Goal: Transaction & Acquisition: Purchase product/service

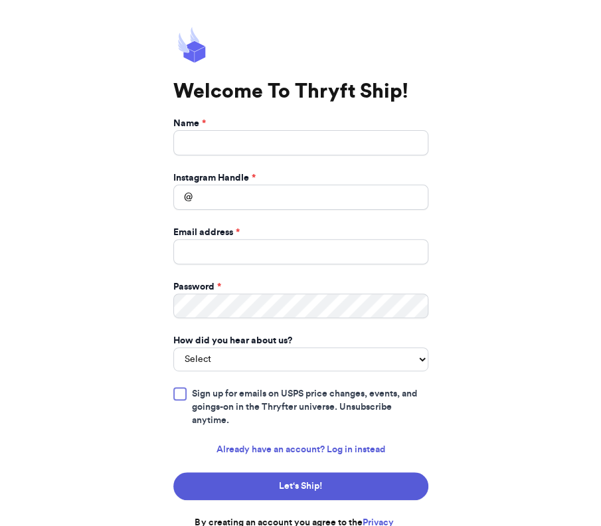
scroll to position [14, 0]
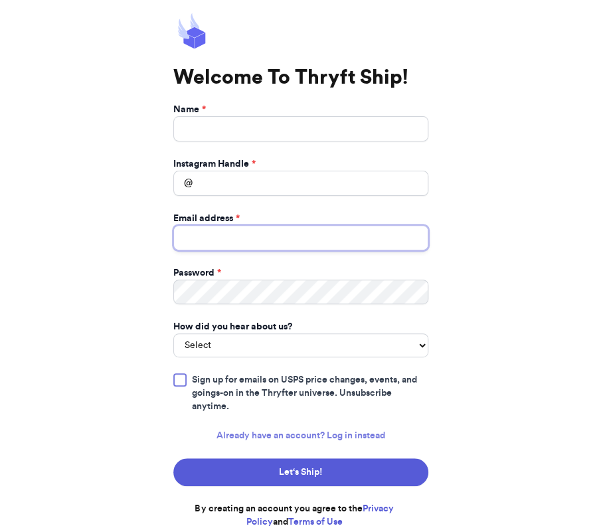
type input "[EMAIL_ADDRESS][DOMAIN_NAME]"
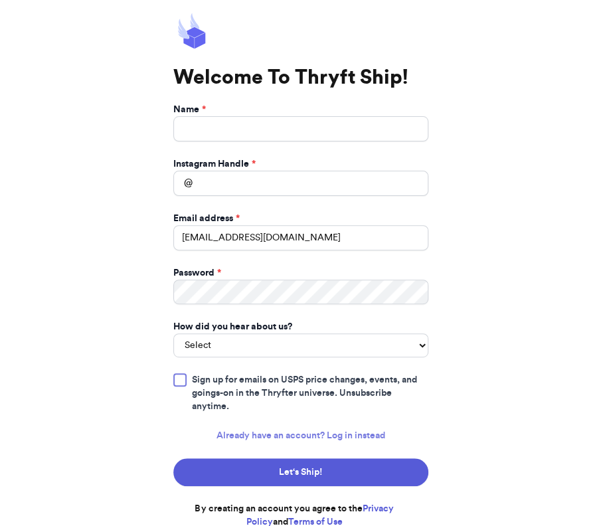
click at [354, 431] on link "Already have an account? Log in instead" at bounding box center [300, 435] width 169 height 13
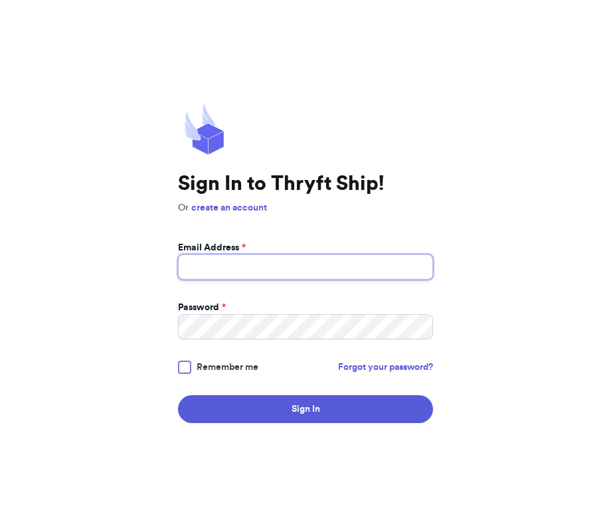
type input "[EMAIL_ADDRESS][DOMAIN_NAME]"
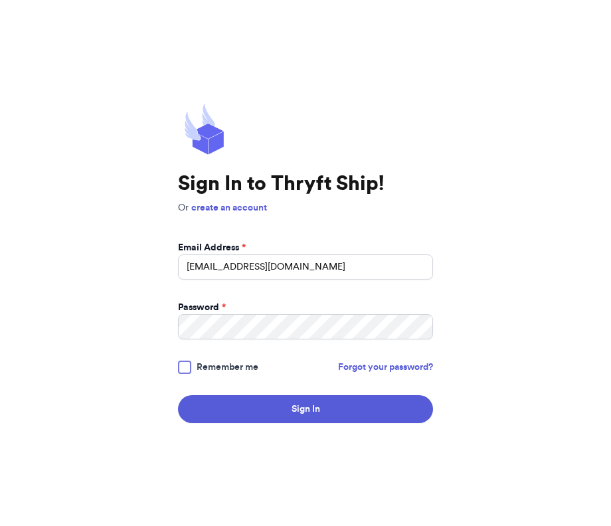
click at [182, 366] on div at bounding box center [184, 367] width 13 height 13
click at [0, 0] on input "Remember me" at bounding box center [0, 0] width 0 height 0
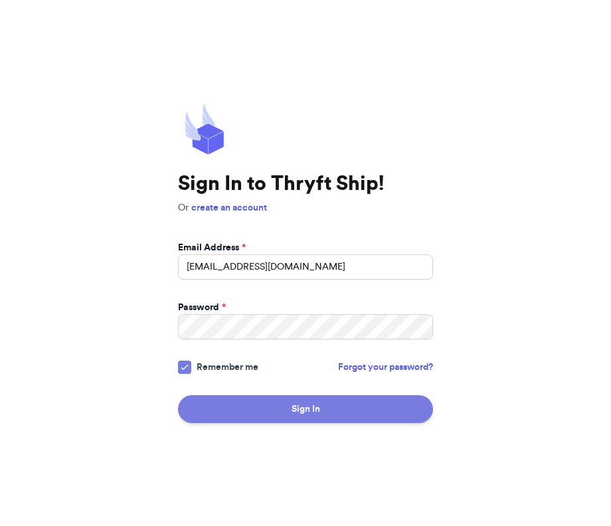
click at [260, 407] on button "Sign In" at bounding box center [305, 409] width 255 height 28
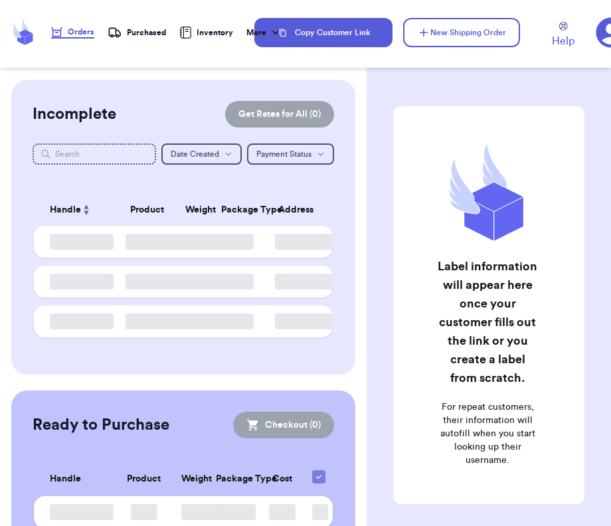
checkbox input "false"
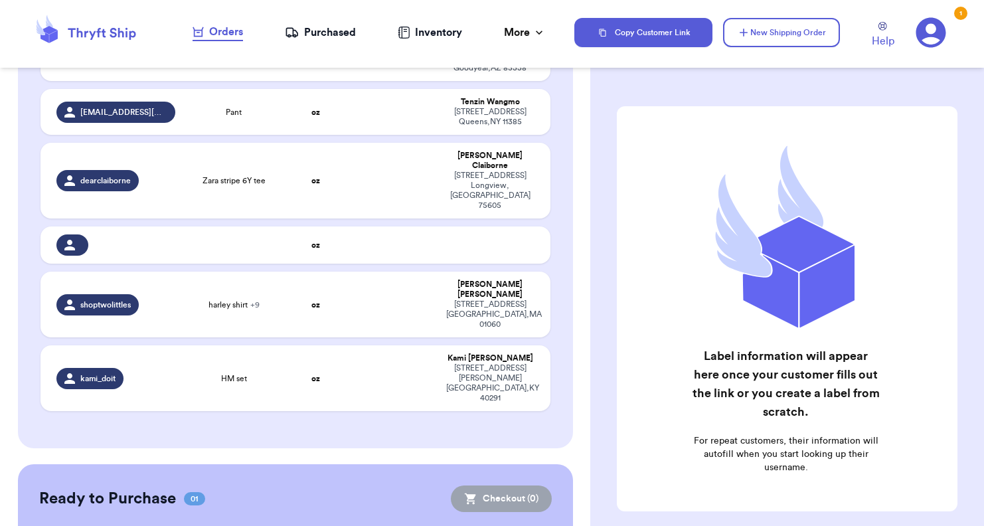
scroll to position [134, 0]
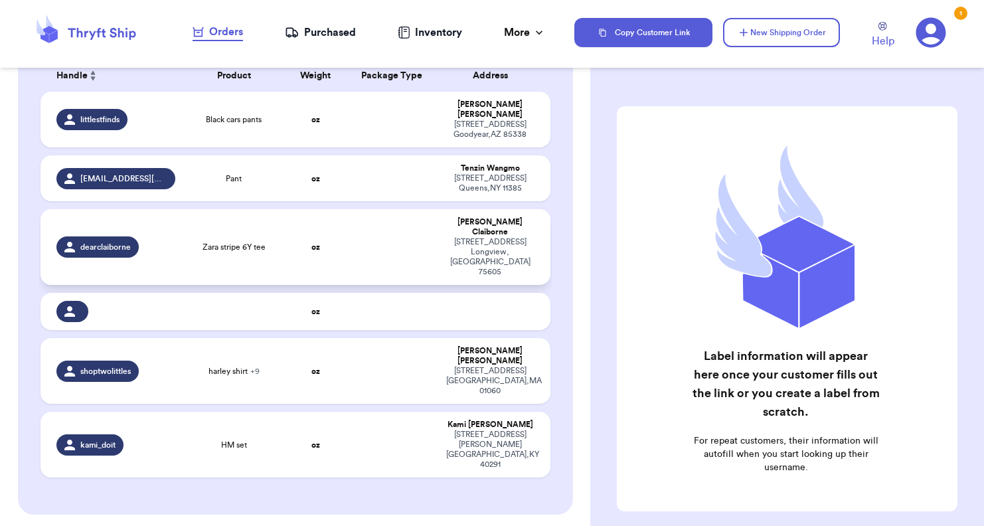
click at [378, 217] on td at bounding box center [392, 247] width 92 height 76
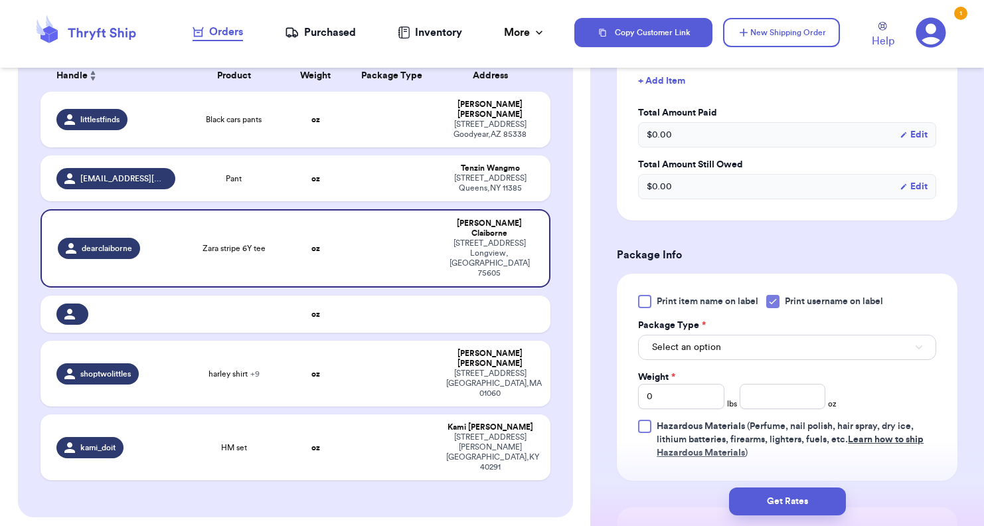
scroll to position [465, 0]
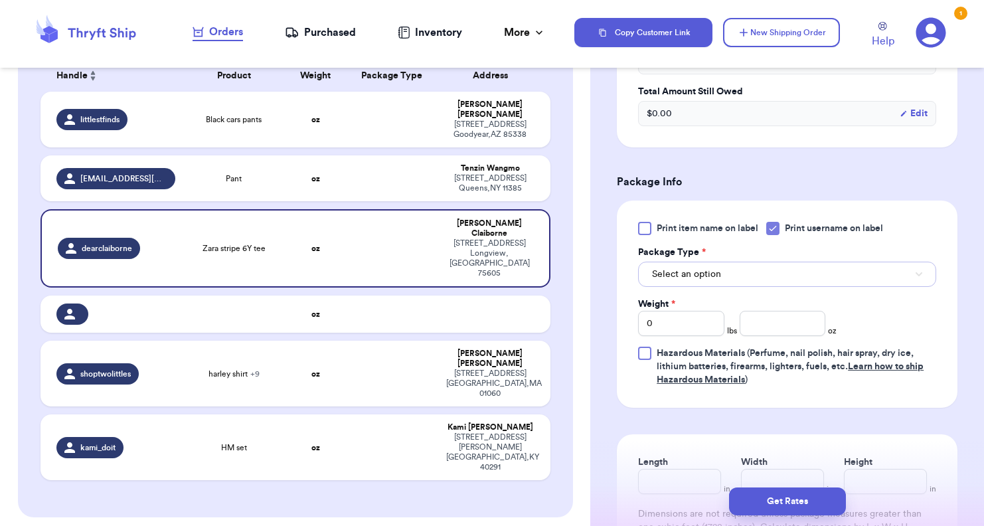
click at [600, 270] on span "Select an option" at bounding box center [686, 274] width 69 height 13
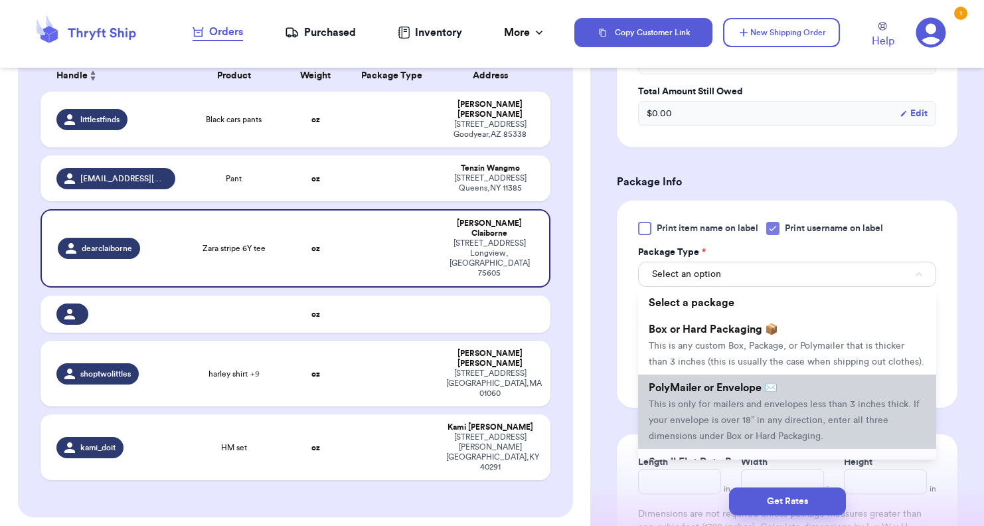
click at [600, 393] on span "PolyMailer or Envelope ✉️" at bounding box center [713, 388] width 129 height 11
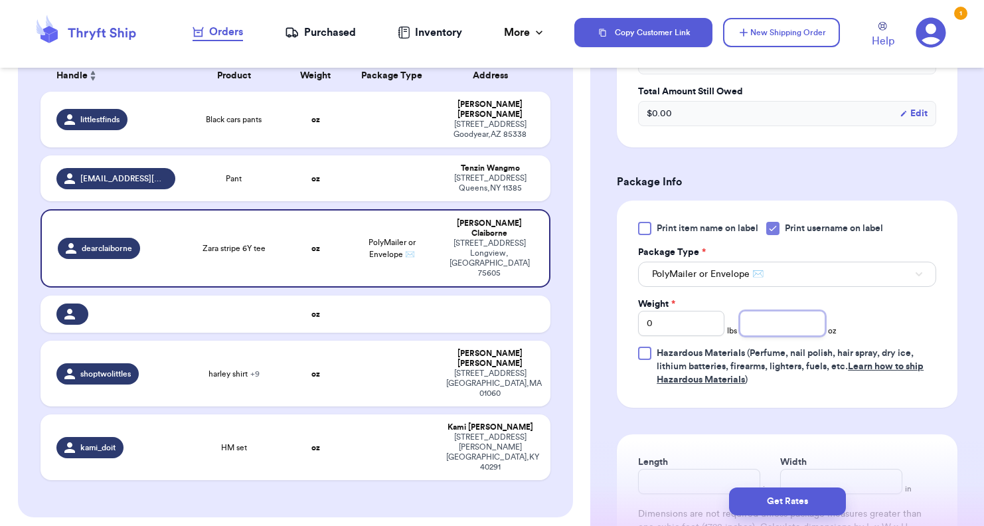
click at [600, 326] on input "number" at bounding box center [783, 323] width 86 height 25
type input "4"
click at [600, 409] on form "Shipping Information Delete Label Customer Info Instagram Handle: dearclaiborne…" at bounding box center [787, 145] width 341 height 1009
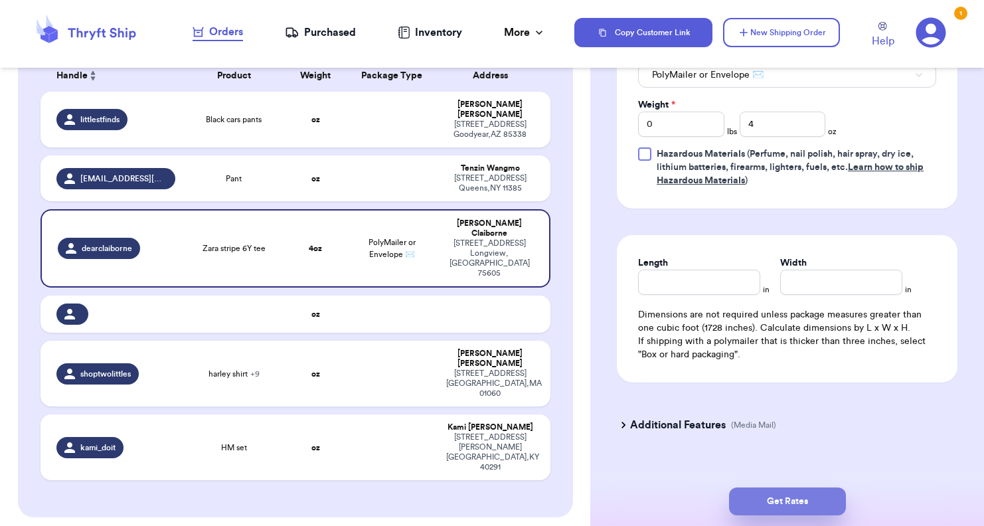
click at [600, 499] on button "Get Rates" at bounding box center [787, 501] width 117 height 28
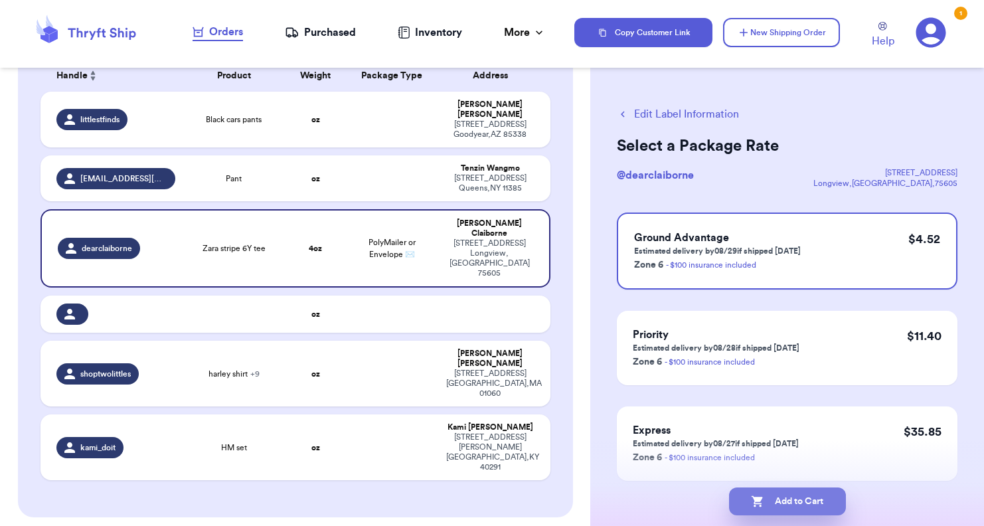
click at [600, 507] on button "Add to Cart" at bounding box center [787, 501] width 117 height 28
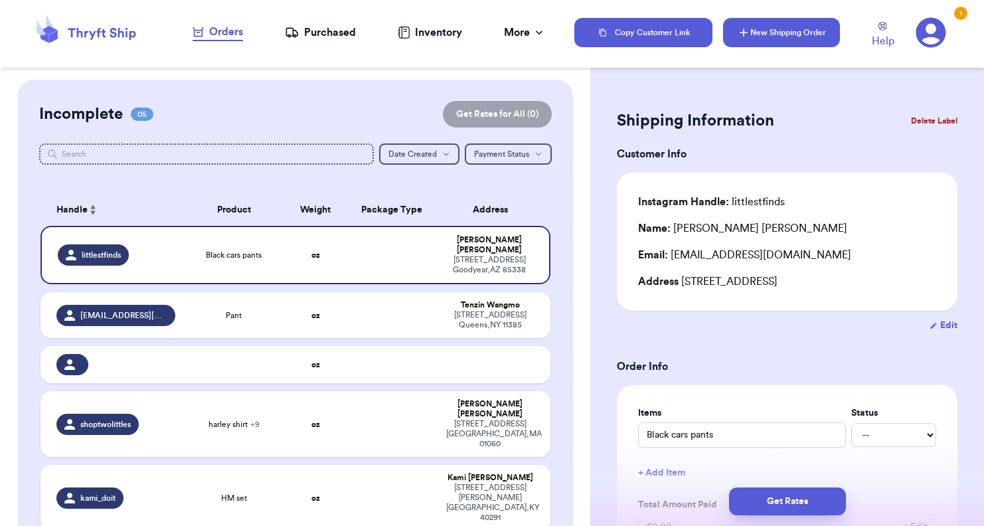
click at [600, 41] on button "New Shipping Order" at bounding box center [781, 32] width 117 height 29
click at [600, 38] on button "New Shipping Order" at bounding box center [781, 32] width 117 height 29
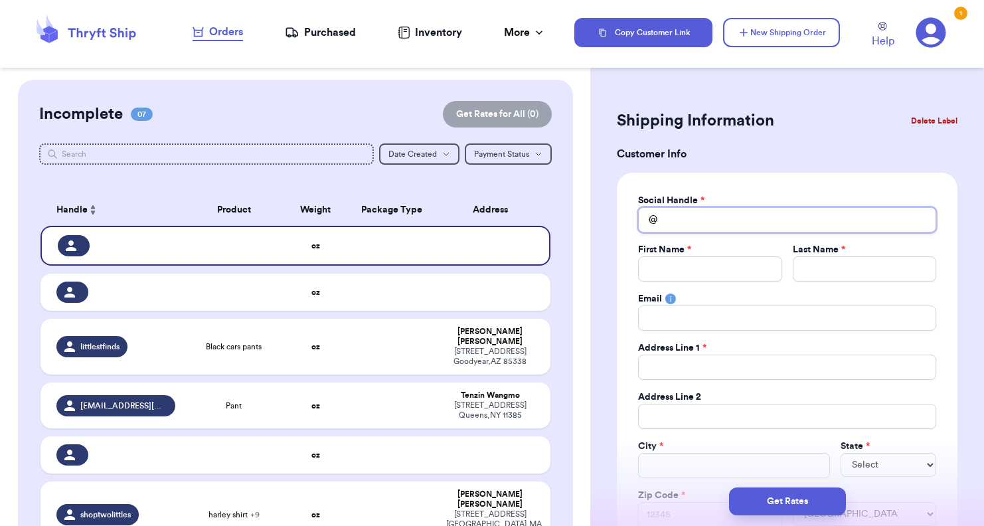
click at [600, 214] on input "Total Amount Paid" at bounding box center [787, 219] width 298 height 25
type input "m"
type input "mi"
type input "mil"
type input "mill"
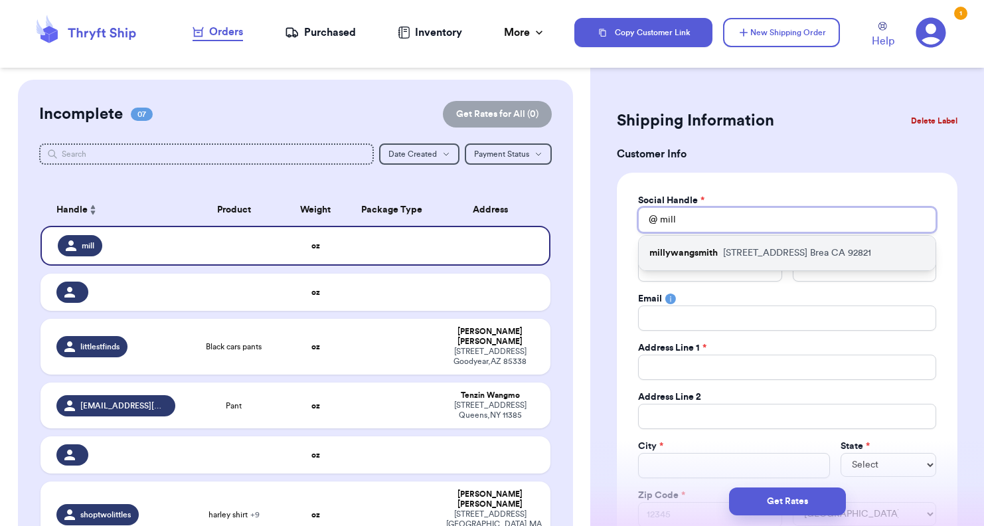
type input "mill"
click at [600, 254] on p "millywangsmith" at bounding box center [683, 252] width 68 height 13
type input "millywangsmith"
type input "[PERSON_NAME]"
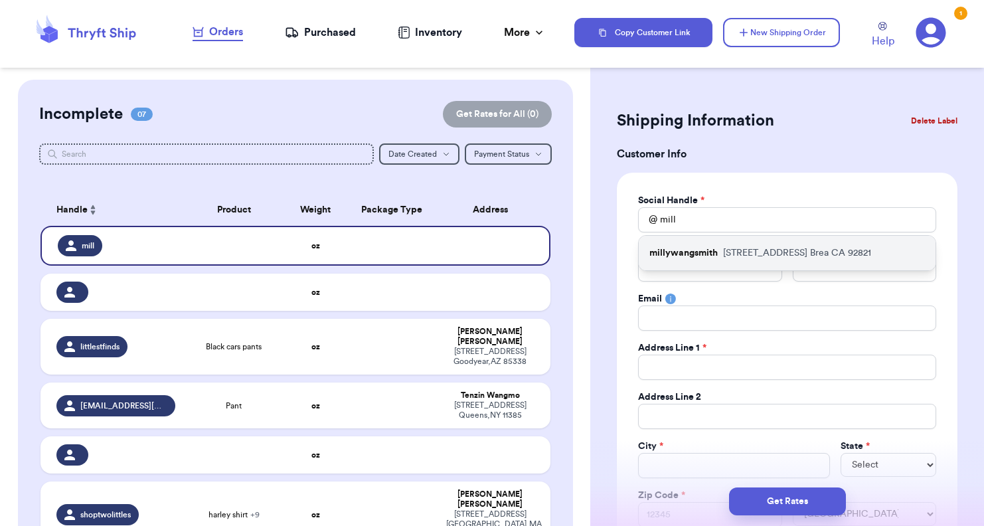
type input "[EMAIL_ADDRESS][DOMAIN_NAME]"
type input "[STREET_ADDRESS]"
type input "Brea"
select select "CA"
type input "92821"
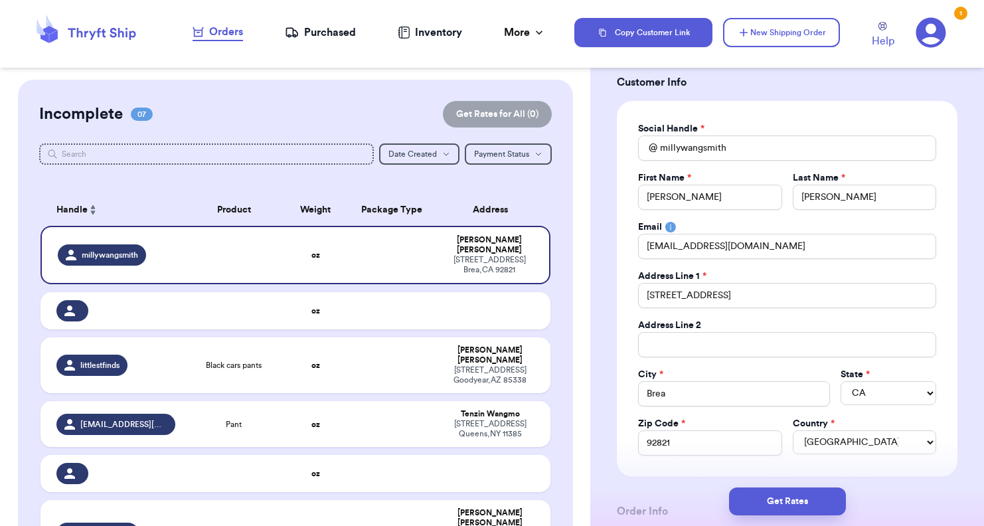
scroll to position [266, 0]
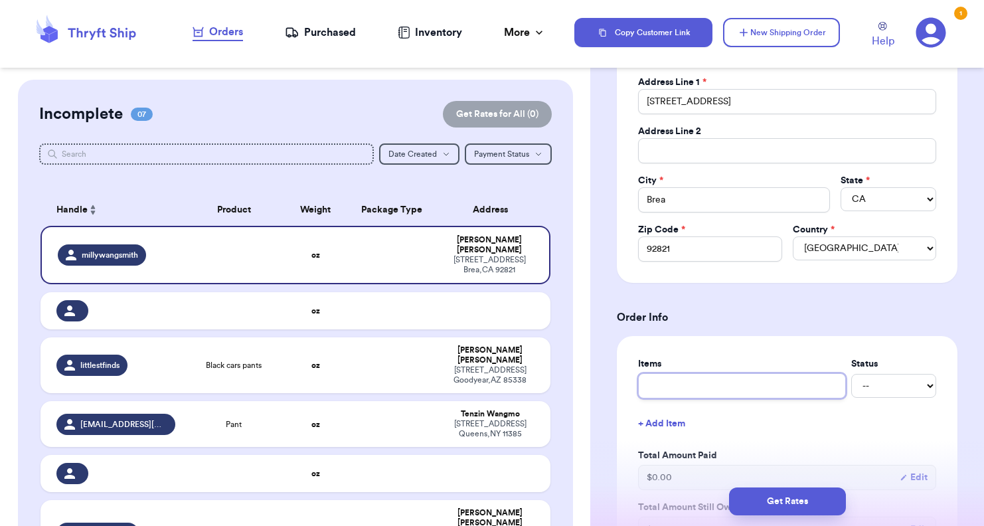
click at [600, 381] on input "text" at bounding box center [742, 385] width 208 height 25
type input "c"
type input "ca"
type input "car"
type input "cart"
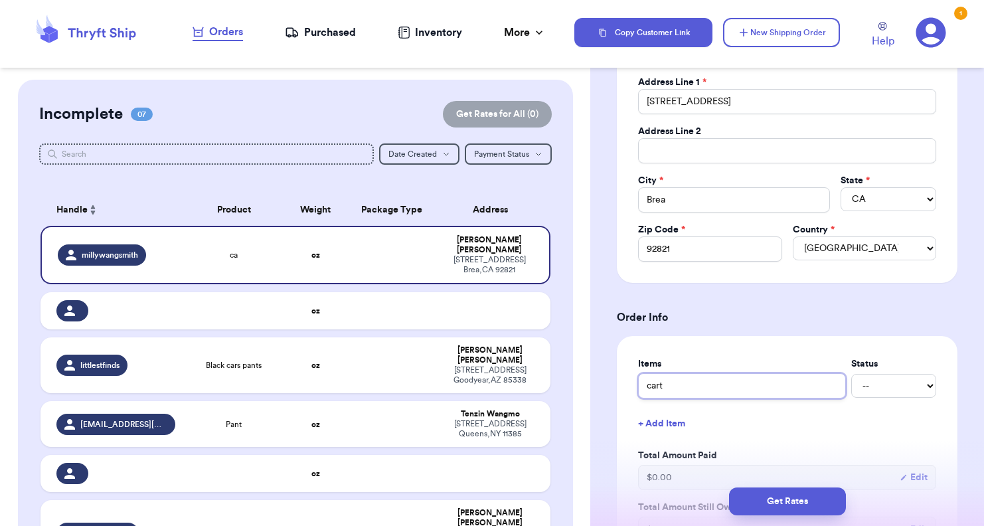
type input "carte"
type input "[PERSON_NAME]"
type input "carters"
type input "carters s"
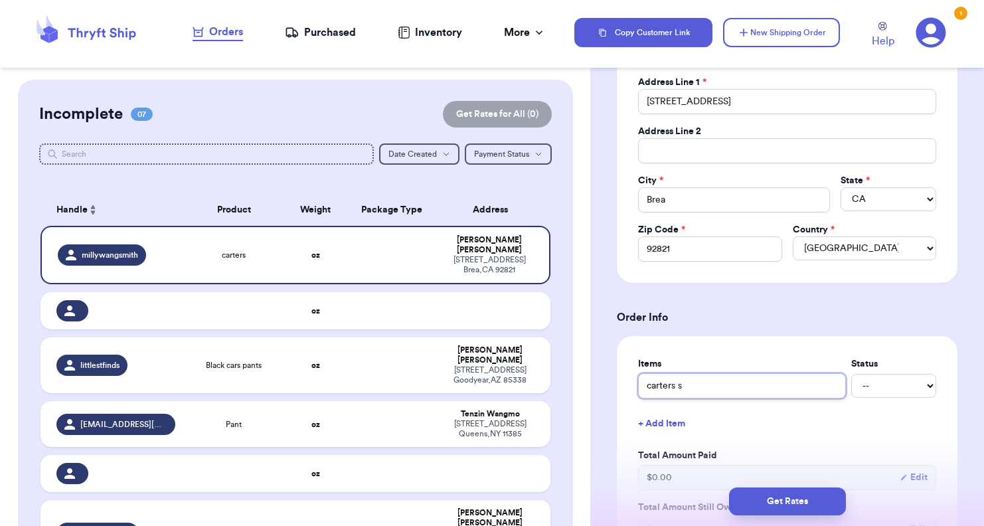
type input "carters st"
type input "carters str"
type input "carters stri"
type input "carters strip"
type input "carters stripe"
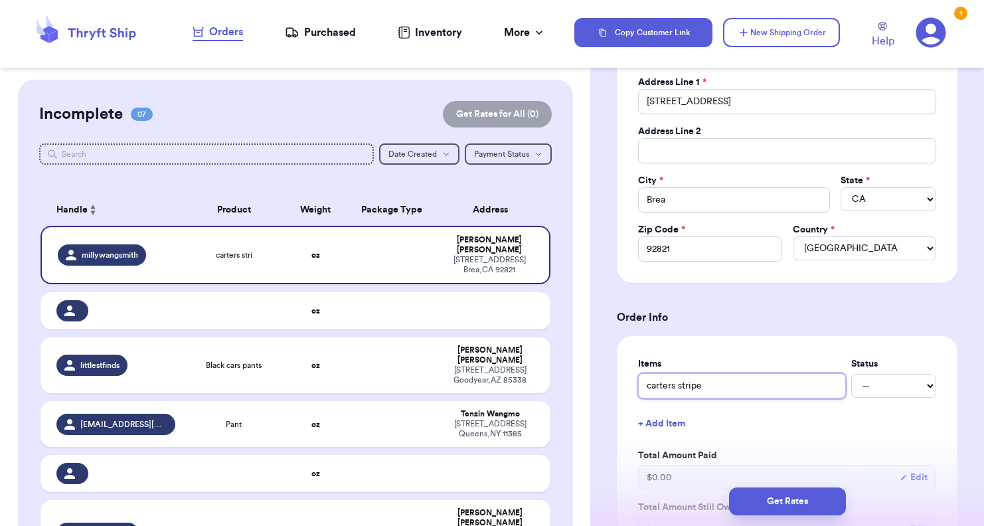
type input "carters striped"
click at [600, 422] on button "+ Add Item" at bounding box center [787, 423] width 309 height 29
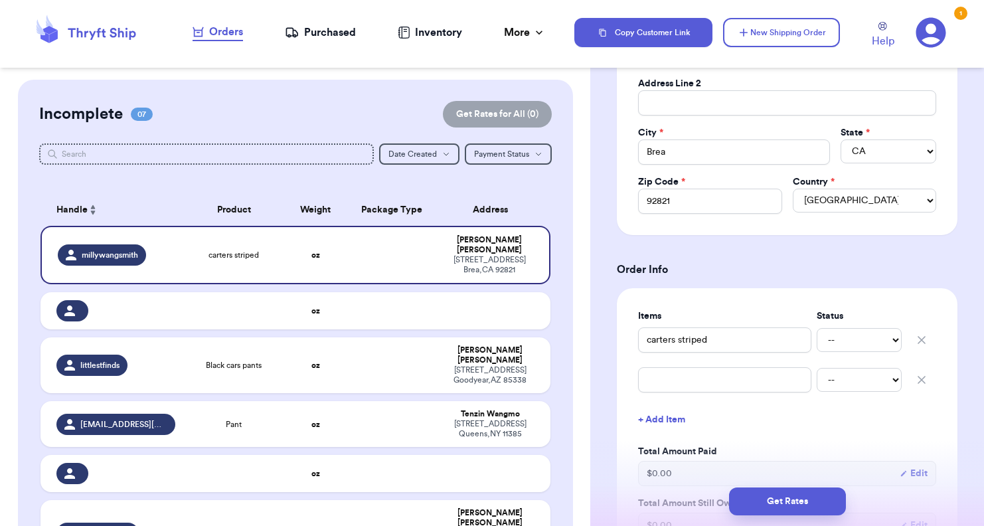
scroll to position [465, 0]
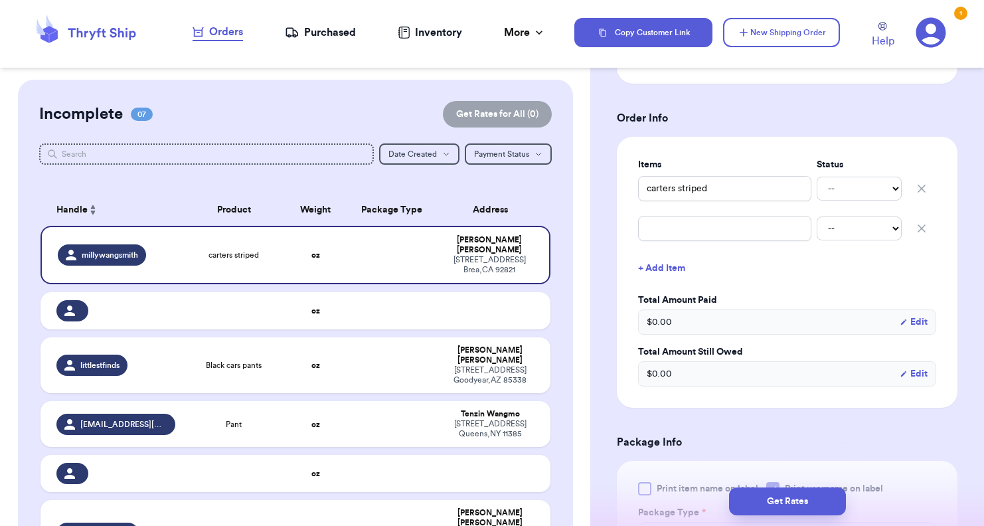
click at [600, 224] on icon "button" at bounding box center [921, 228] width 13 height 13
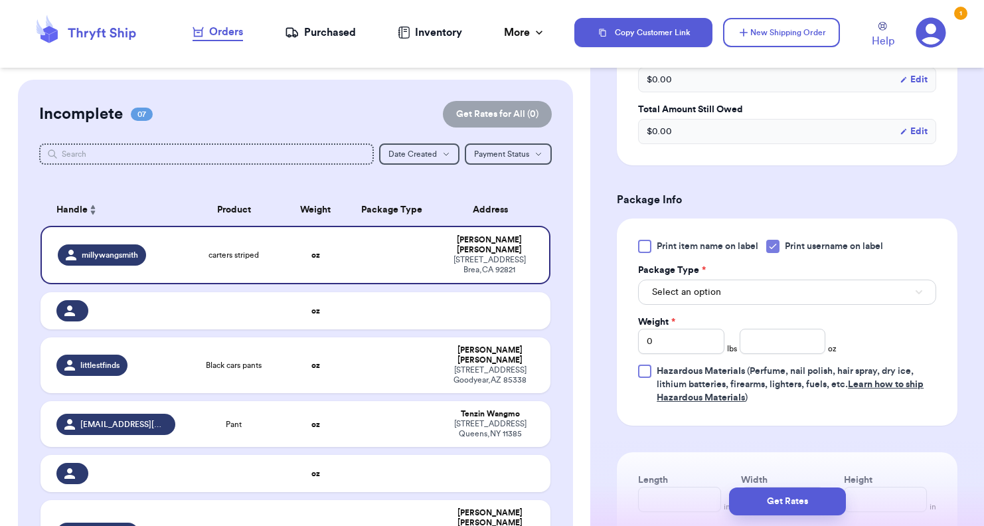
scroll to position [664, 0]
click at [600, 270] on div "Package Type *" at bounding box center [787, 269] width 298 height 13
click at [600, 285] on span "Select an option" at bounding box center [686, 291] width 69 height 13
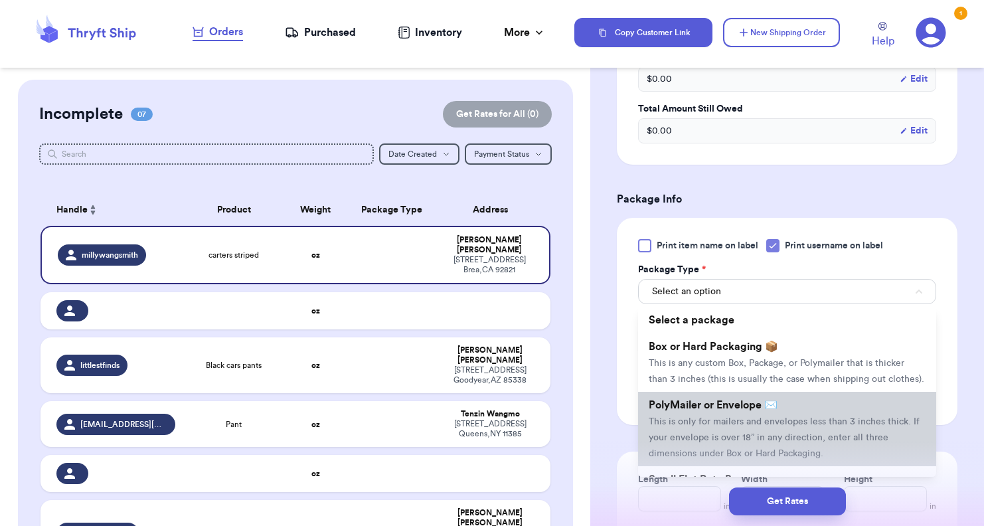
click at [600, 436] on span "This is only for mailers and envelopes less than 3 inches thick. If your envelo…" at bounding box center [784, 437] width 271 height 41
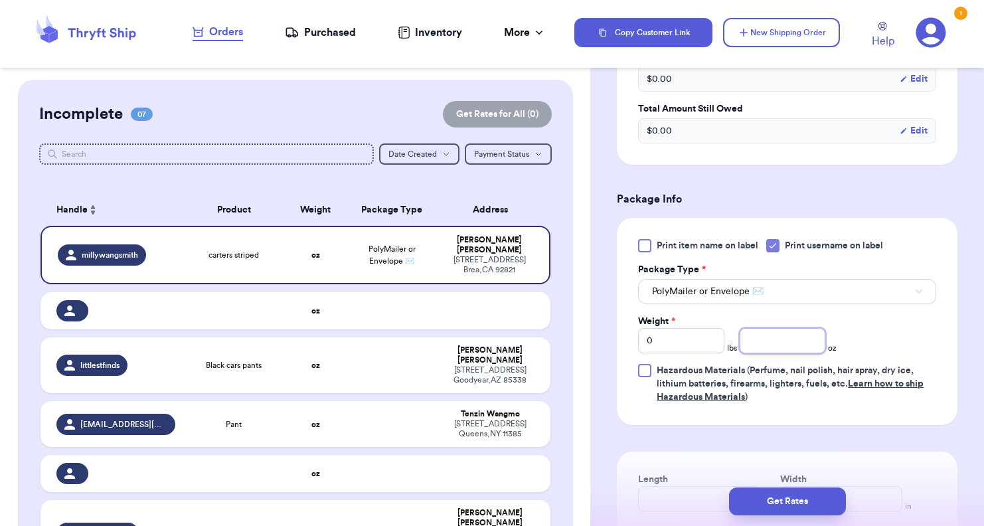
click at [600, 343] on input "number" at bounding box center [783, 340] width 86 height 25
type input "3"
click at [600, 434] on form "Shipping Information Delete Label Customer Info Social Handle * @ millywangsmit…" at bounding box center [787, 55] width 341 height 1226
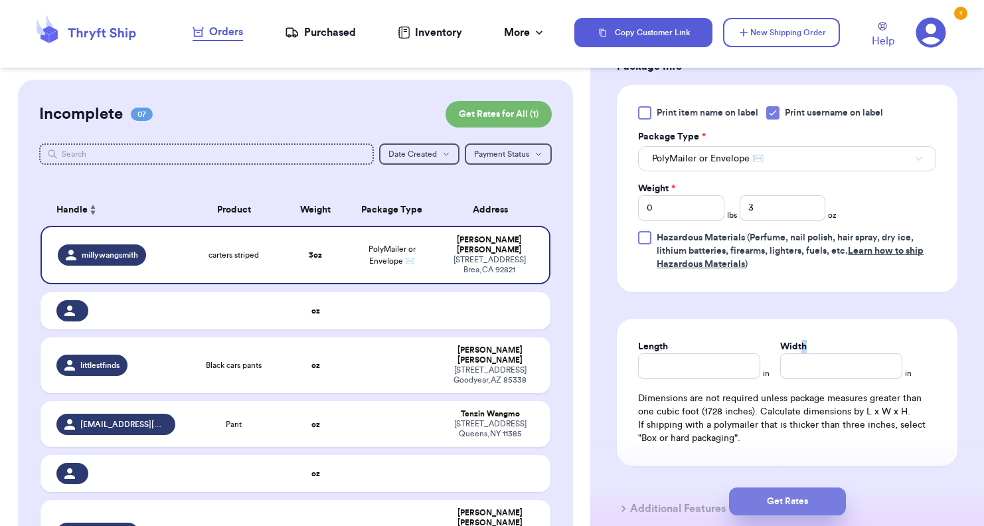
click at [600, 503] on button "Get Rates" at bounding box center [787, 501] width 117 height 28
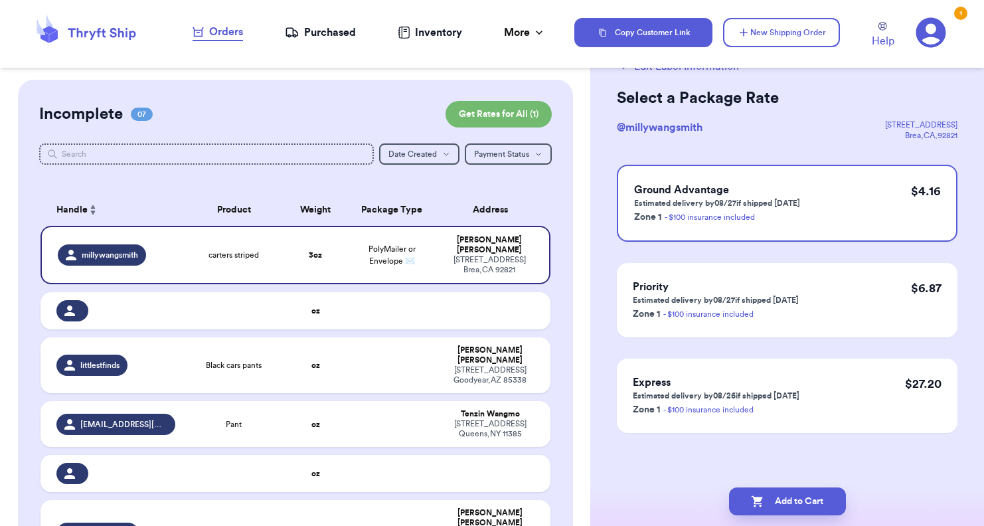
scroll to position [0, 0]
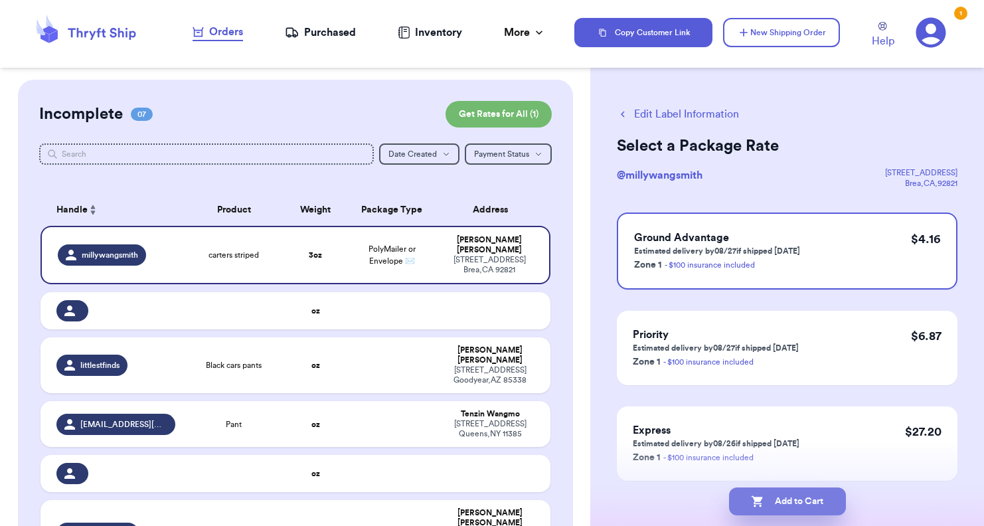
click at [600, 503] on button "Add to Cart" at bounding box center [787, 501] width 117 height 28
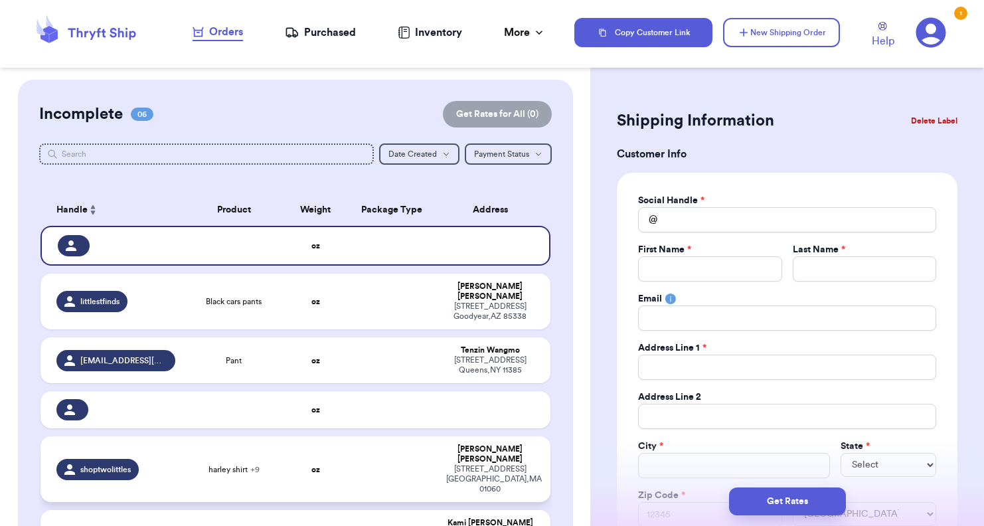
click at [394, 468] on td at bounding box center [392, 469] width 92 height 66
type input "harley shirt"
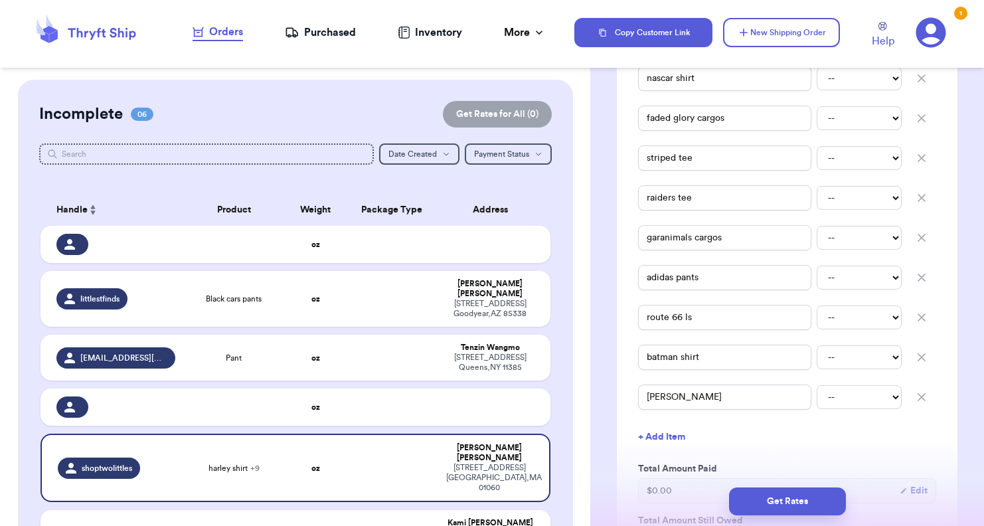
scroll to position [465, 0]
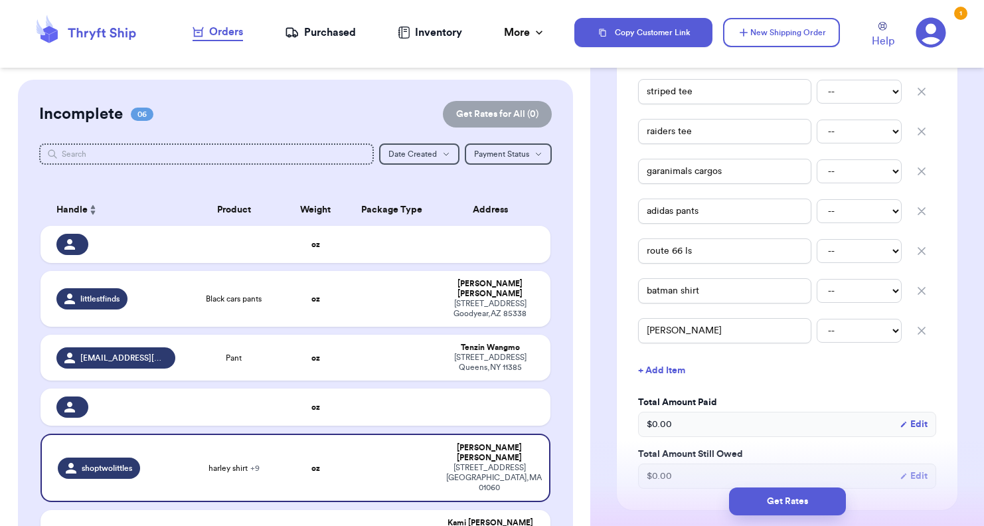
click at [600, 337] on icon "button" at bounding box center [921, 330] width 13 height 13
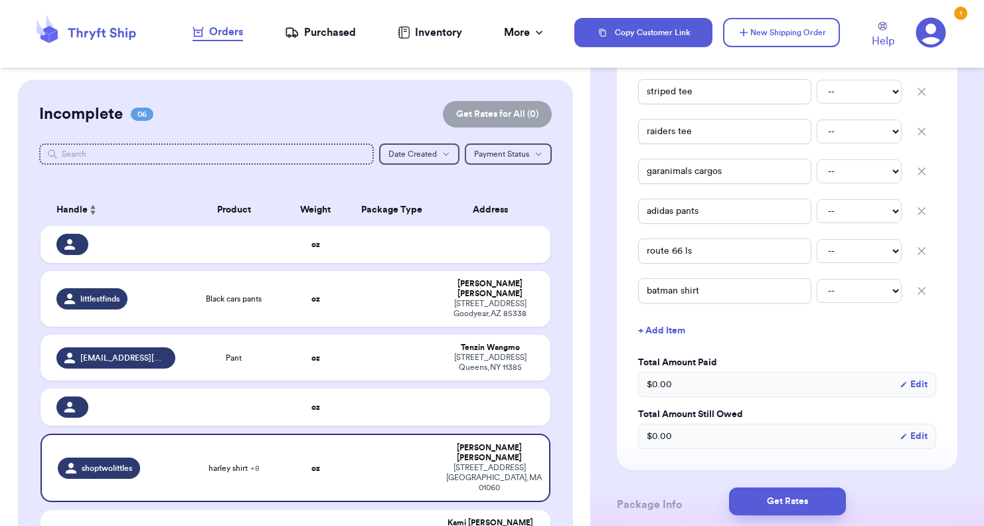
click at [600, 284] on button "button" at bounding box center [921, 290] width 29 height 29
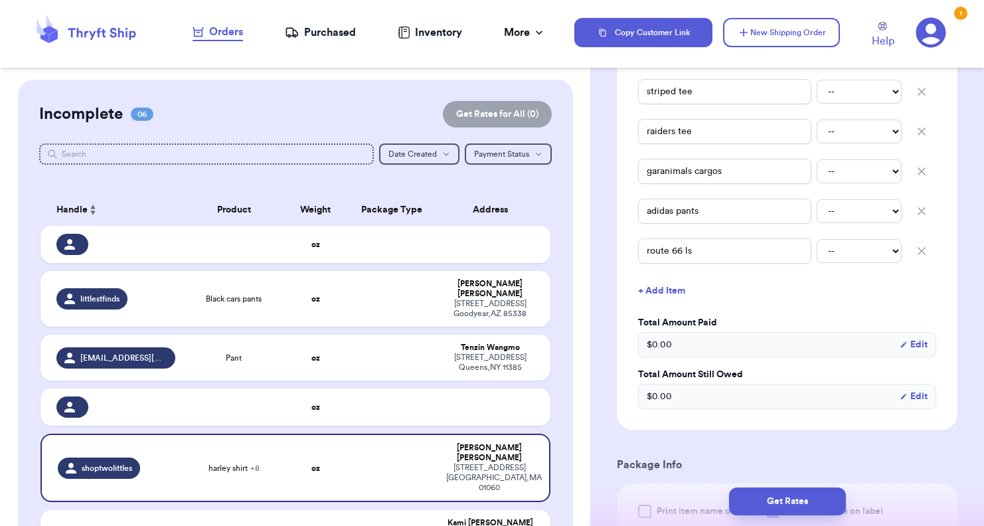
click at [600, 250] on icon "button" at bounding box center [921, 250] width 13 height 13
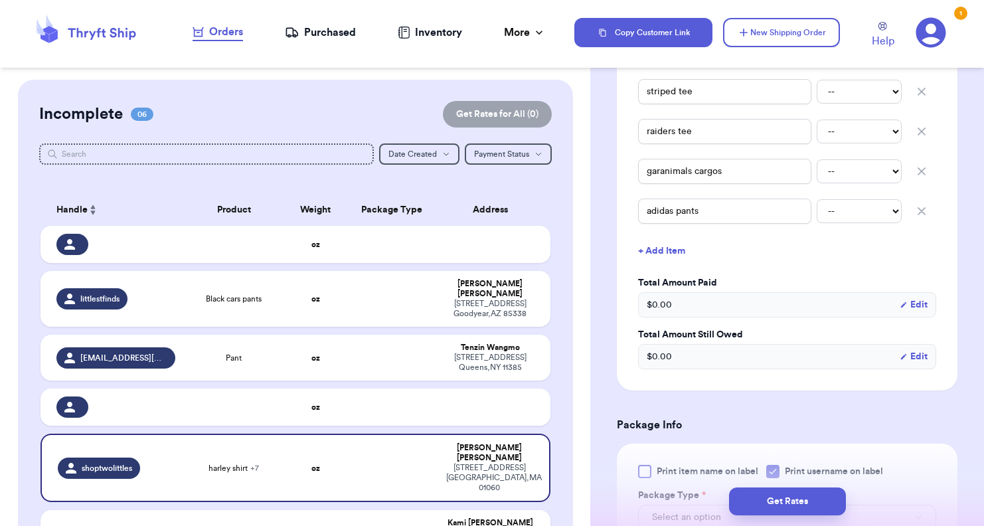
click at [600, 207] on icon "button" at bounding box center [921, 211] width 13 height 13
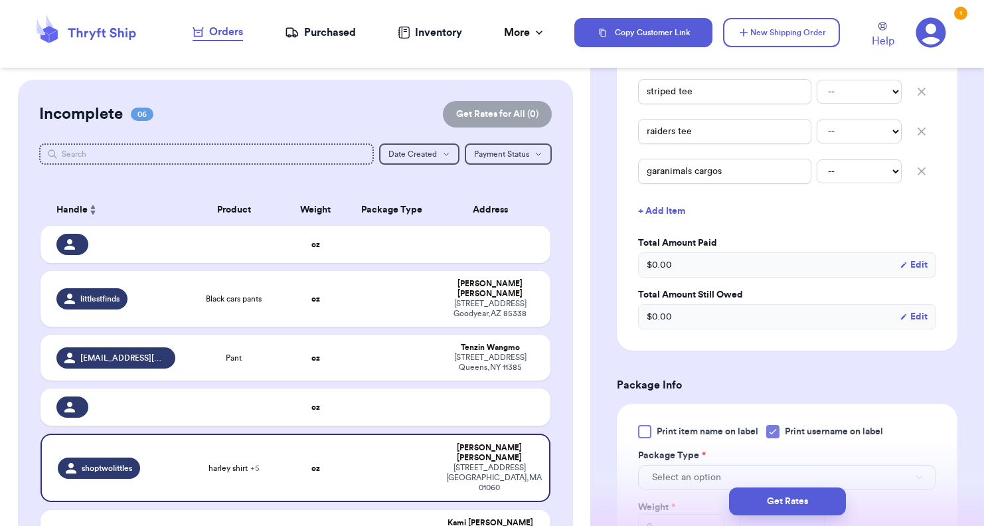
drag, startPoint x: 914, startPoint y: 171, endPoint x: 912, endPoint y: 151, distance: 20.0
click at [600, 171] on icon "button" at bounding box center [921, 171] width 13 height 13
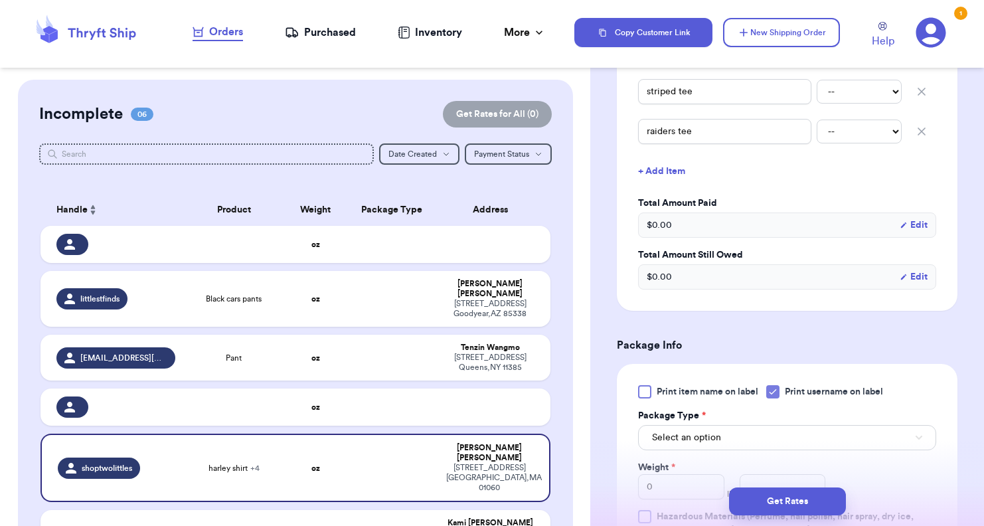
drag, startPoint x: 909, startPoint y: 131, endPoint x: 913, endPoint y: 118, distance: 13.9
click at [600, 131] on icon "button" at bounding box center [921, 131] width 13 height 13
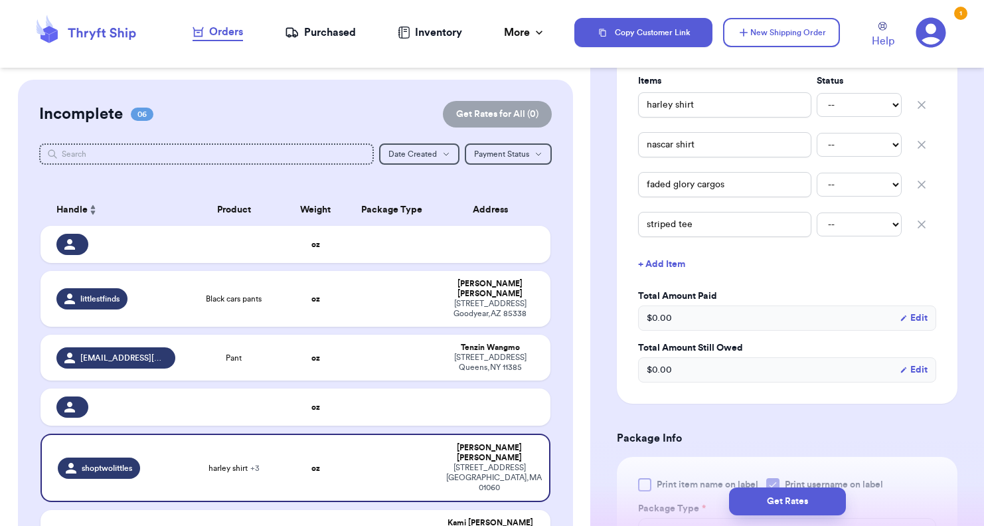
click at [600, 225] on icon "button" at bounding box center [921, 224] width 7 height 7
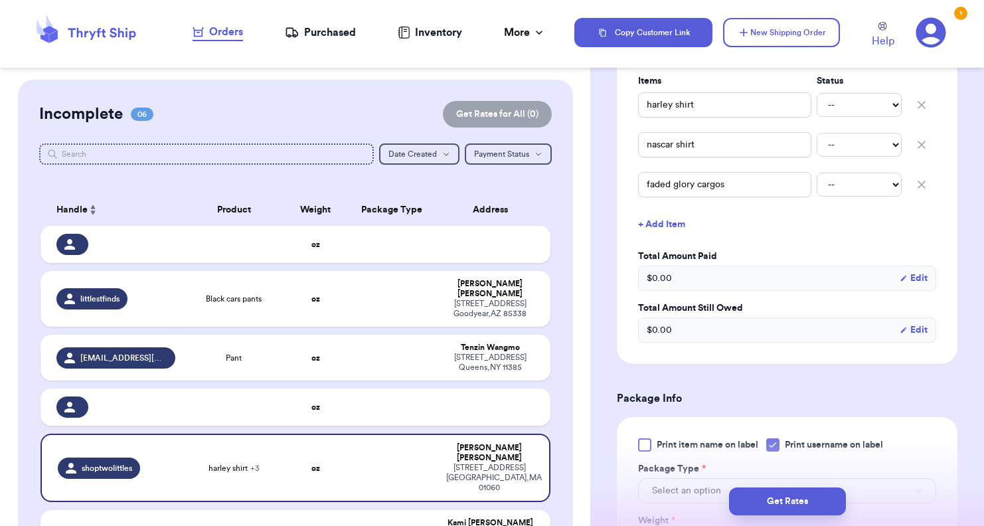
drag, startPoint x: 912, startPoint y: 186, endPoint x: 913, endPoint y: 177, distance: 8.7
click at [600, 185] on icon "button" at bounding box center [921, 184] width 13 height 13
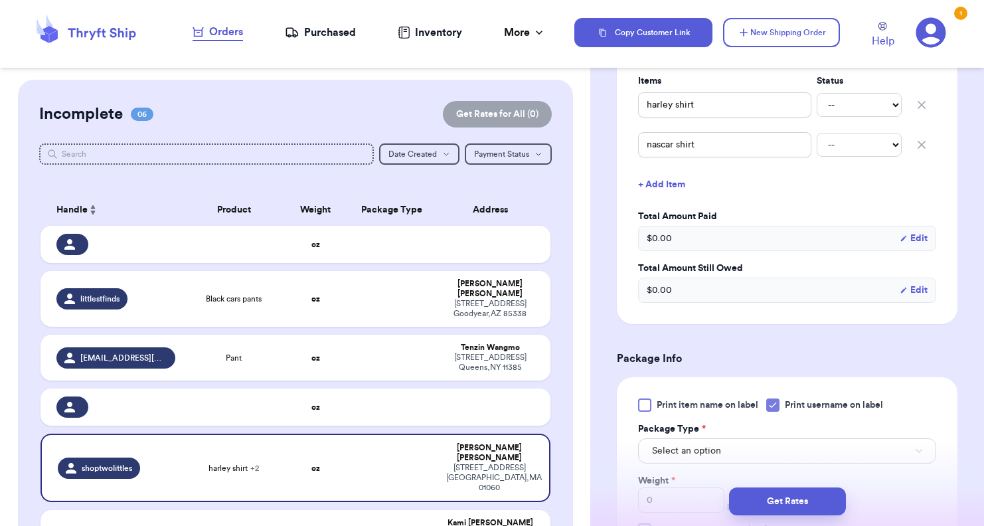
click at [600, 144] on icon "button" at bounding box center [921, 144] width 13 height 13
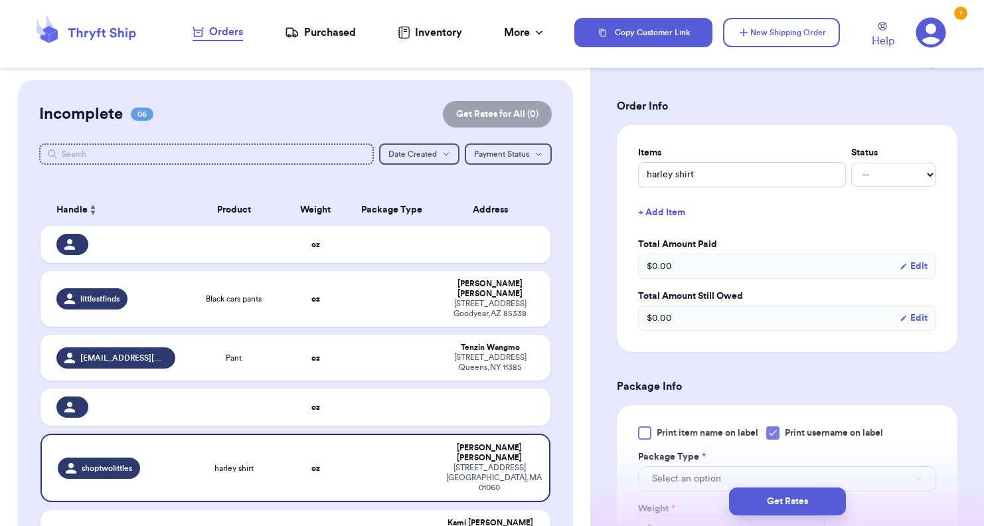
scroll to position [133, 0]
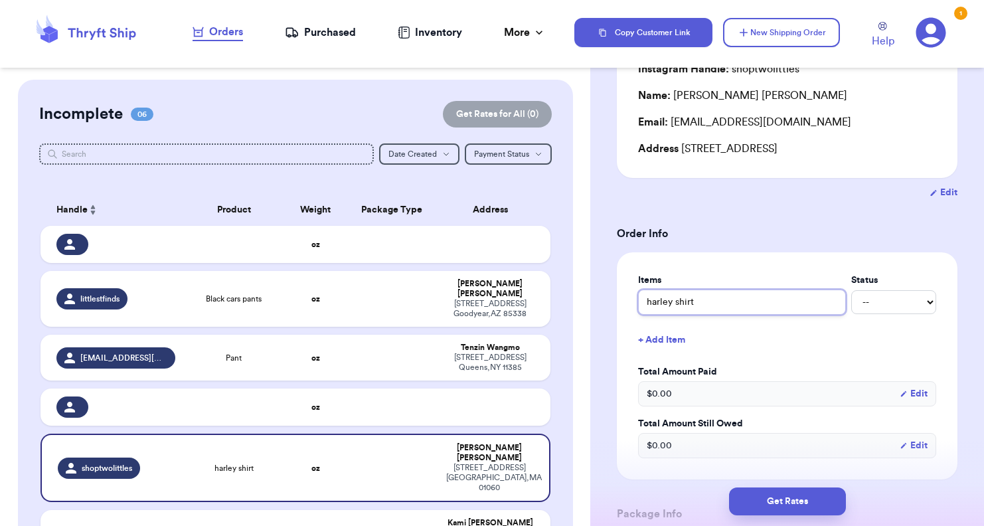
click at [600, 305] on input "harley shirt" at bounding box center [742, 302] width 208 height 25
drag, startPoint x: 713, startPoint y: 305, endPoint x: 621, endPoint y: 280, distance: 94.9
click at [600, 288] on div "Items Status harley shirt -- Paid Owes + Add Item Total Amount Paid $ 0.00 Edit…" at bounding box center [787, 365] width 341 height 227
type input "m"
type input "my"
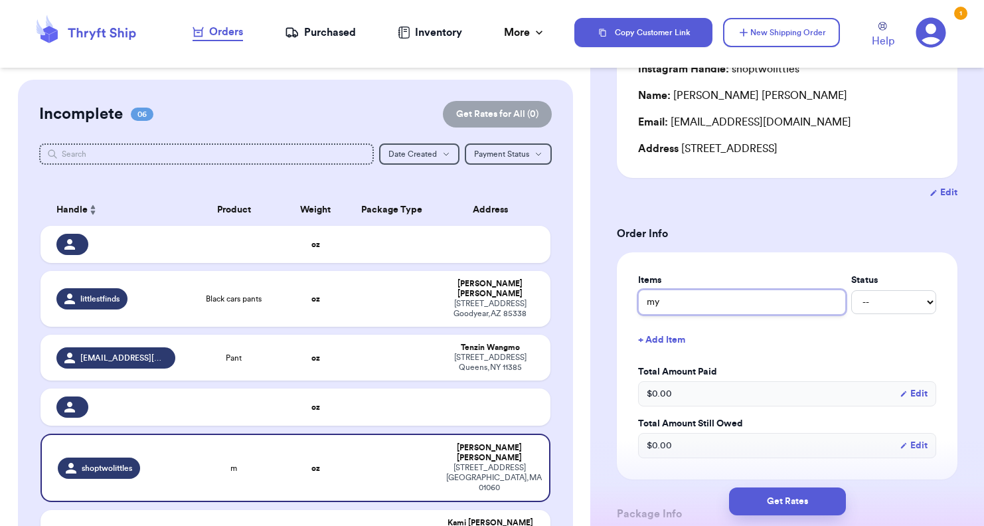
type input "myr"
type input "[PERSON_NAME]"
type input "myrtl"
type input "myrtle"
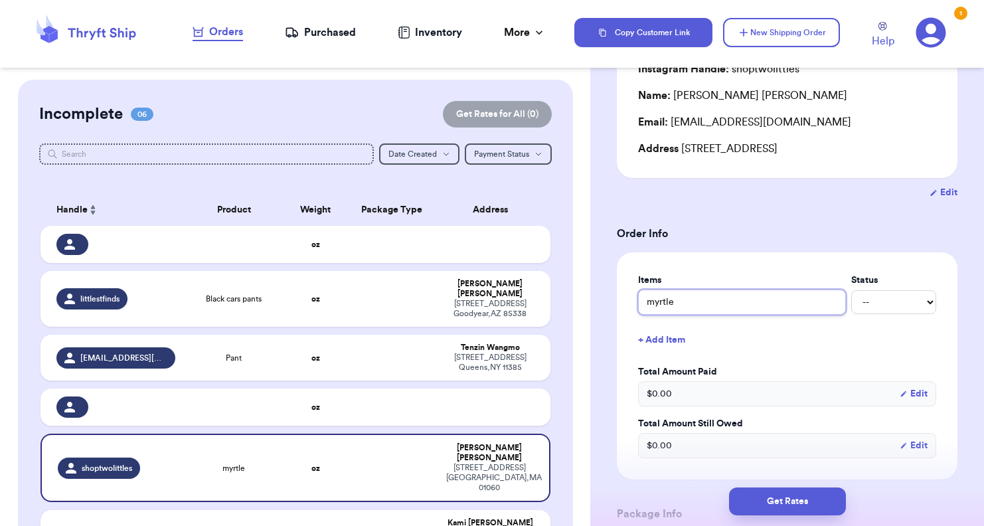
type input "myrtle b"
type input "myrtle be"
type input "[PERSON_NAME]"
type input "myrtle beac"
type input "[GEOGRAPHIC_DATA]"
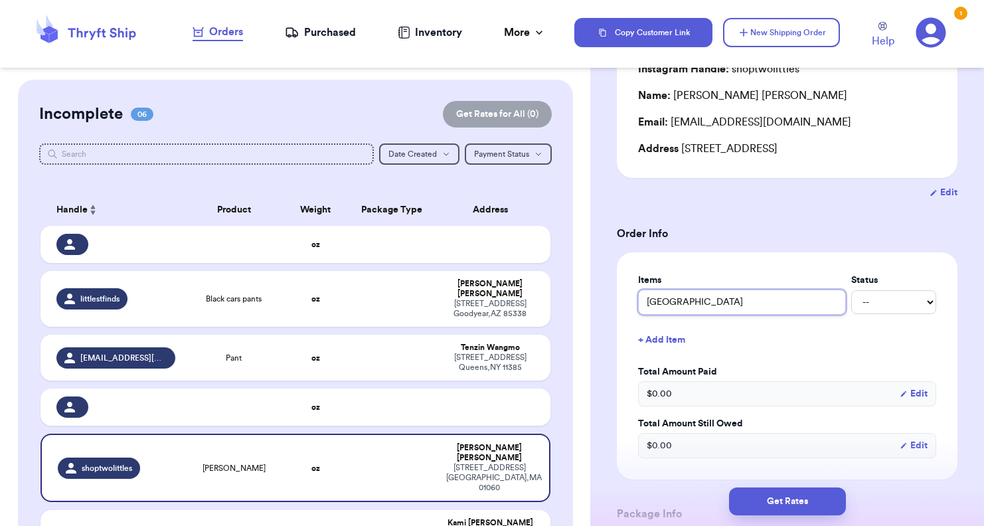
type input "[GEOGRAPHIC_DATA]"
type input "myrtle beach t"
type input "[GEOGRAPHIC_DATA] te"
type input "[GEOGRAPHIC_DATA]"
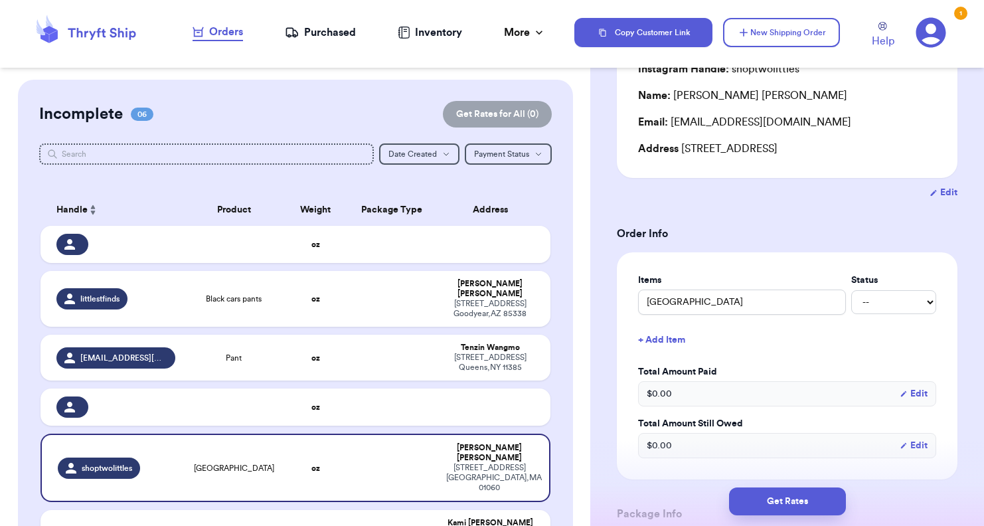
click at [600, 355] on div "Items Status myrtle beach tee -- Paid Owes + Add Item Total Amount Paid $ 0.00 …" at bounding box center [787, 366] width 298 height 185
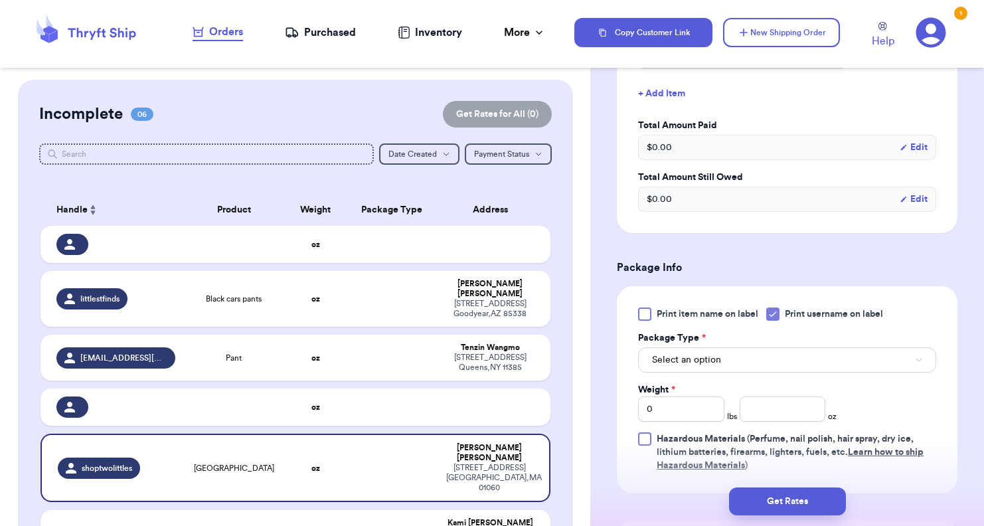
scroll to position [398, 0]
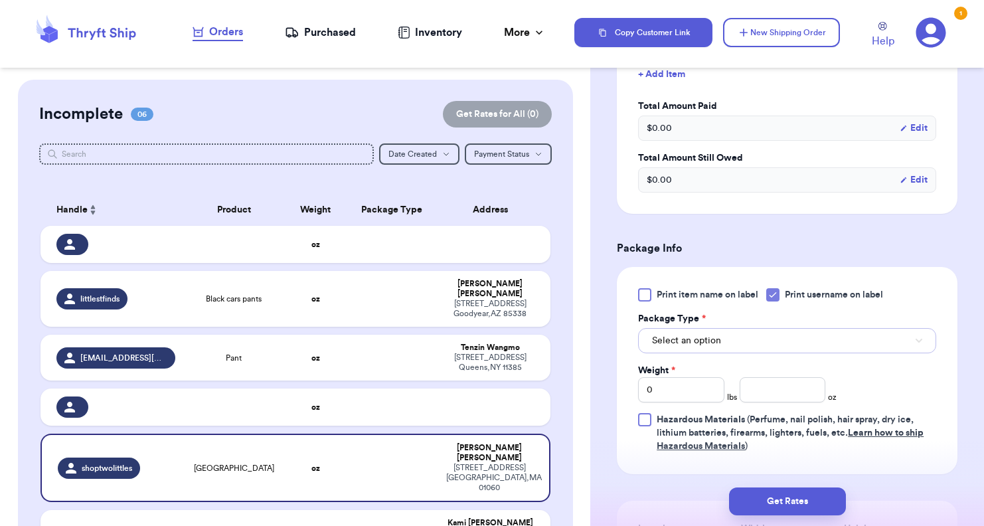
click at [600, 347] on button "Select an option" at bounding box center [787, 340] width 298 height 25
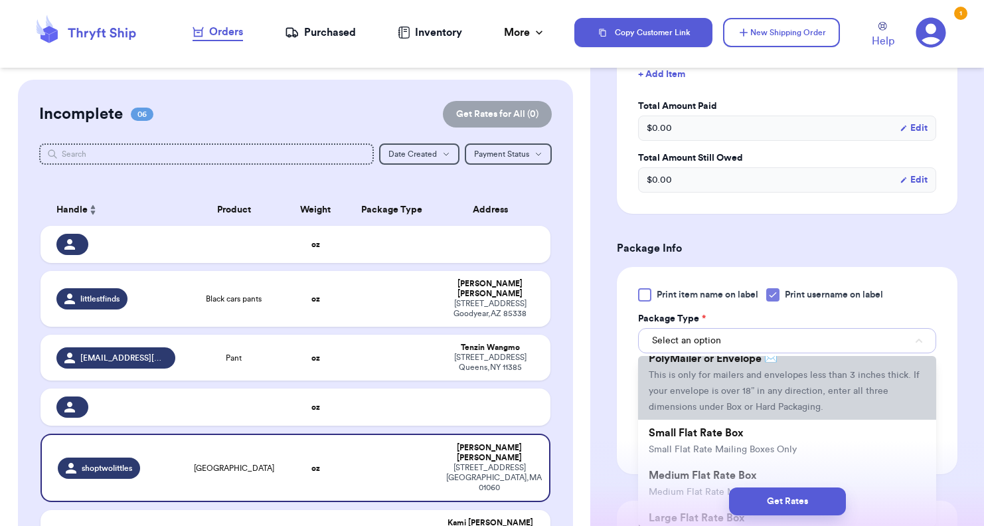
scroll to position [66, 0]
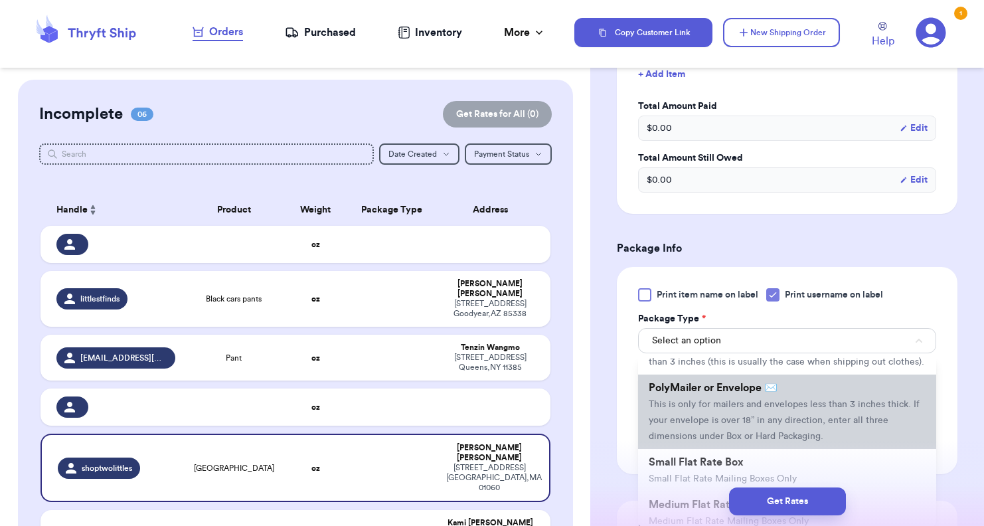
click at [600, 438] on span "This is only for mailers and envelopes less than 3 inches thick. If your envelo…" at bounding box center [784, 420] width 271 height 41
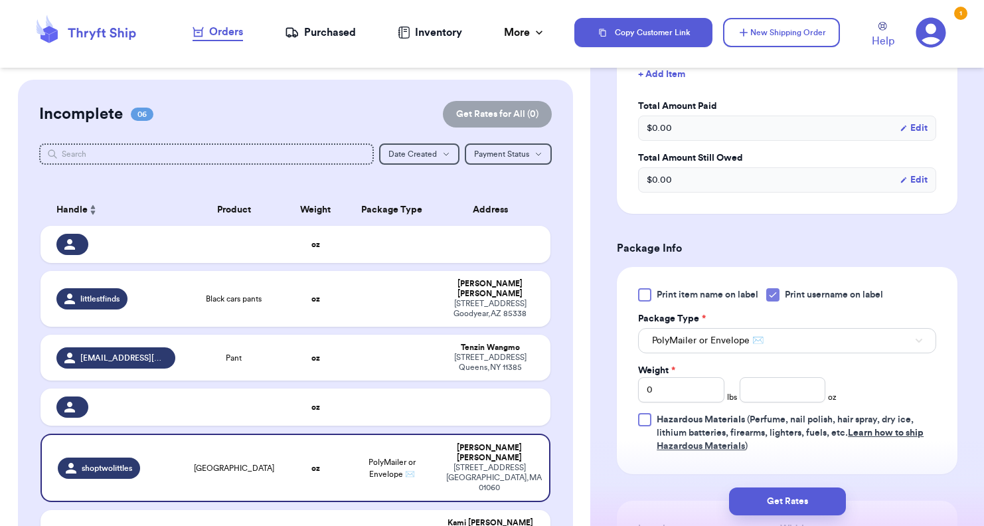
scroll to position [531, 0]
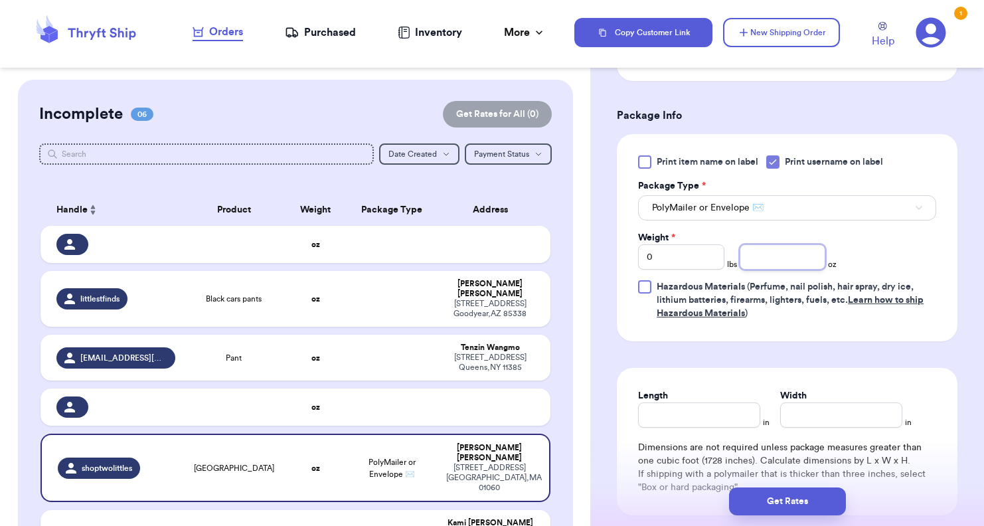
click at [600, 264] on input "number" at bounding box center [783, 256] width 86 height 25
type input "3"
click at [600, 247] on div "Print item name on label Print username on label Package Type * PolyMailer or E…" at bounding box center [787, 237] width 298 height 165
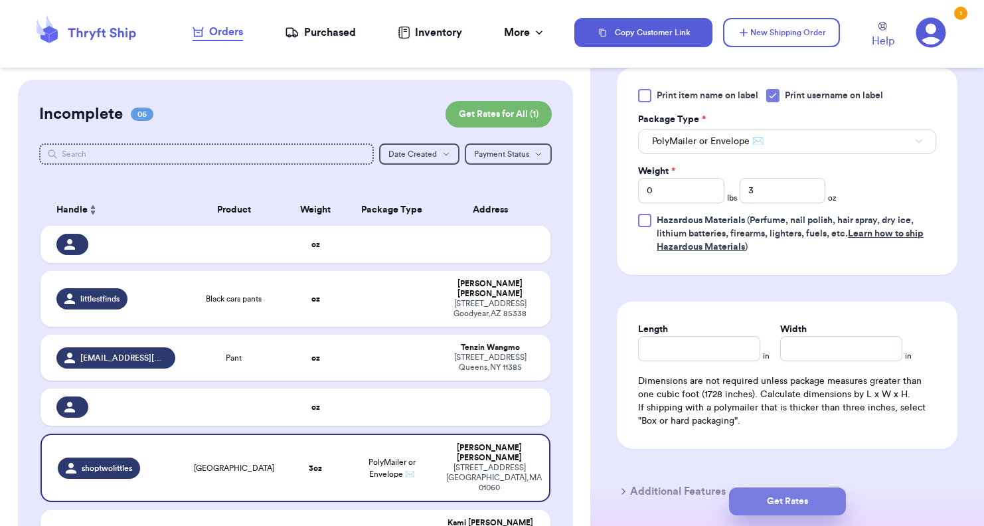
click at [600, 499] on button "Get Rates" at bounding box center [787, 501] width 117 height 28
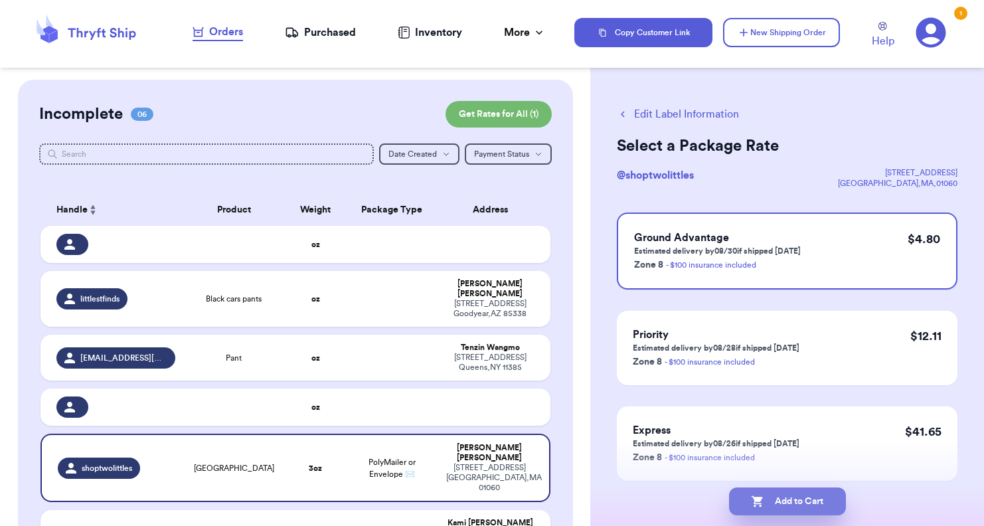
click at [600, 497] on button "Add to Cart" at bounding box center [787, 501] width 117 height 28
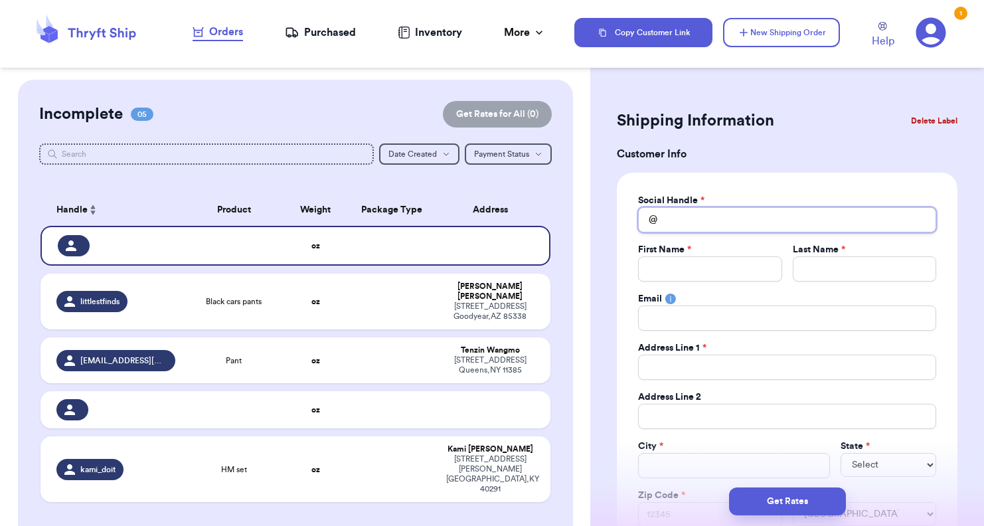
click at [600, 216] on input "Total Amount Paid" at bounding box center [787, 219] width 298 height 25
type input "y"
type input "yo"
type input "you"
type input "your"
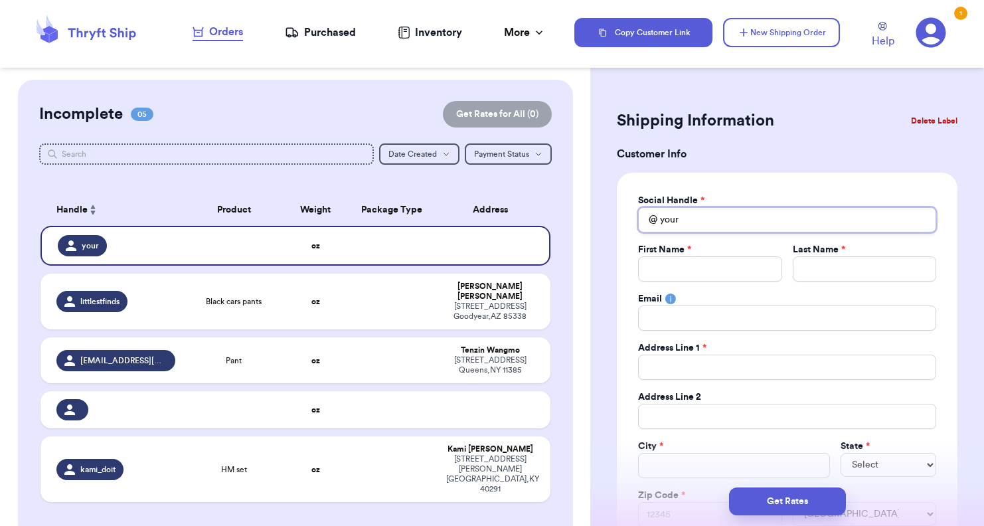
type input "you"
type input "yo"
type input "y"
click at [151, 306] on div "littlestfinds" at bounding box center [115, 301] width 119 height 21
type input "Black cars pants"
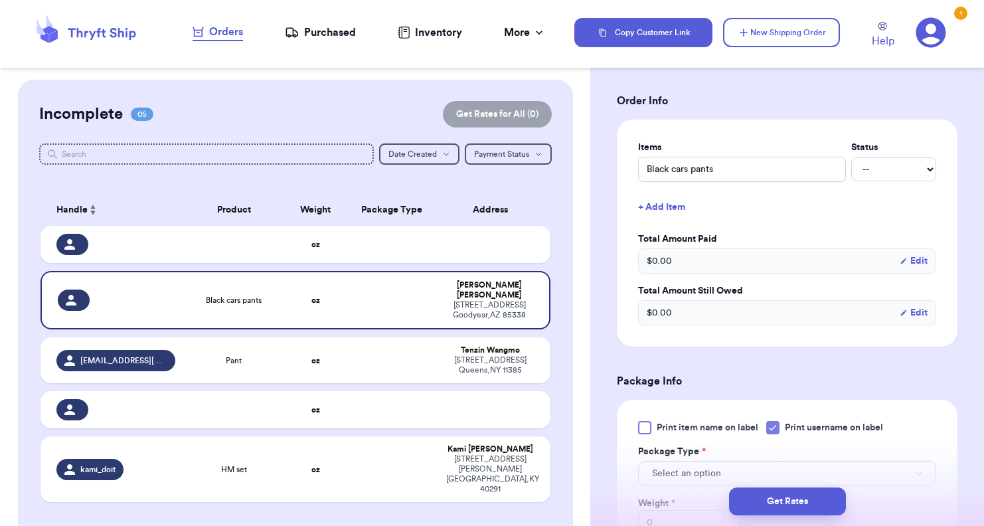
scroll to position [398, 0]
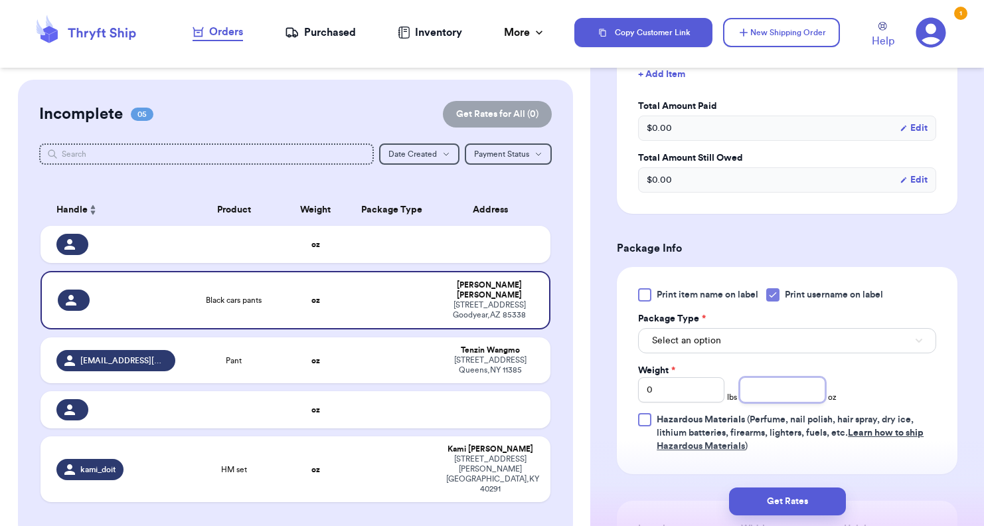
click at [600, 389] on input "number" at bounding box center [783, 389] width 86 height 25
type input "12"
click at [600, 337] on button "Select an option" at bounding box center [787, 340] width 298 height 25
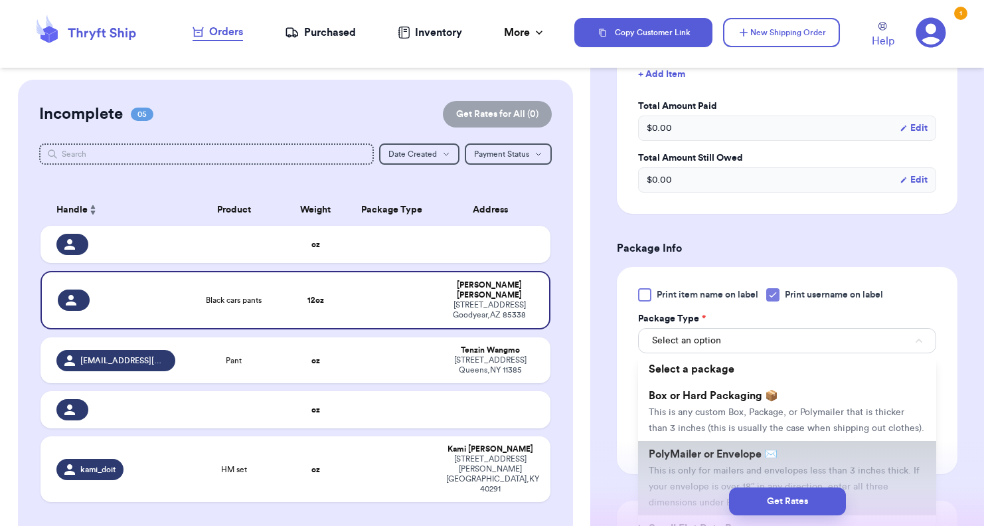
click at [600, 464] on li "PolyMailer or Envelope ✉️ This is only for mailers and envelopes less than 3 in…" at bounding box center [787, 478] width 298 height 74
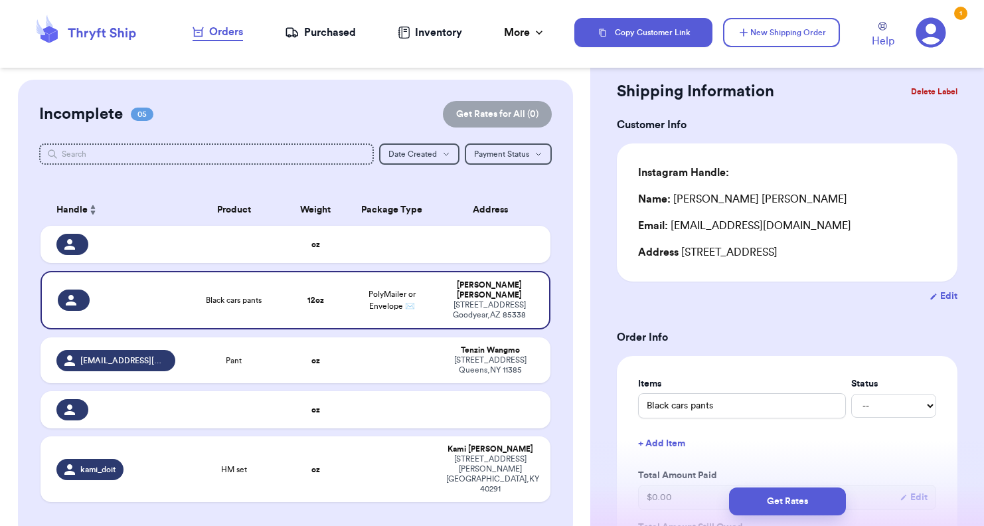
scroll to position [0, 0]
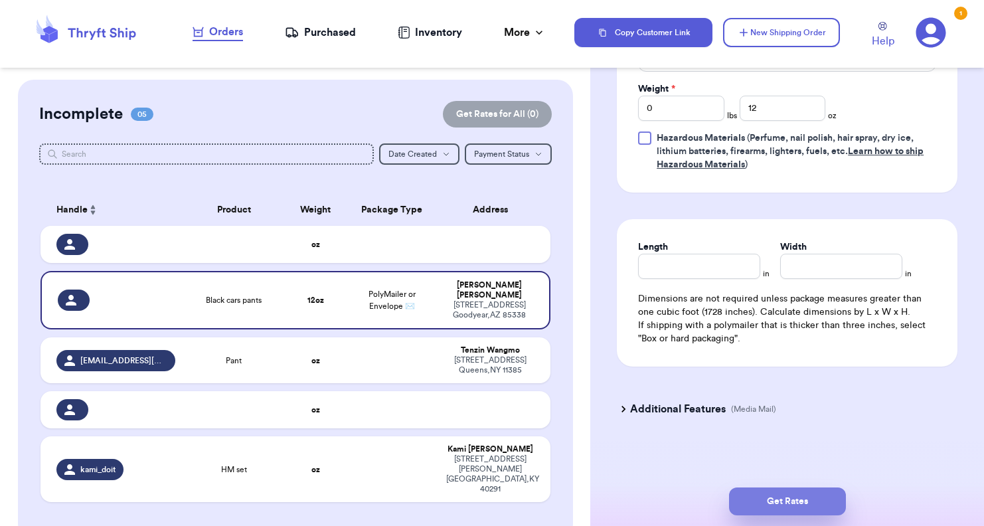
click at [600, 495] on button "Get Rates" at bounding box center [787, 501] width 117 height 28
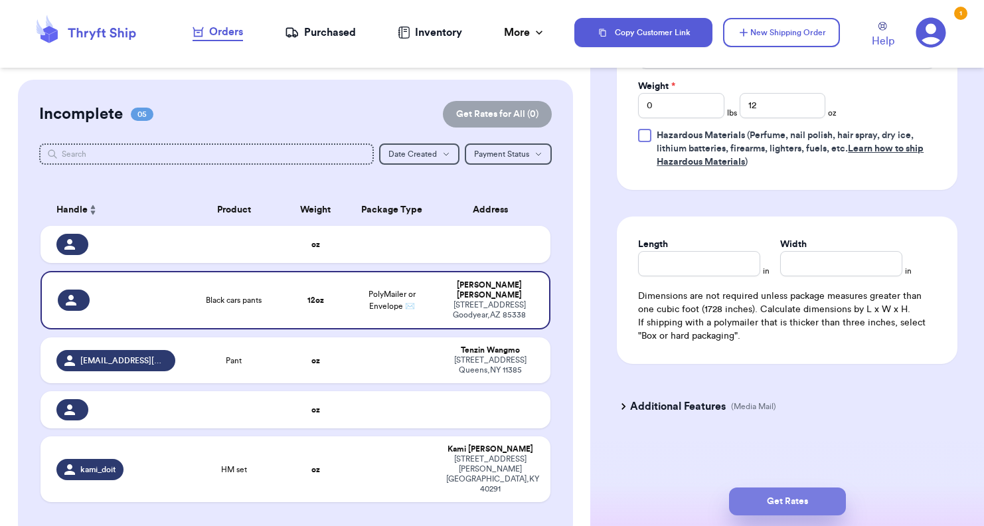
select select "AZ"
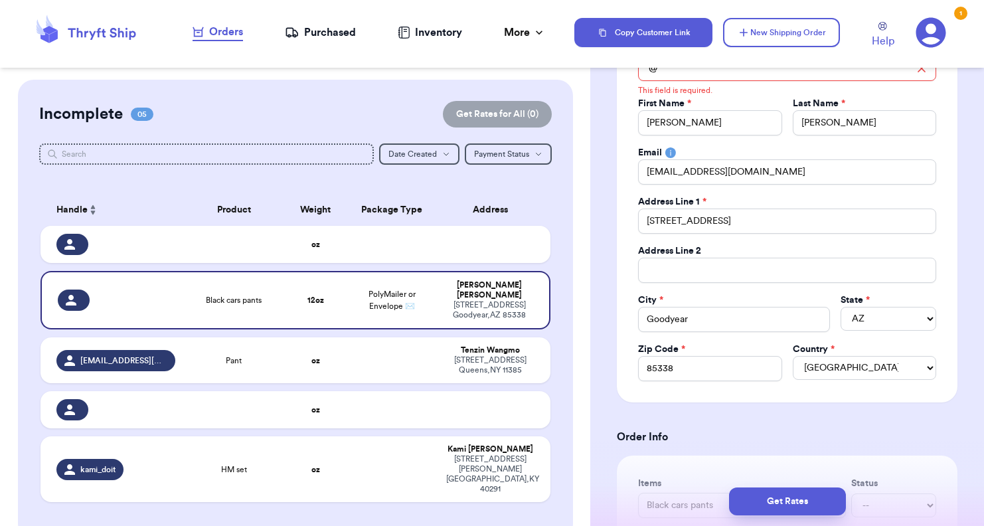
scroll to position [66, 0]
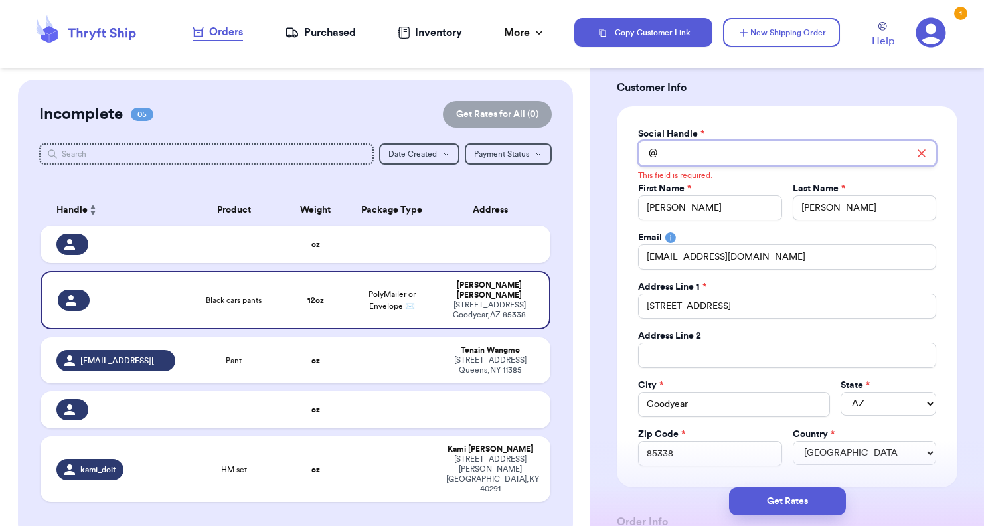
click at [600, 151] on input "Total Amount Paid" at bounding box center [787, 153] width 298 height 25
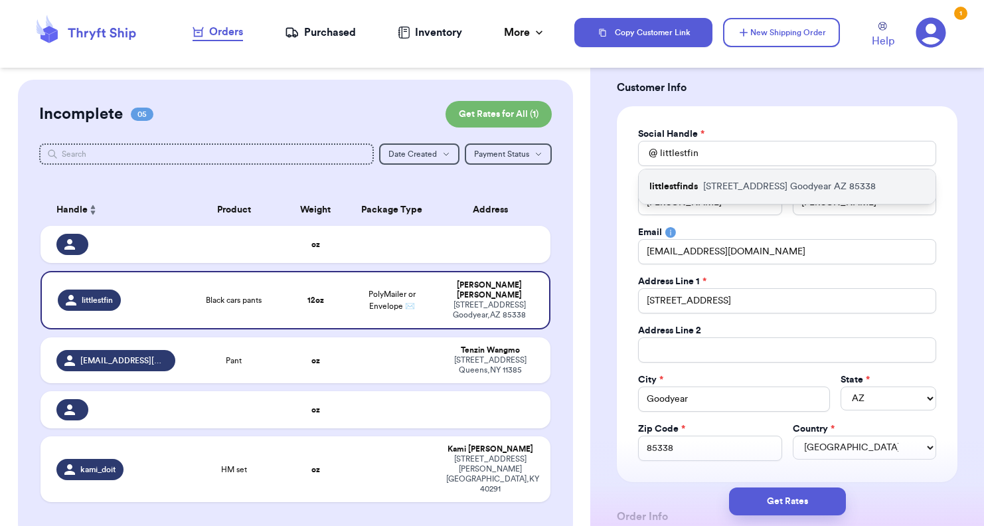
click at [600, 181] on p "littlestfinds" at bounding box center [673, 186] width 48 height 13
type input "littlestfinds"
type input "[STREET_ADDRESS]"
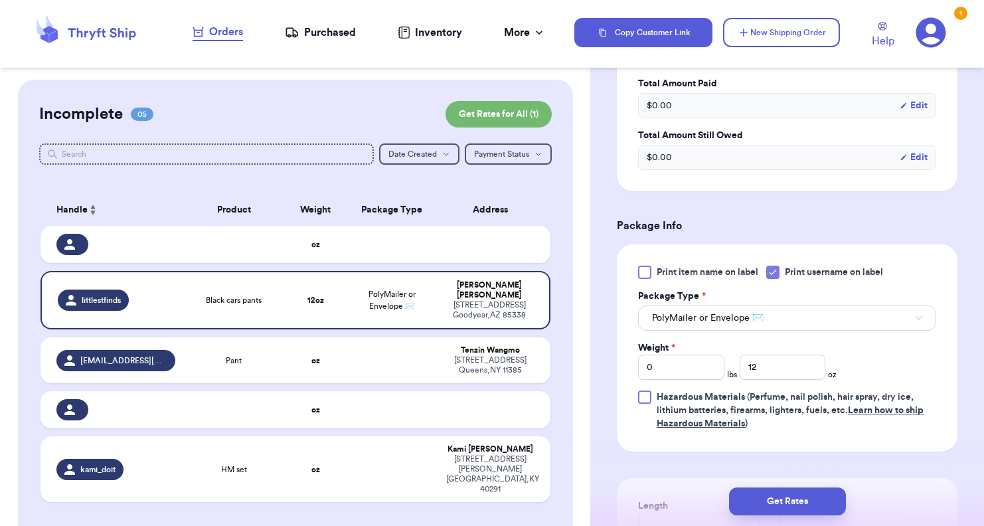
scroll to position [731, 0]
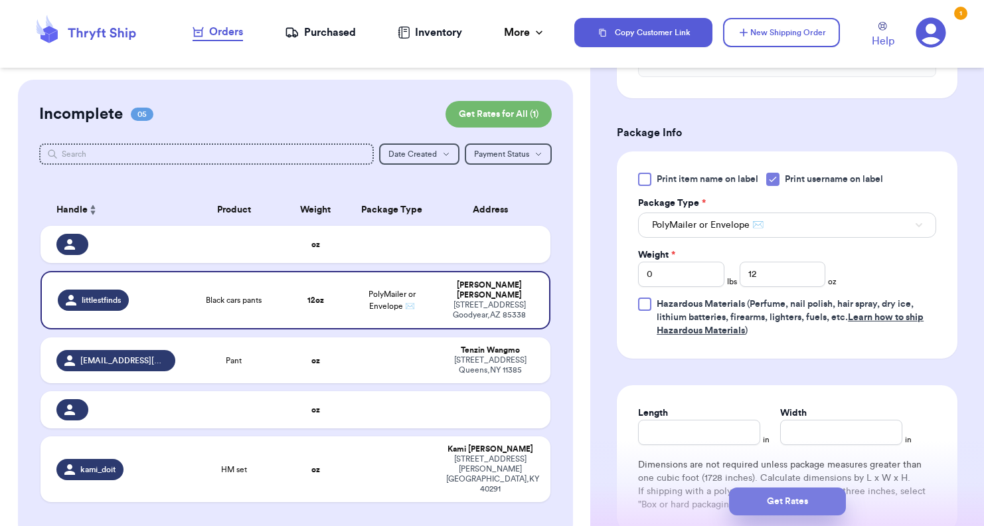
click at [600, 505] on button "Get Rates" at bounding box center [787, 501] width 117 height 28
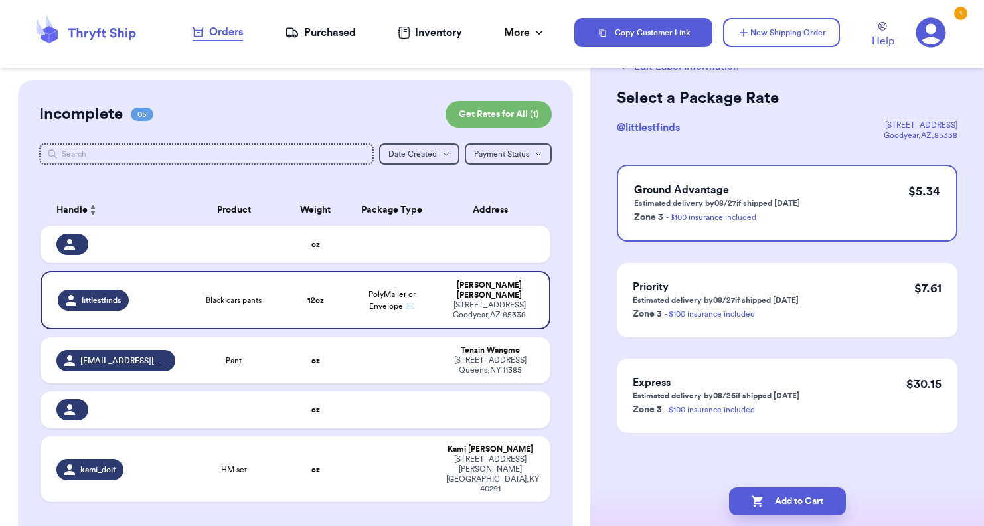
scroll to position [0, 0]
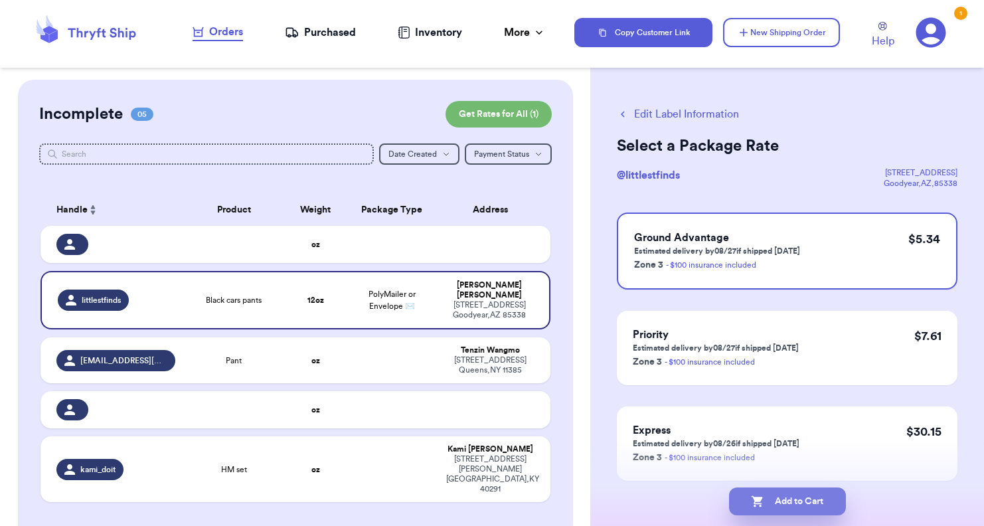
click at [600, 498] on button "Add to Cart" at bounding box center [787, 501] width 117 height 28
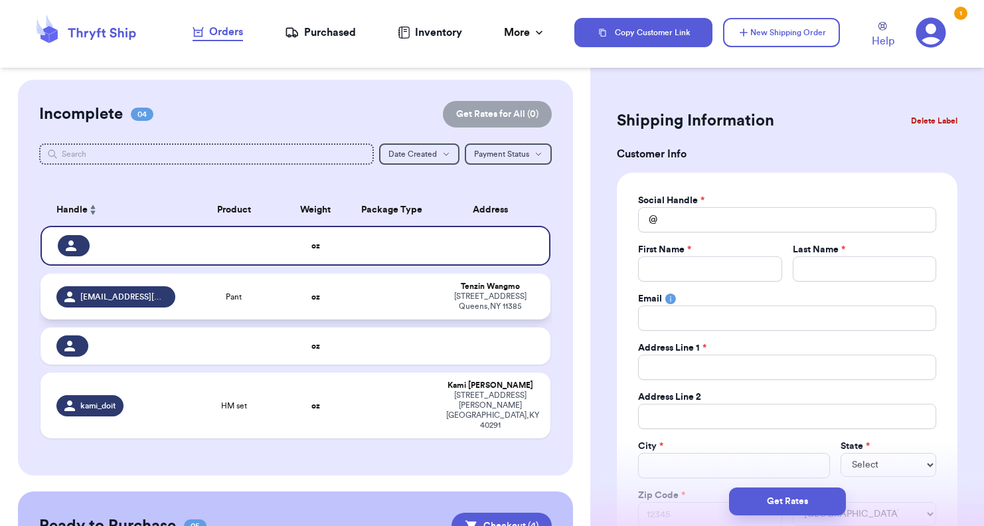
click at [396, 298] on td at bounding box center [392, 297] width 92 height 46
type input "Pant"
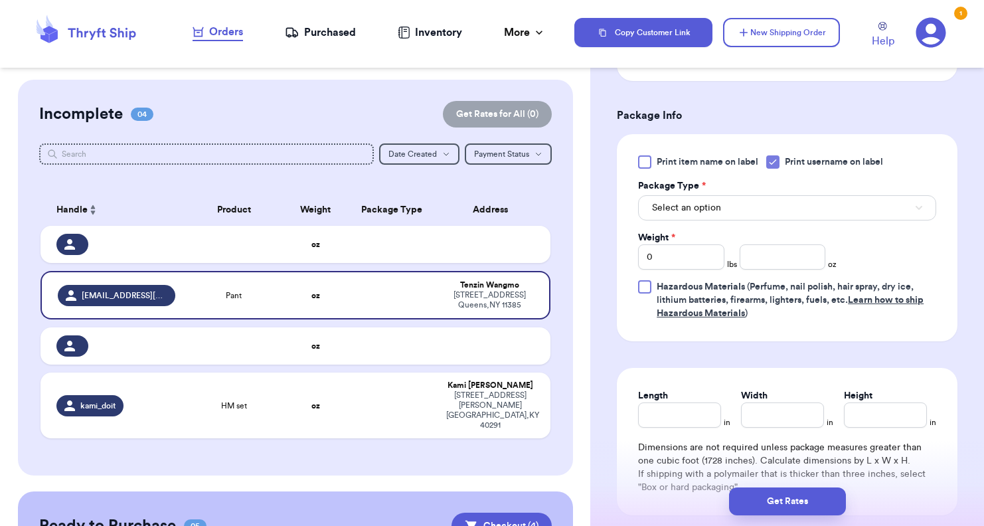
scroll to position [598, 0]
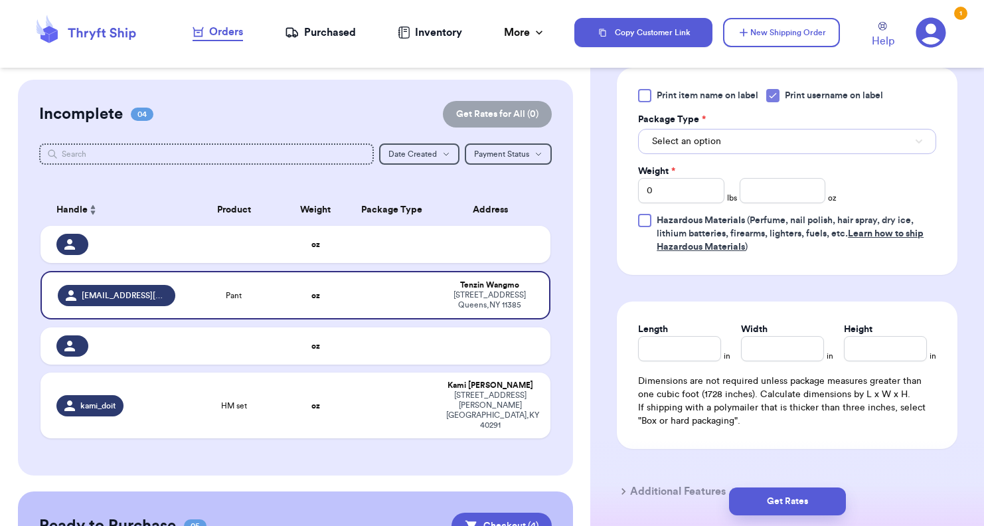
click at [600, 149] on button "Select an option" at bounding box center [787, 141] width 298 height 25
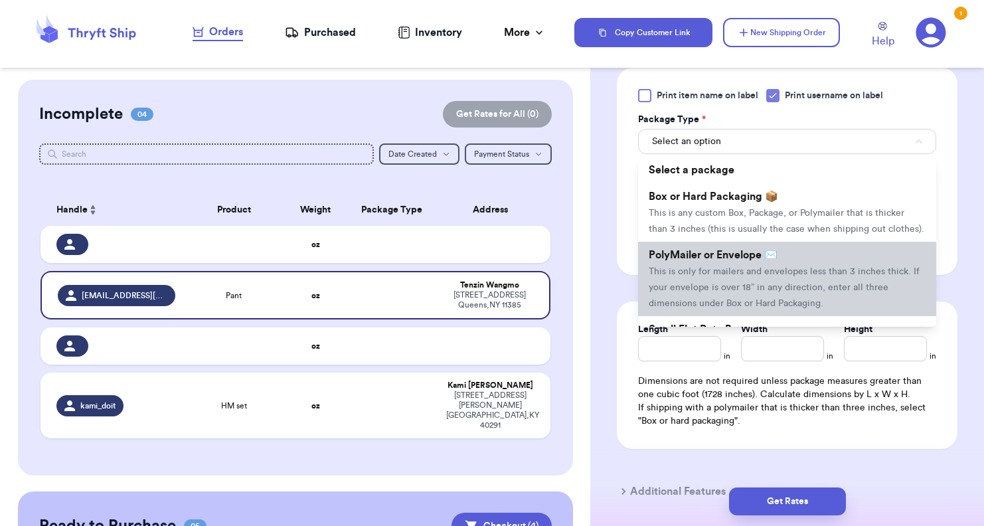
click at [600, 282] on span "This is only for mailers and envelopes less than 3 inches thick. If your envelo…" at bounding box center [784, 287] width 271 height 41
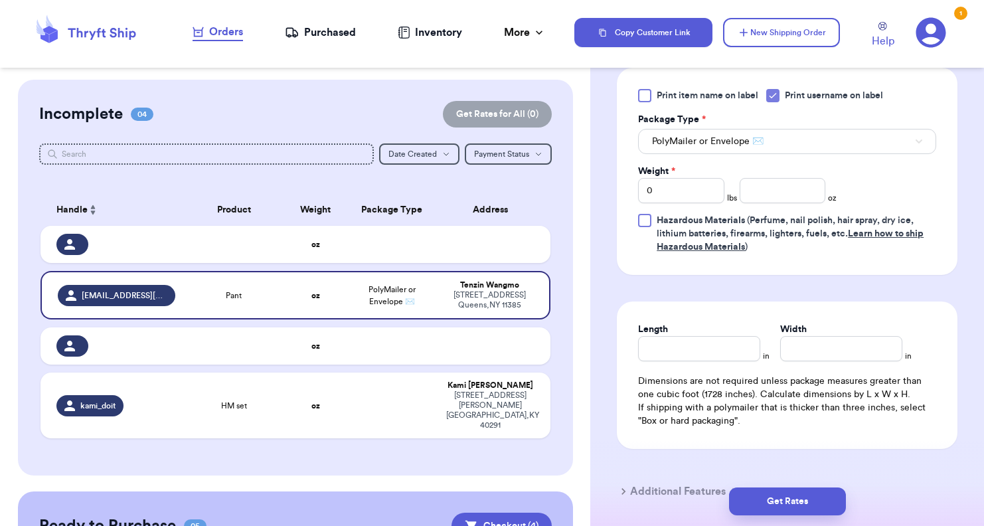
click at [600, 175] on div "Weight * 0 lbs oz" at bounding box center [737, 184] width 199 height 39
click at [600, 185] on input "number" at bounding box center [783, 190] width 86 height 25
type input "8"
click at [600, 268] on div "Print item name on label Print username on label Package Type * PolyMailer or E…" at bounding box center [787, 171] width 341 height 207
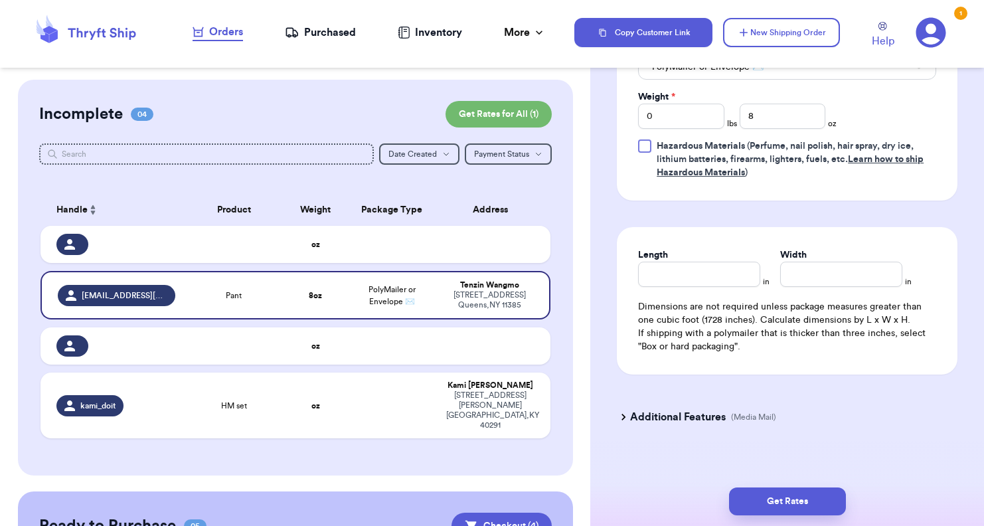
scroll to position [680, 0]
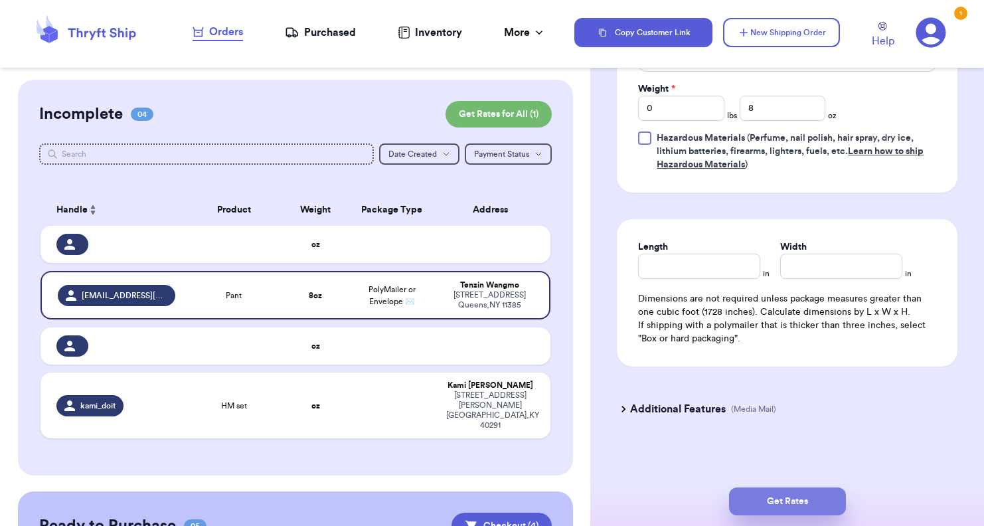
click at [600, 505] on button "Get Rates" at bounding box center [787, 501] width 117 height 28
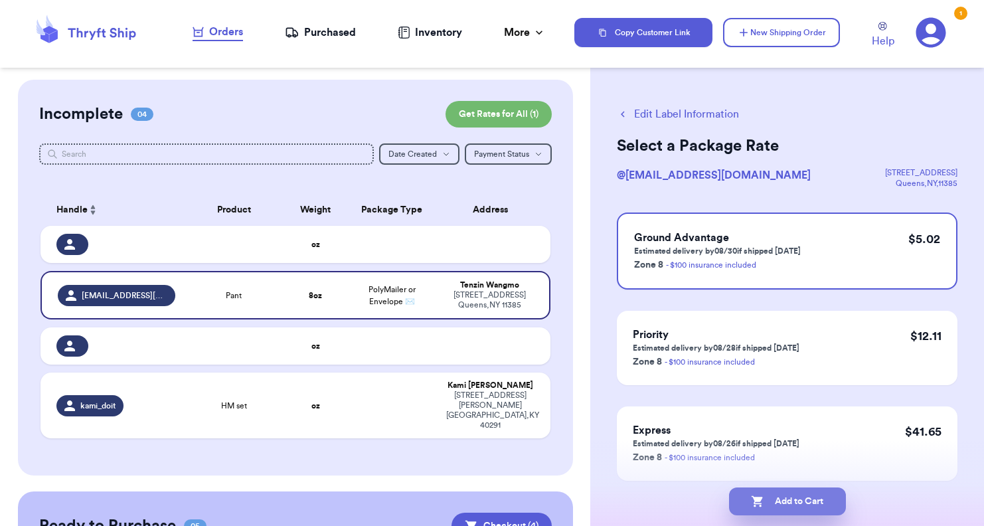
click at [600, 513] on button "Add to Cart" at bounding box center [787, 501] width 117 height 28
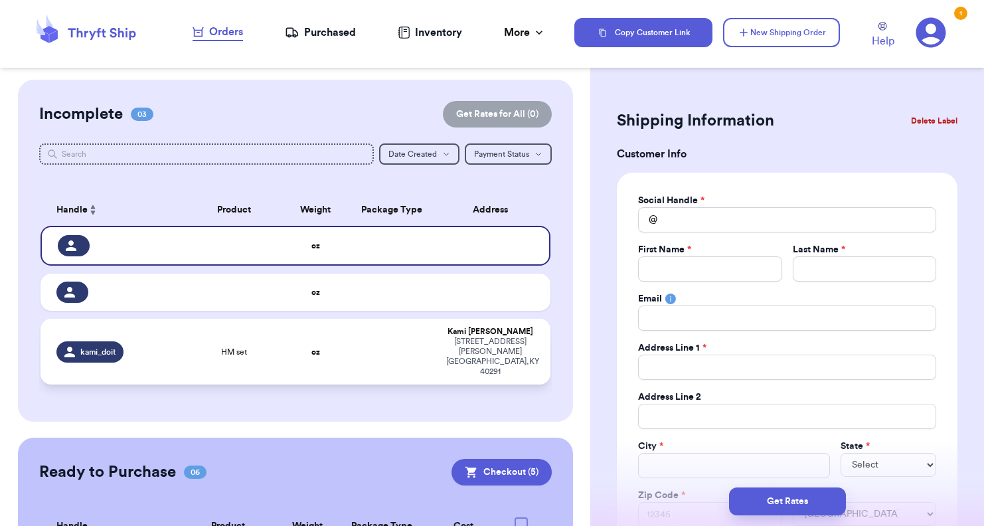
click at [349, 346] on td at bounding box center [392, 352] width 92 height 66
type input "HM set"
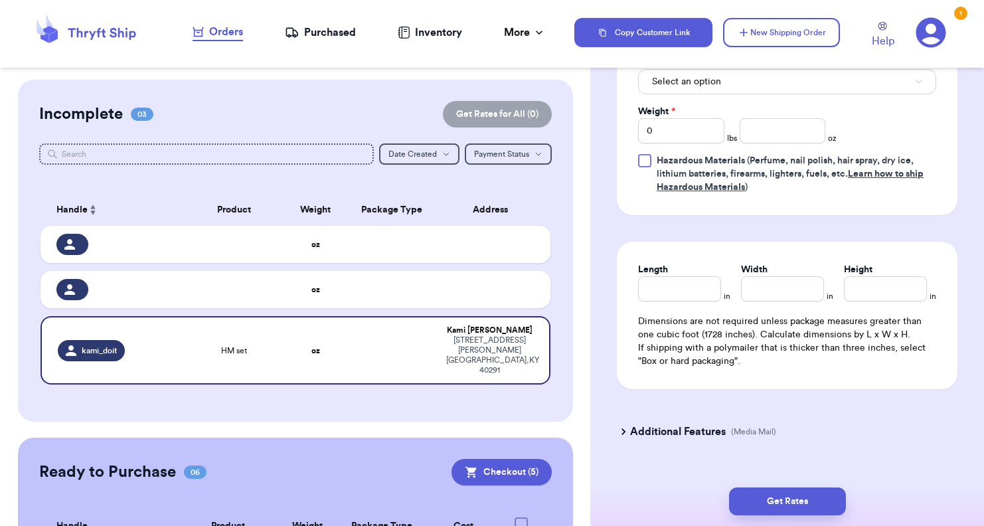
scroll to position [664, 0]
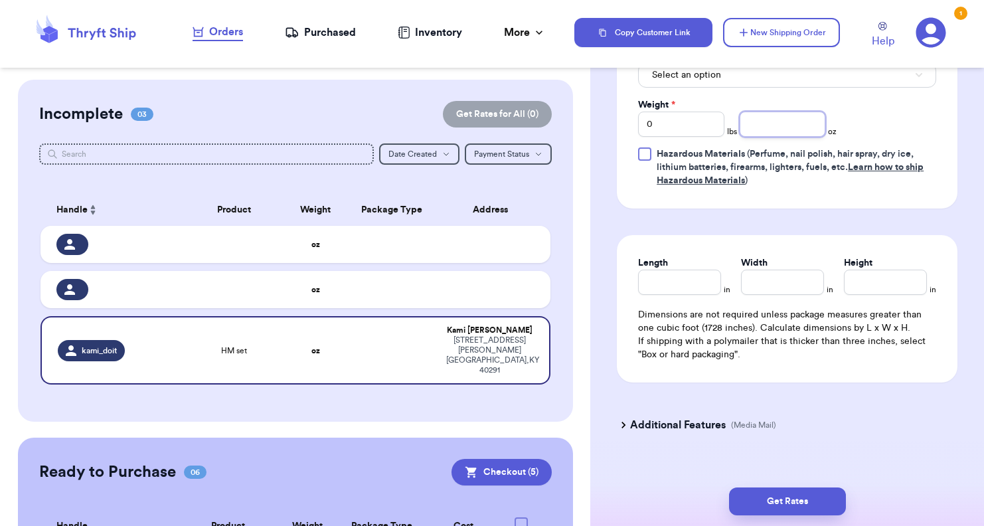
drag, startPoint x: 783, startPoint y: 114, endPoint x: 783, endPoint y: 107, distance: 7.3
click at [600, 107] on div "Weight * 0 lbs oz" at bounding box center [737, 117] width 199 height 39
type input "5"
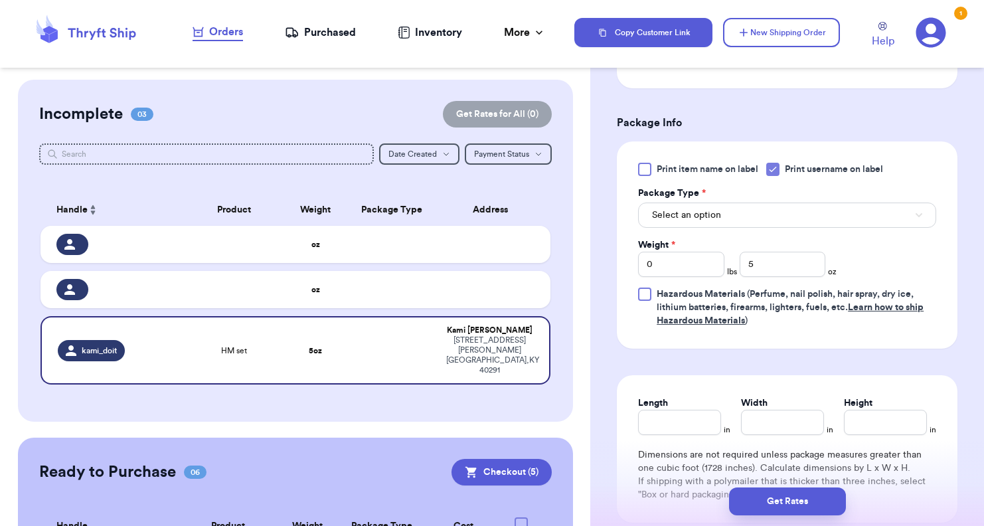
scroll to position [465, 0]
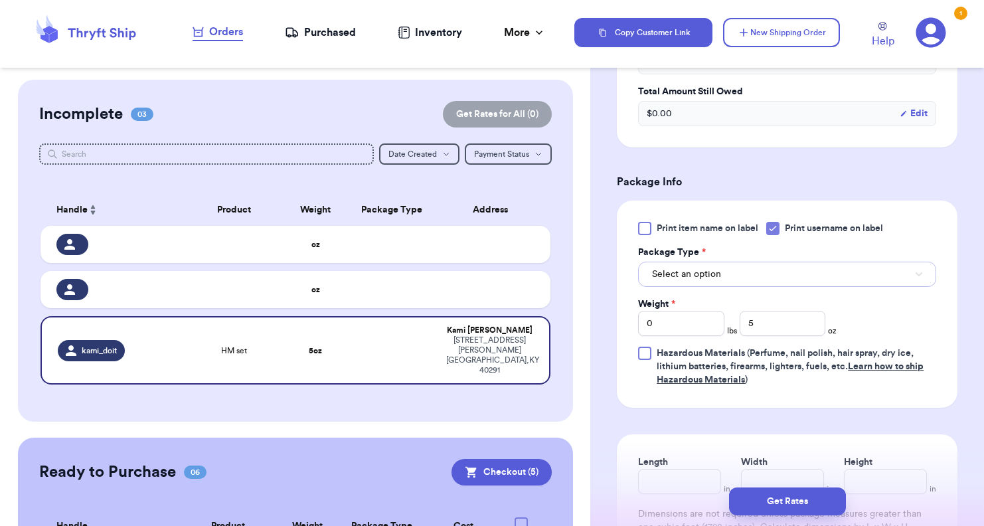
click at [600, 276] on button "Select an option" at bounding box center [787, 274] width 298 height 25
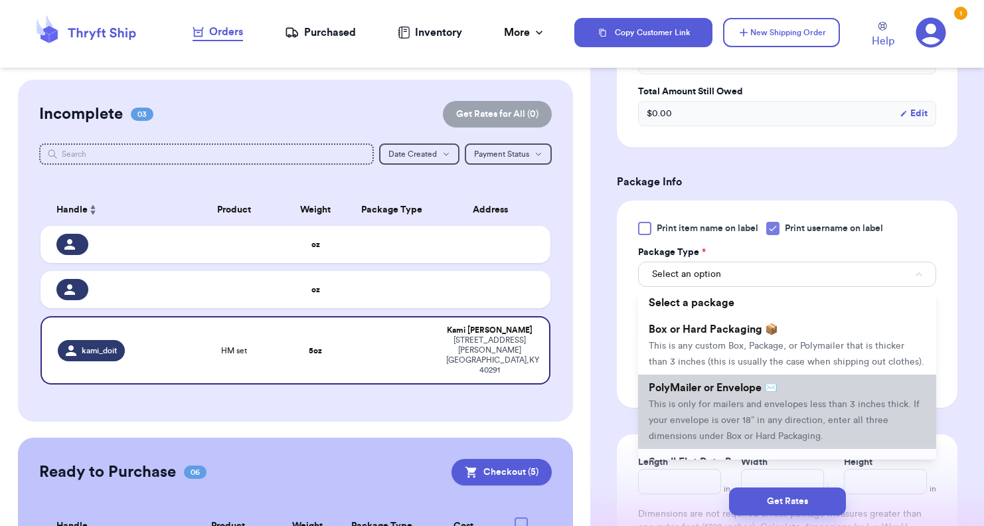
click at [600, 423] on li "PolyMailer or Envelope ✉️ This is only for mailers and envelopes less than 3 in…" at bounding box center [787, 412] width 298 height 74
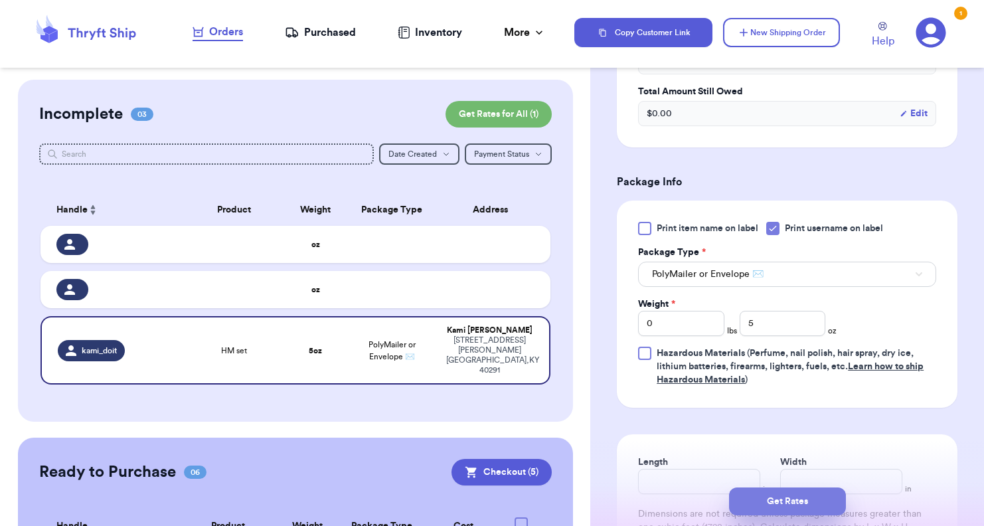
click at [600, 489] on button "Get Rates" at bounding box center [787, 501] width 117 height 28
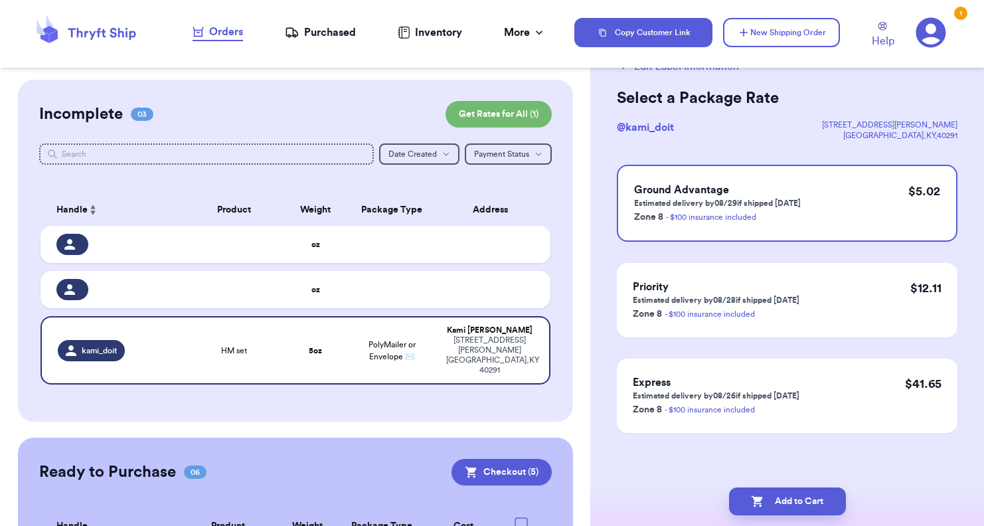
scroll to position [0, 0]
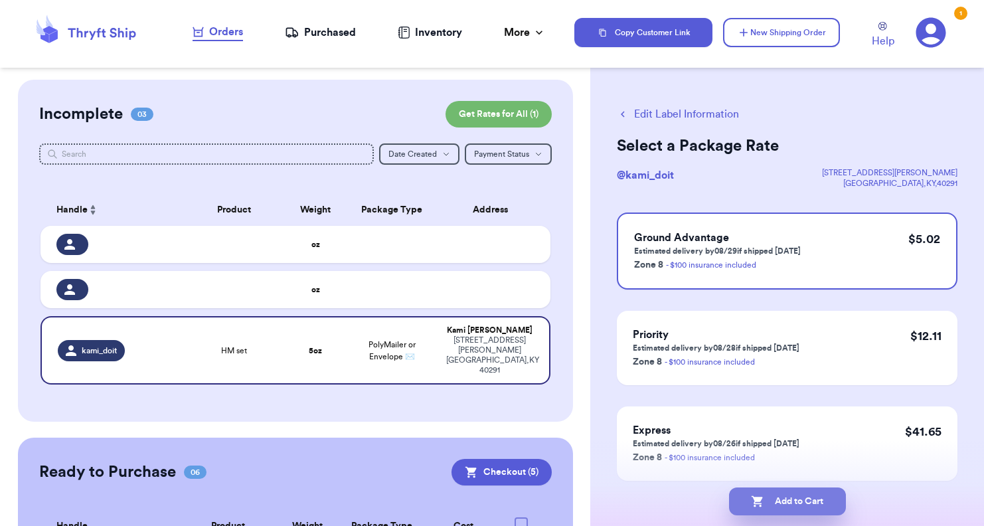
click at [600, 492] on button "Add to Cart" at bounding box center [787, 501] width 117 height 28
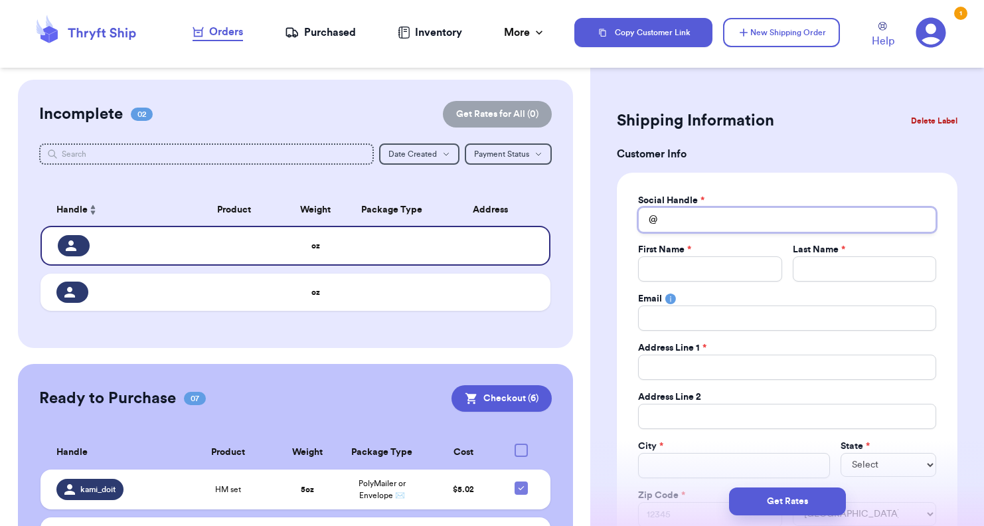
click at [600, 222] on input "Total Amount Paid" at bounding box center [787, 219] width 298 height 25
type input "t"
type input "th"
type input "thr"
type input "thri"
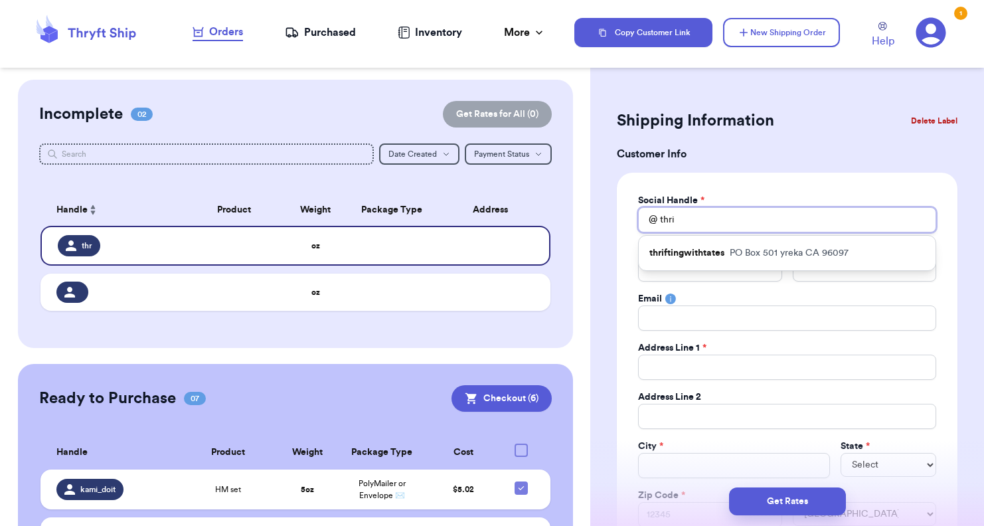
type input "thrif"
click at [600, 253] on p "[STREET_ADDRESS]" at bounding box center [789, 252] width 119 height 13
type input "thriftingwithtates"
type input "[PERSON_NAME]"
type input "Ocha"
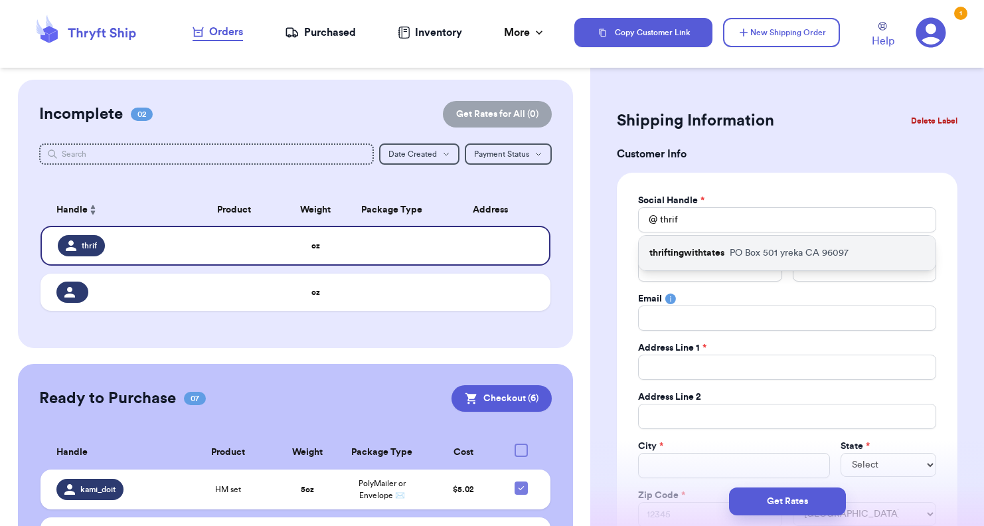
type input "PO Box 501"
type input "yreka"
select select "CA"
type input "96097"
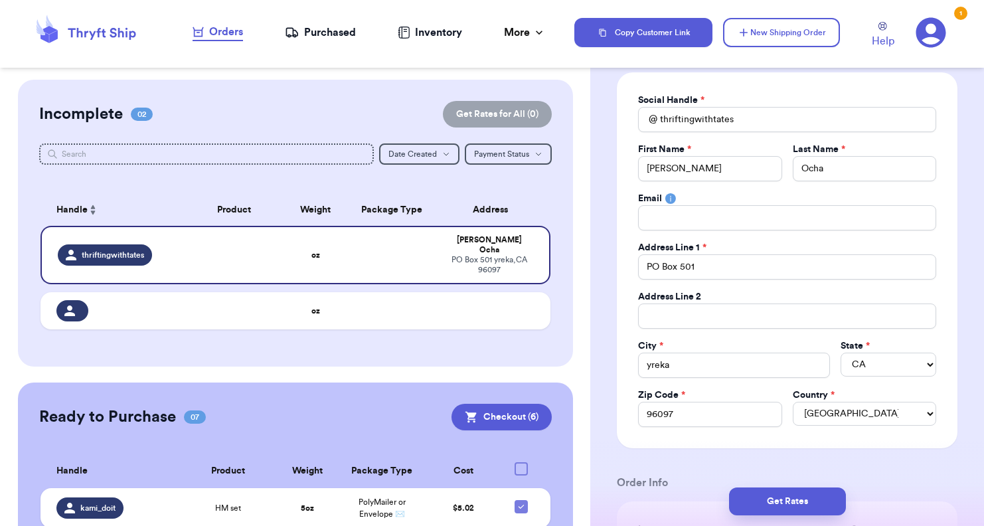
scroll to position [199, 0]
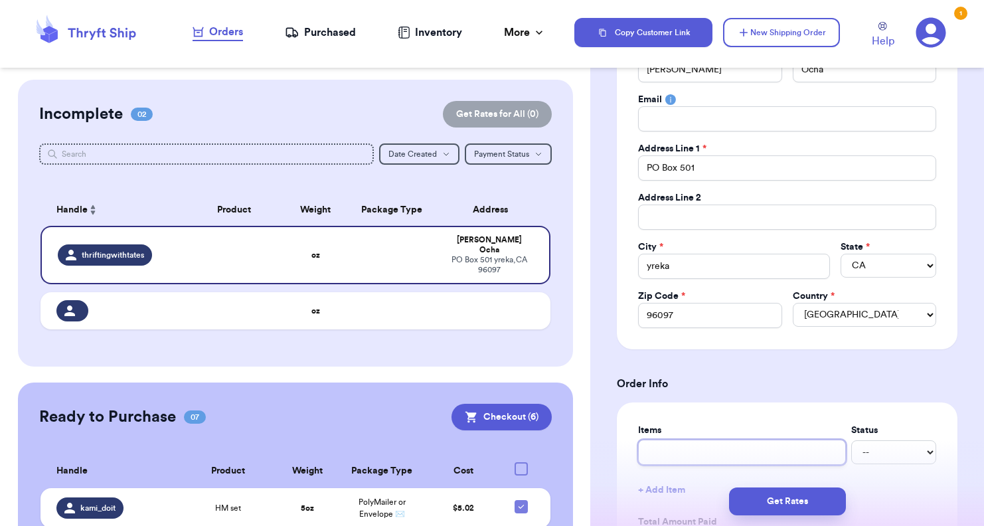
click at [600, 455] on input "text" at bounding box center [742, 452] width 208 height 25
type input "d"
type input "de"
type input "den"
type input "deni"
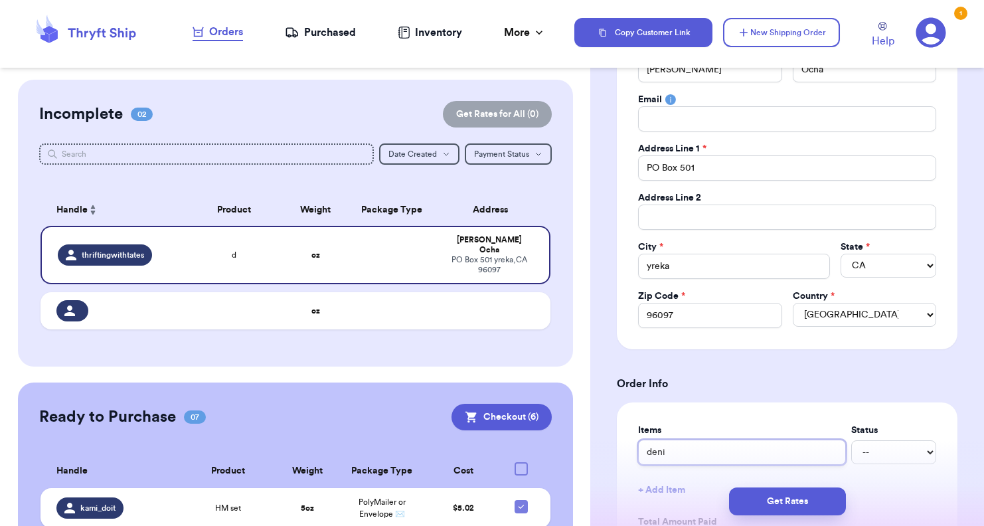
type input "denim"
type input "denim r"
type input "denim ro"
type input "denim rom"
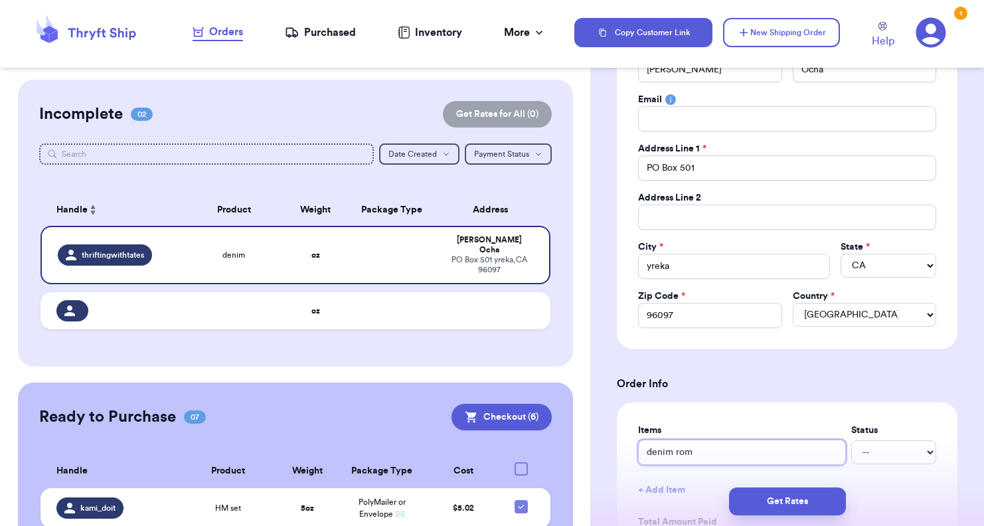
type input "denim romp"
type input "denim rompe"
type input "denim romper"
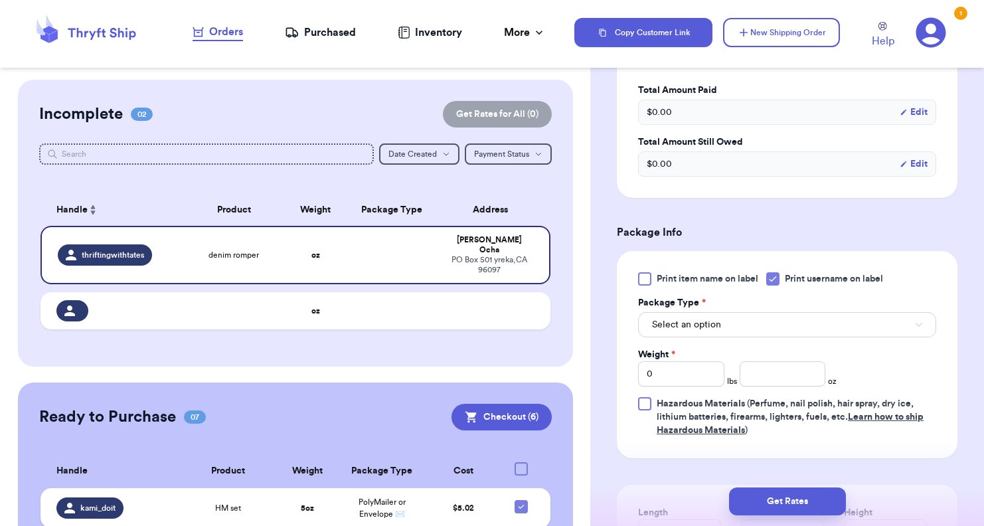
scroll to position [664, 0]
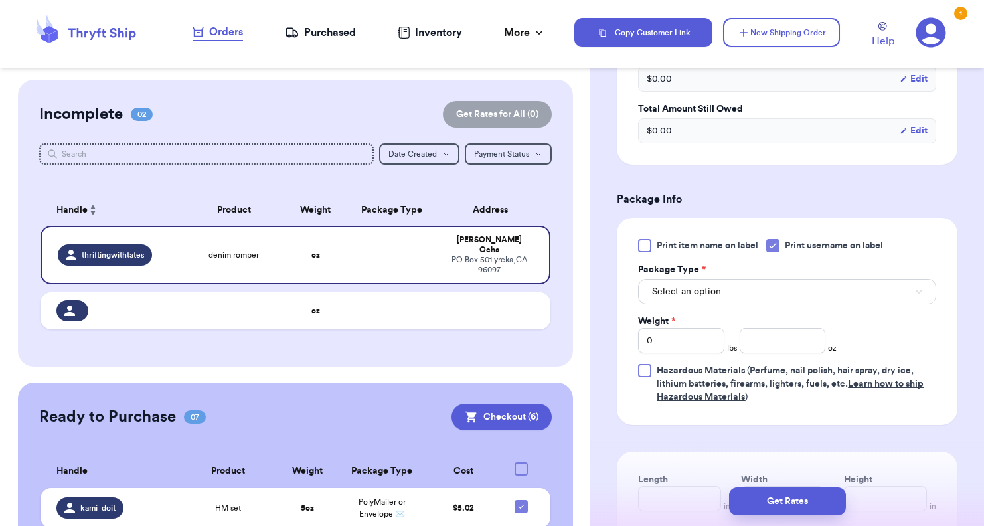
type input "denim romper"
click at [600, 292] on span "Select an option" at bounding box center [686, 291] width 69 height 13
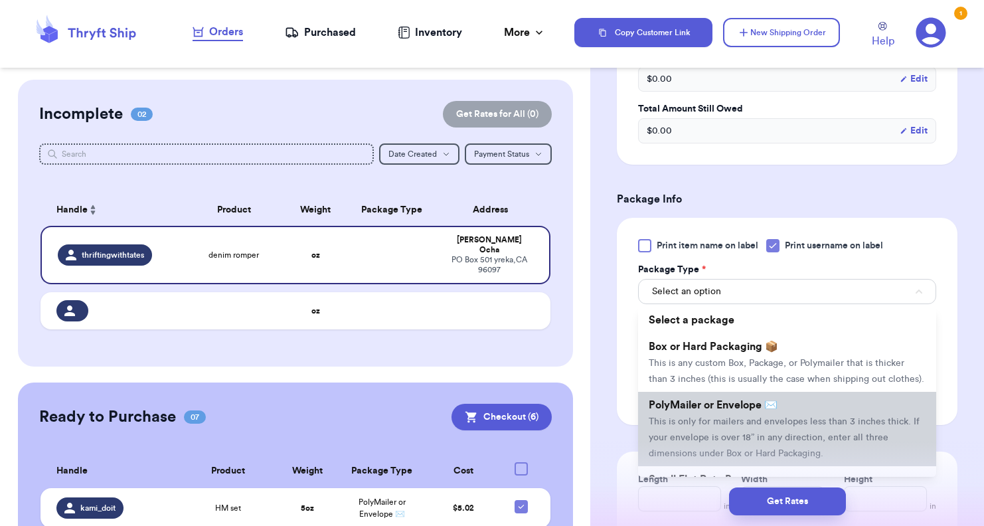
click at [600, 410] on span "PolyMailer or Envelope ✉️" at bounding box center [713, 405] width 129 height 11
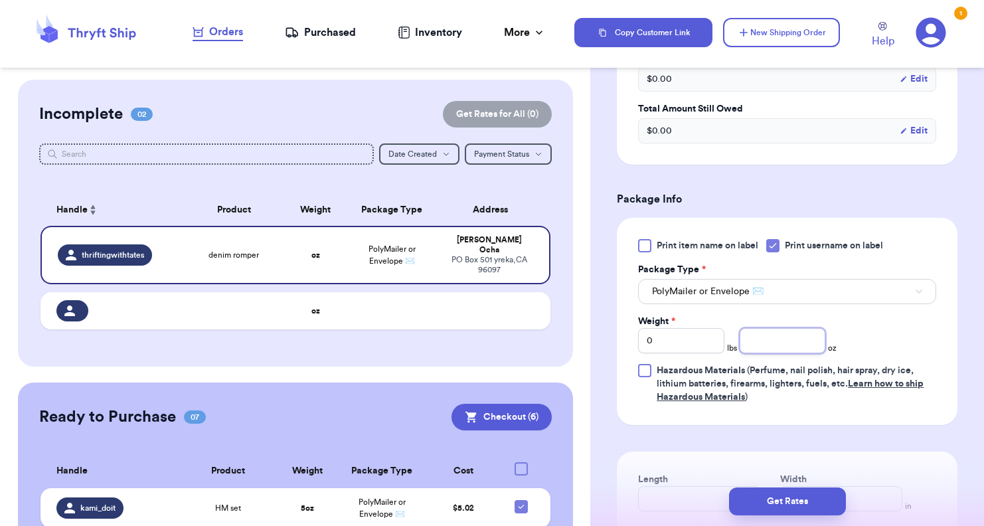
click at [600, 345] on input "number" at bounding box center [783, 340] width 86 height 25
type input "5"
click at [600, 415] on div "Print item name on label Print username on label Package Type * PolyMailer or E…" at bounding box center [787, 321] width 341 height 207
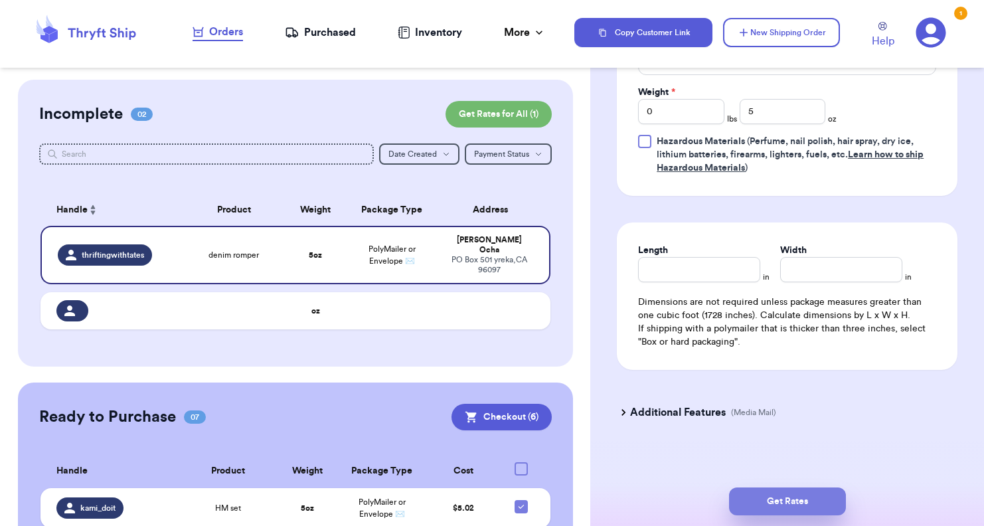
click at [600, 503] on button "Get Rates" at bounding box center [787, 501] width 117 height 28
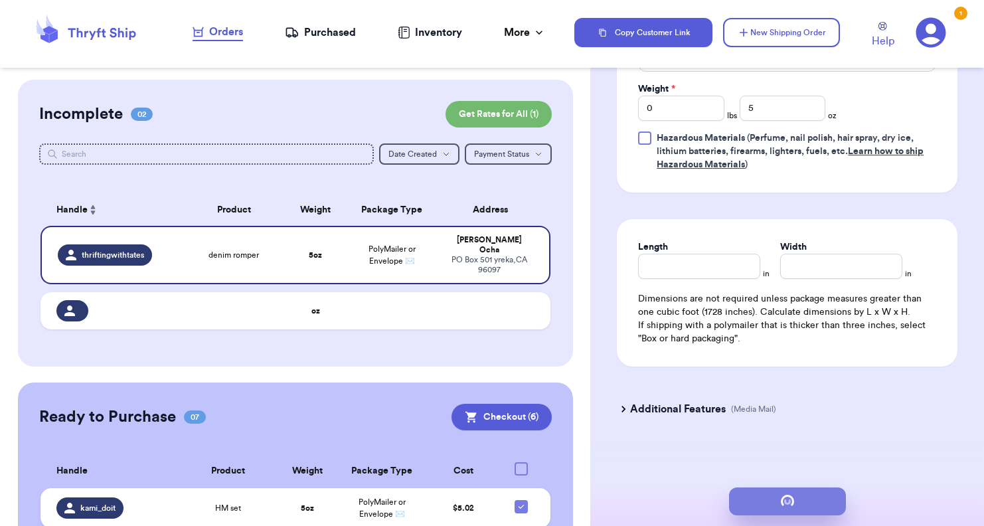
scroll to position [0, 0]
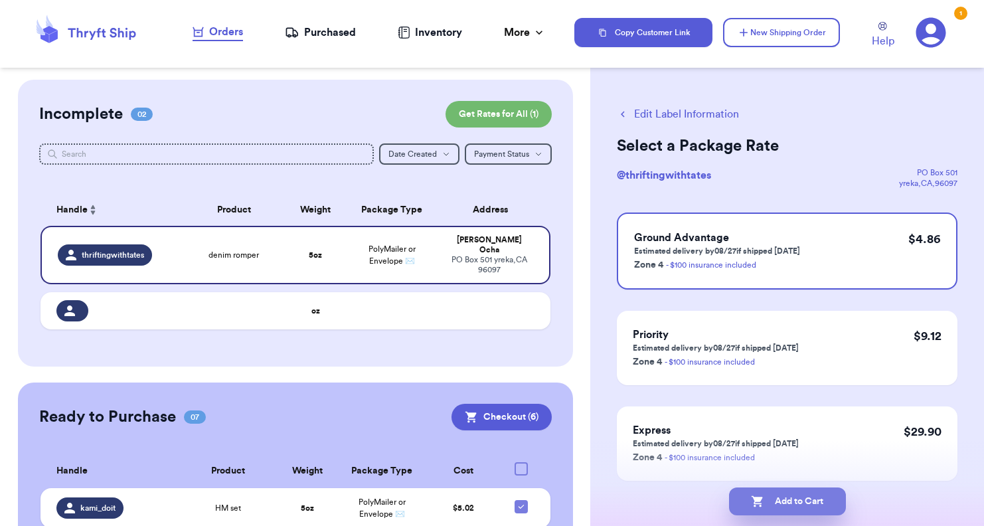
click at [600, 500] on button "Add to Cart" at bounding box center [787, 501] width 117 height 28
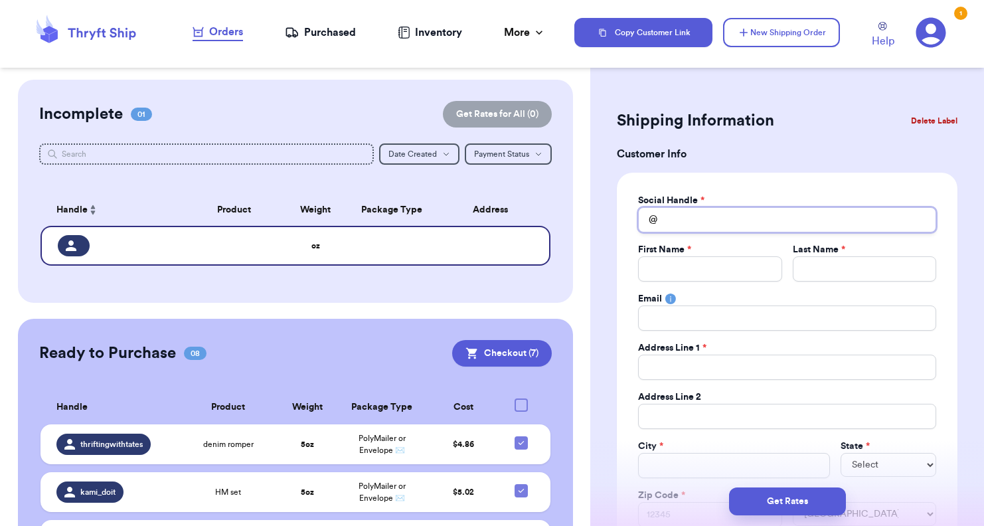
click at [600, 216] on input "Total Amount Paid" at bounding box center [787, 219] width 298 height 25
type input "w"
type input "wh"
type input "wha"
type input "what"
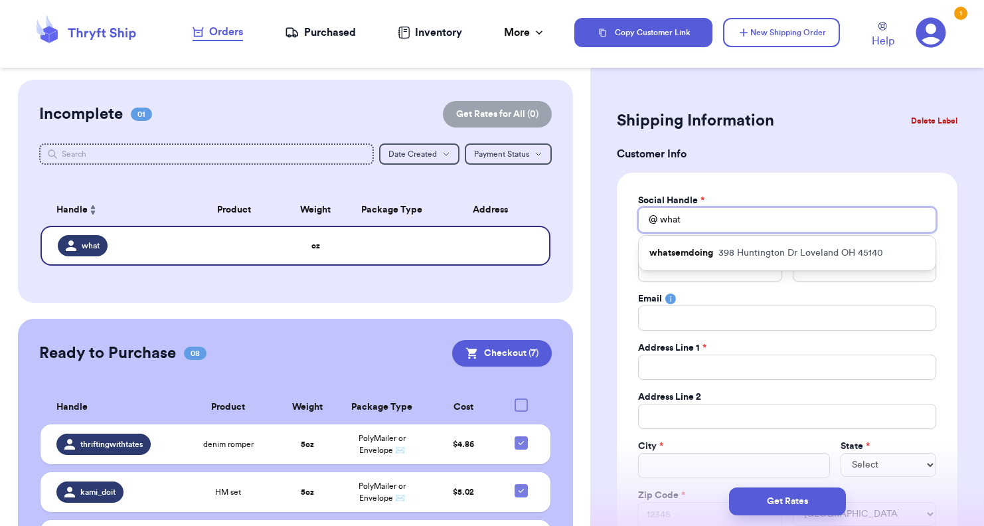
type input "whats"
click at [600, 261] on div "whatsemdoing [STREET_ADDRESS][PERSON_NAME]" at bounding box center [787, 253] width 297 height 35
type input "whatsemdoing"
type input "[PERSON_NAME]"
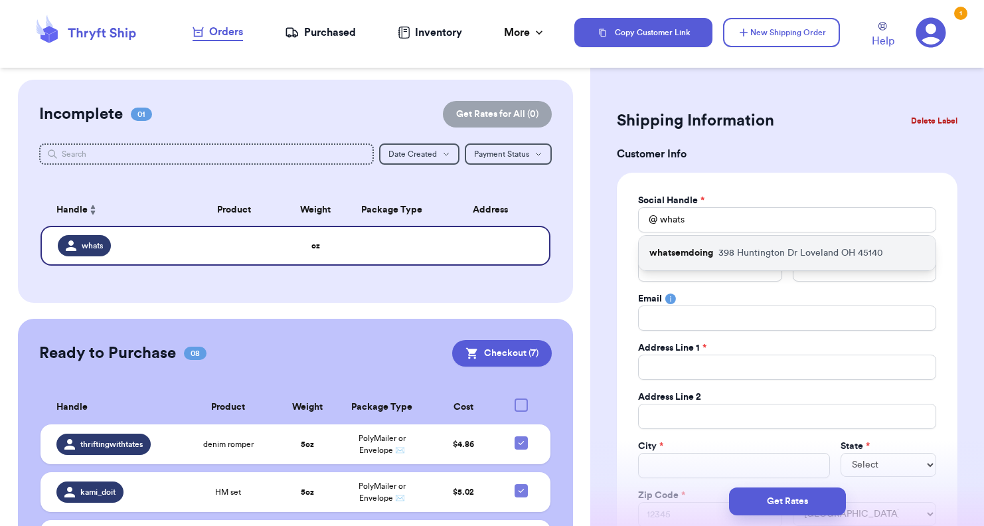
type input "[EMAIL_ADDRESS][PERSON_NAME][DOMAIN_NAME]"
type input "398 Huntington Dr"
type input "Loveland"
select select "OH"
type input "45140"
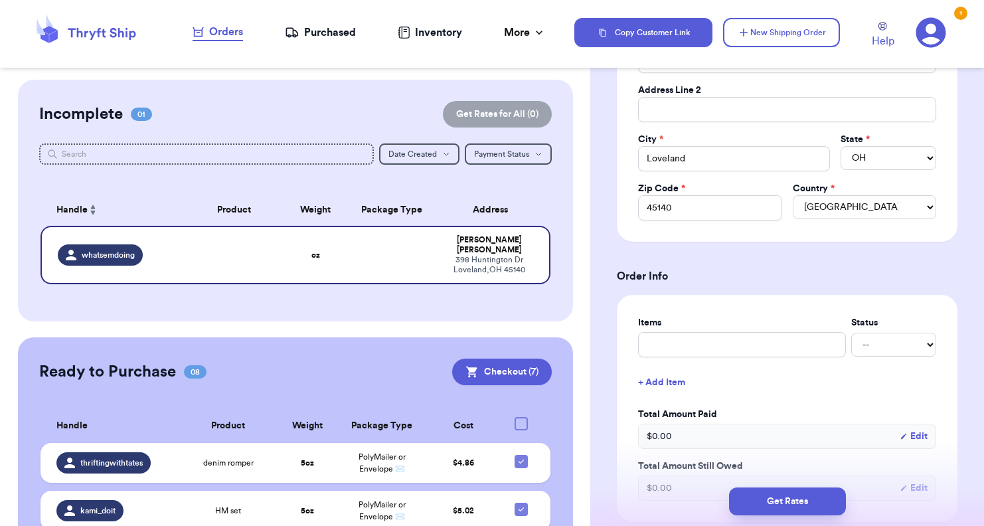
scroll to position [398, 0]
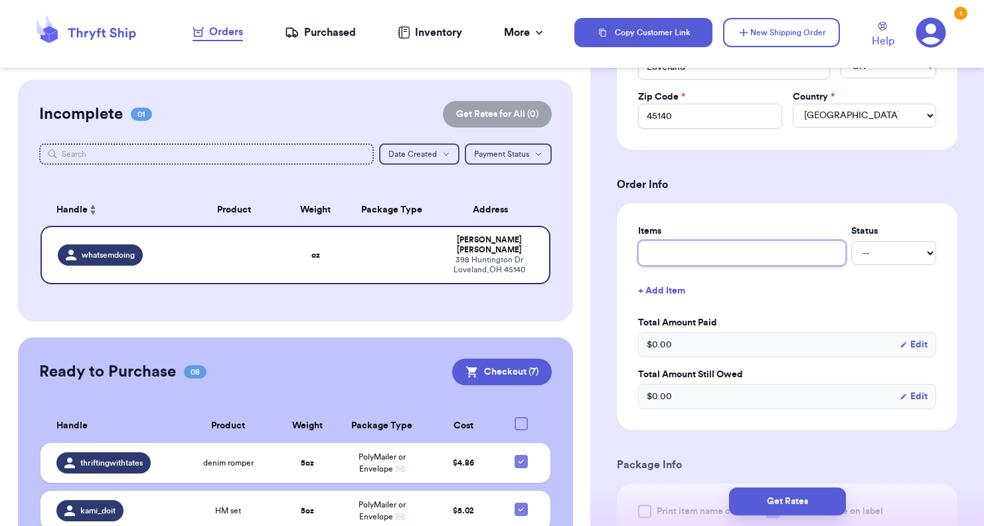
click at [600, 244] on input "text" at bounding box center [742, 252] width 208 height 25
type input "b"
type input "be"
type input "bea"
type input "beat"
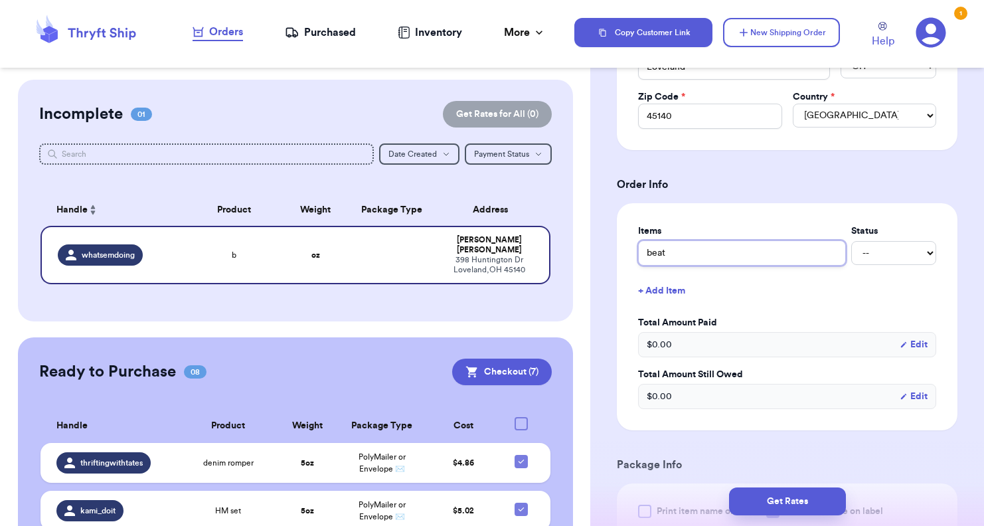
type input "beatl"
type input "beatle"
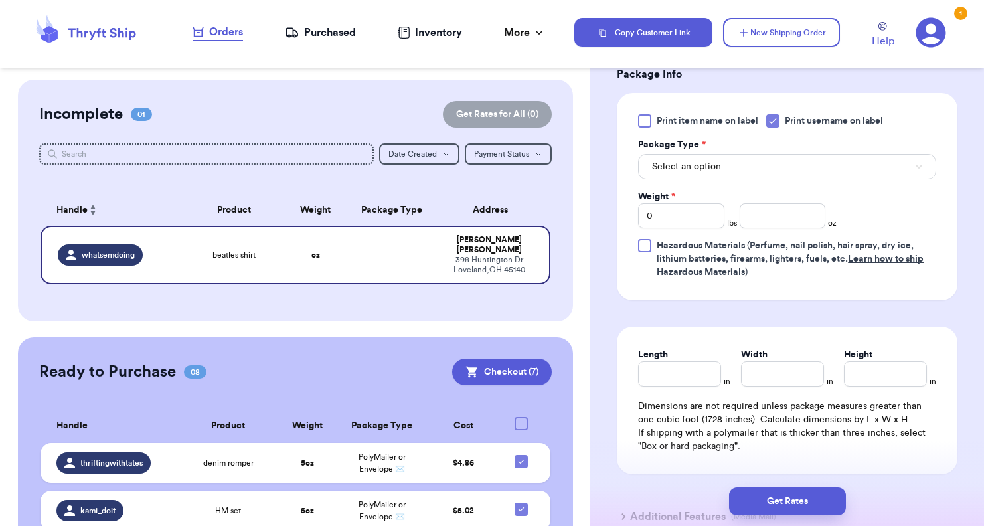
scroll to position [797, 0]
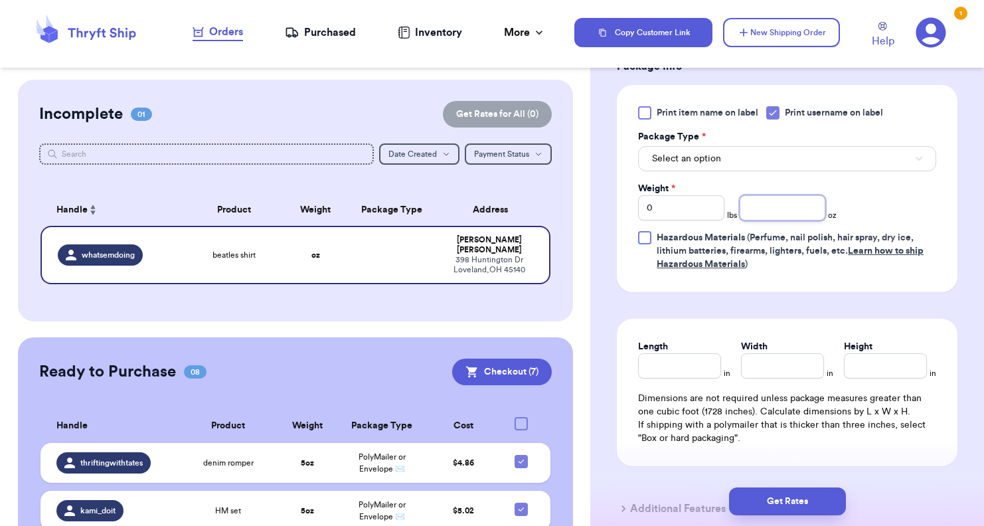
click at [600, 204] on input "number" at bounding box center [783, 207] width 86 height 25
click at [600, 146] on button "Select an option" at bounding box center [787, 158] width 298 height 25
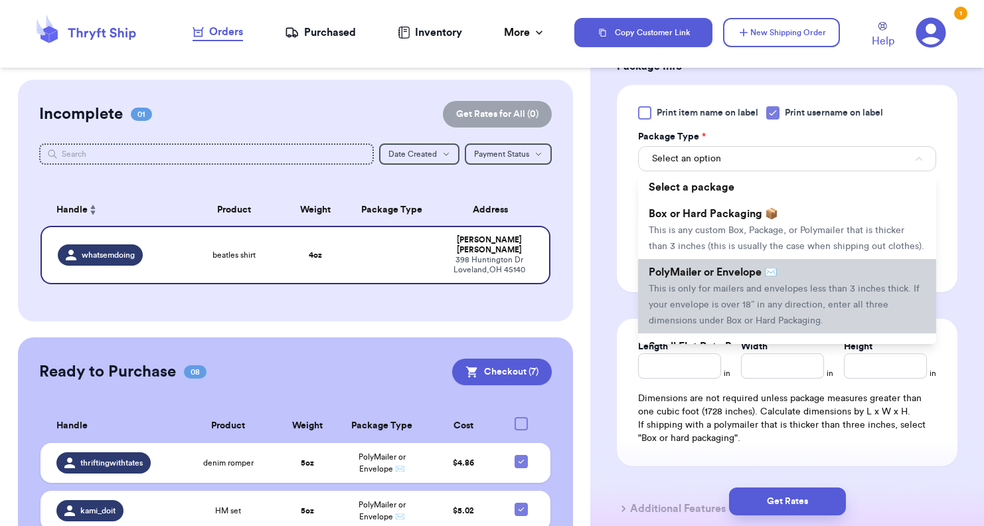
click at [600, 278] on span "PolyMailer or Envelope ✉️" at bounding box center [713, 272] width 129 height 11
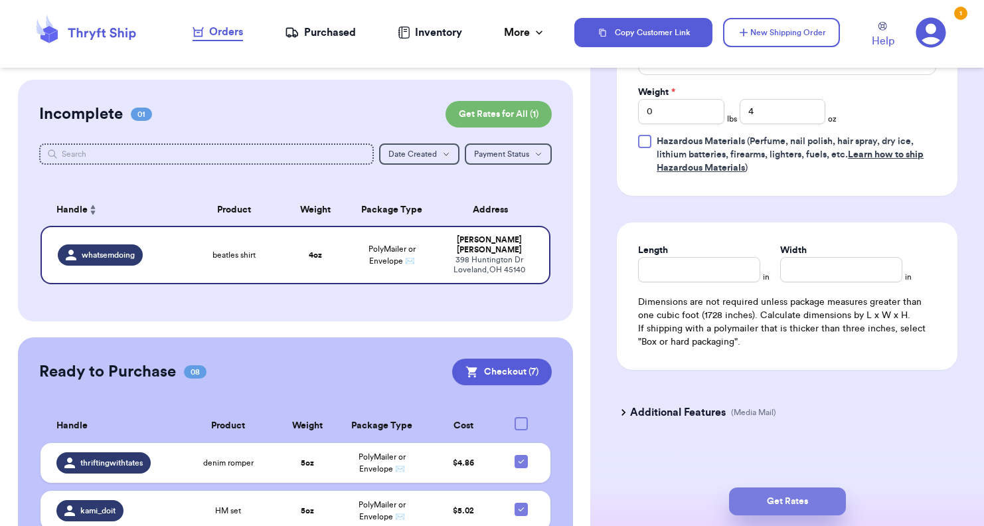
click at [600, 499] on button "Get Rates" at bounding box center [787, 501] width 117 height 28
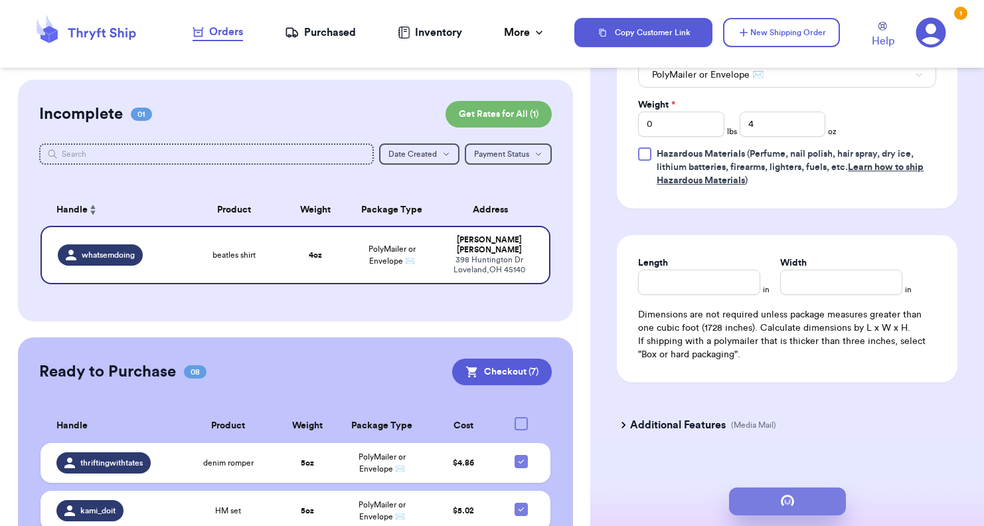
scroll to position [0, 0]
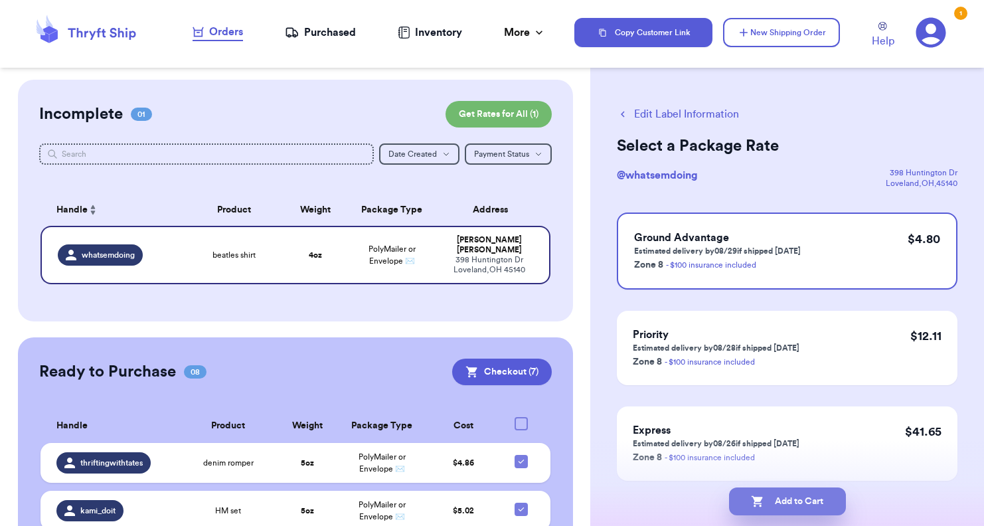
click at [600, 491] on button "Add to Cart" at bounding box center [787, 501] width 117 height 28
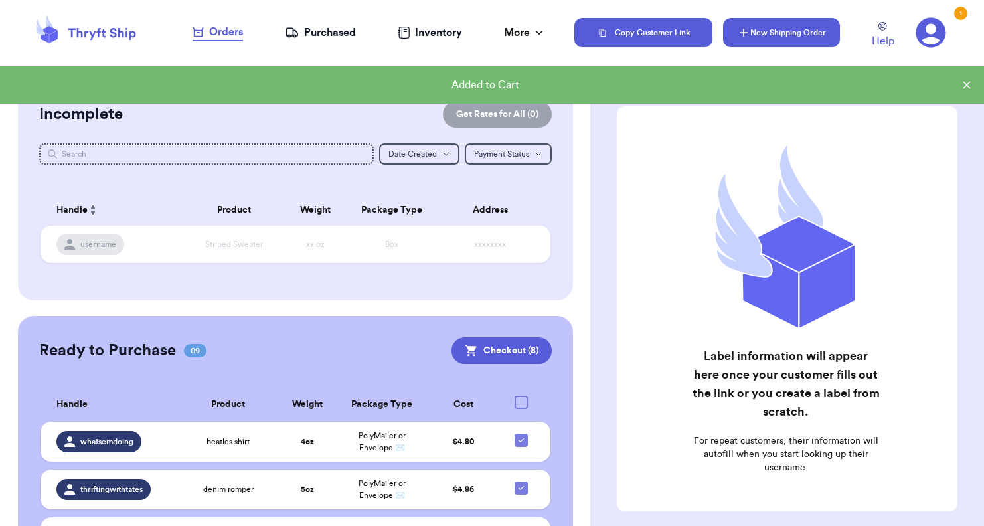
click at [600, 31] on button "New Shipping Order" at bounding box center [781, 32] width 117 height 29
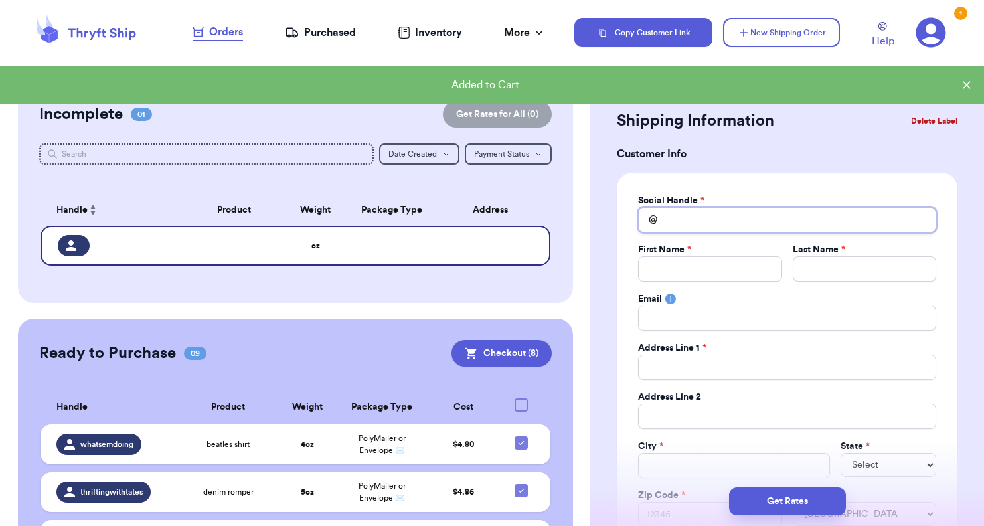
click at [600, 226] on input "Total Amount Paid" at bounding box center [787, 219] width 298 height 25
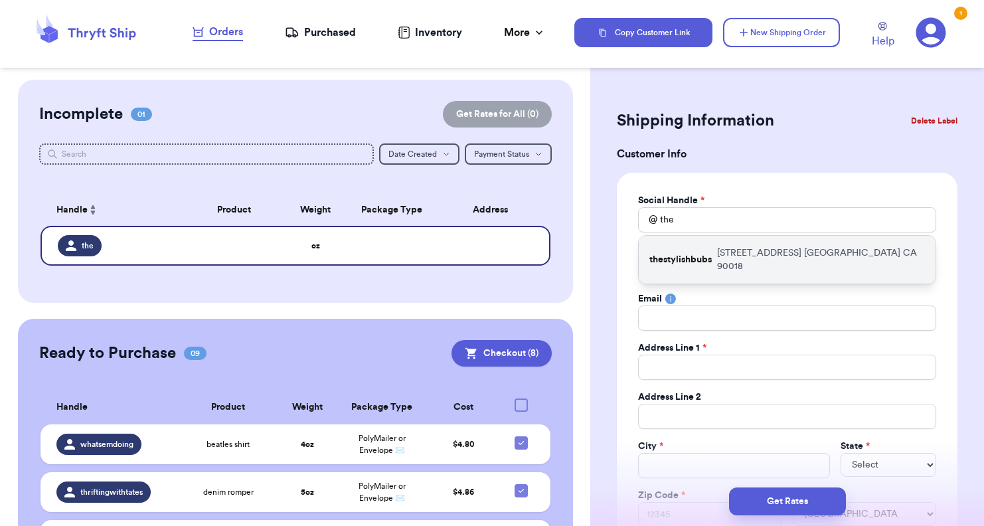
click at [600, 257] on p "thestylishbubs" at bounding box center [680, 259] width 62 height 13
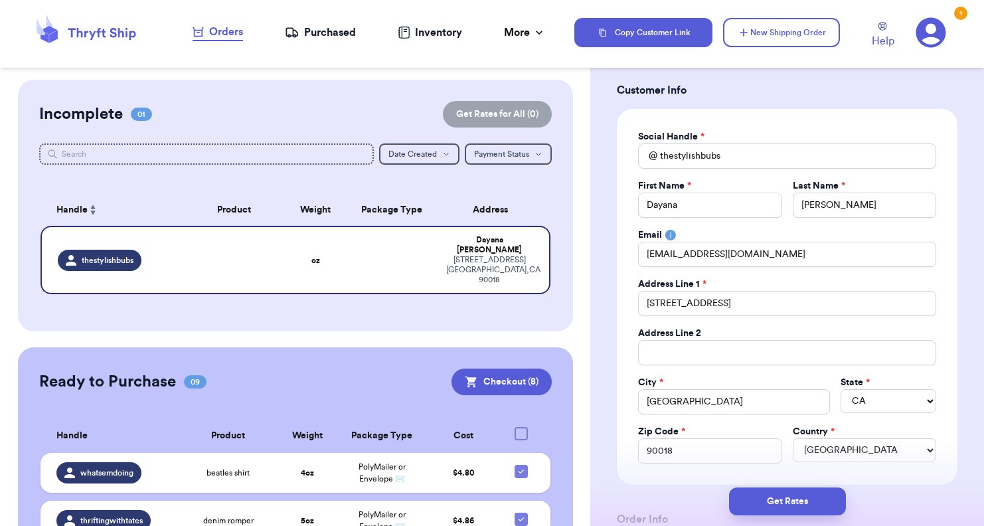
scroll to position [266, 0]
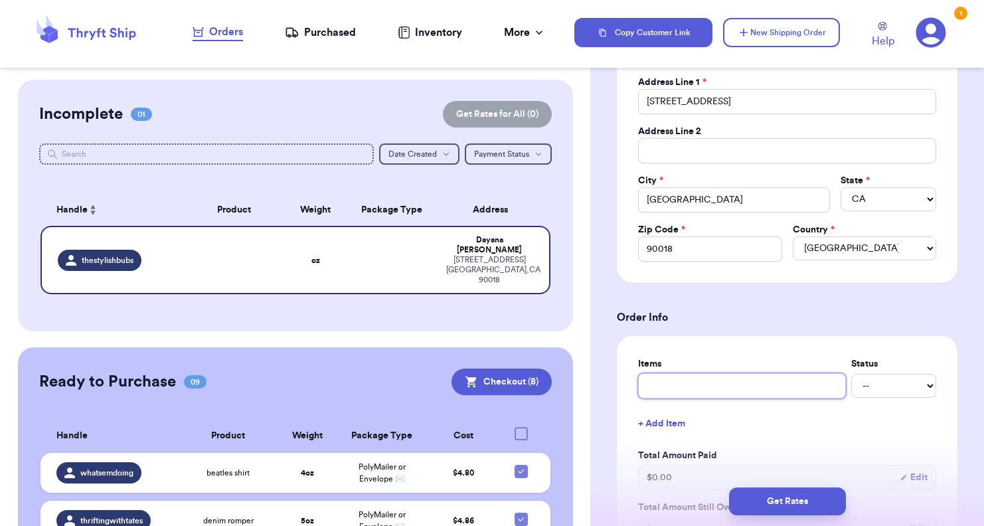
click at [600, 391] on input "text" at bounding box center [742, 385] width 208 height 25
click at [600, 426] on button "+ Add Item" at bounding box center [787, 423] width 309 height 29
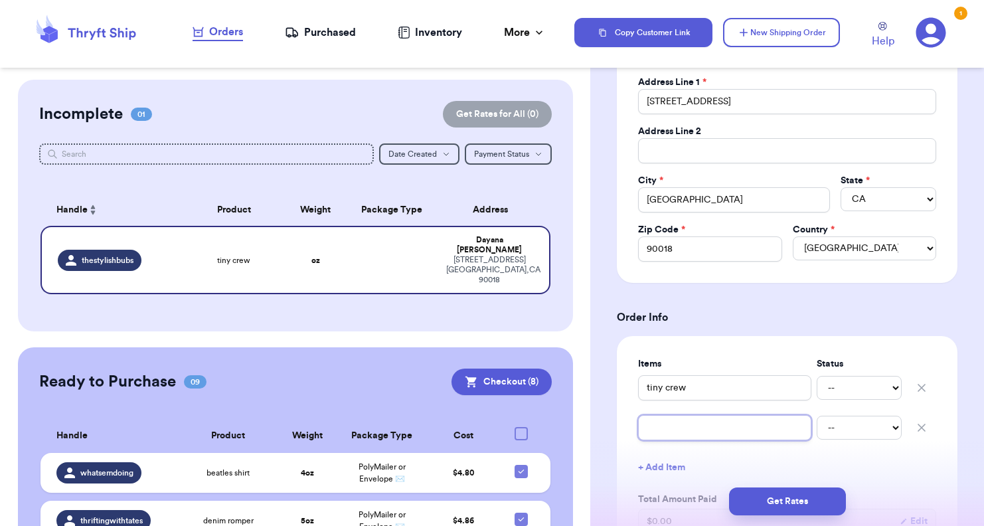
click at [600, 419] on input "text" at bounding box center [724, 427] width 173 height 25
click at [600, 443] on div "Items Status tiny crew -- Paid Owes [PERSON_NAME] d hat -- Paid Owes + Add Item…" at bounding box center [787, 471] width 298 height 228
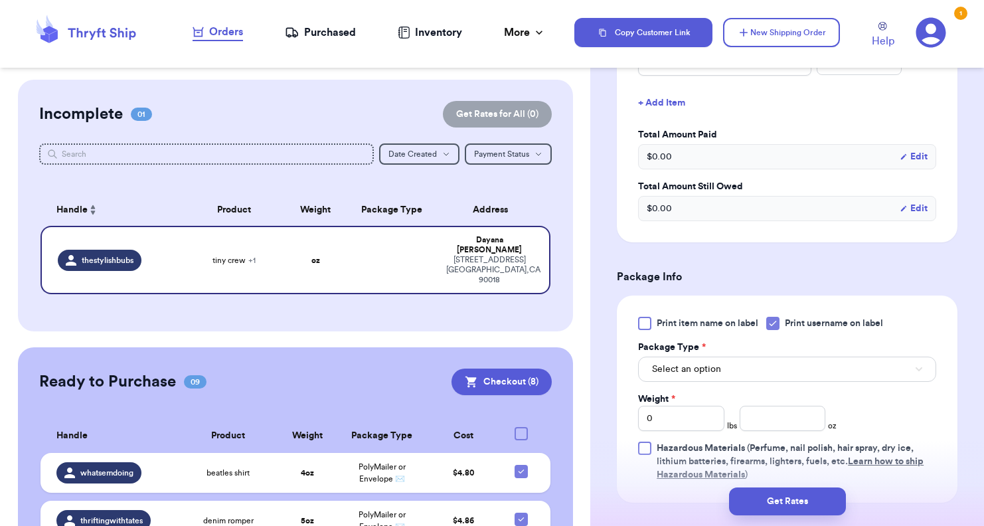
scroll to position [664, 0]
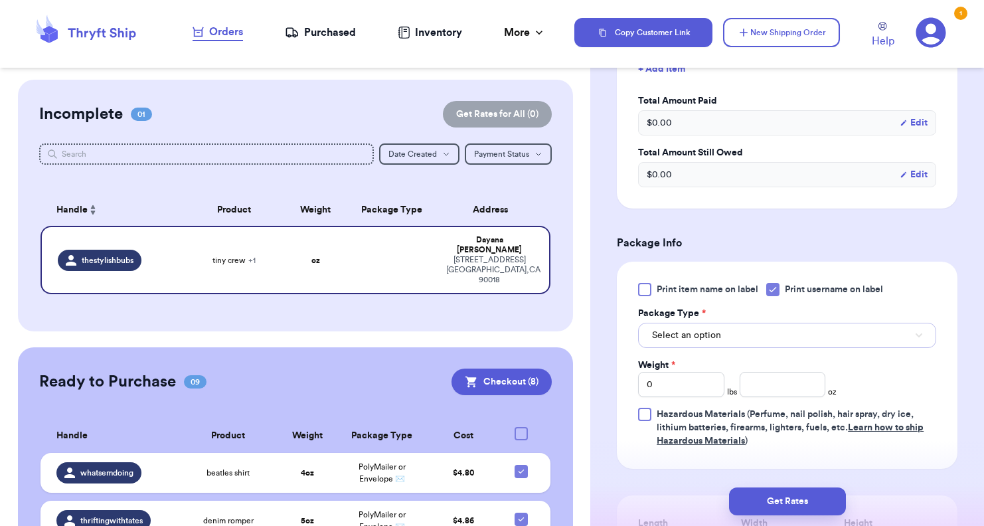
click at [600, 329] on span "Select an option" at bounding box center [686, 335] width 69 height 13
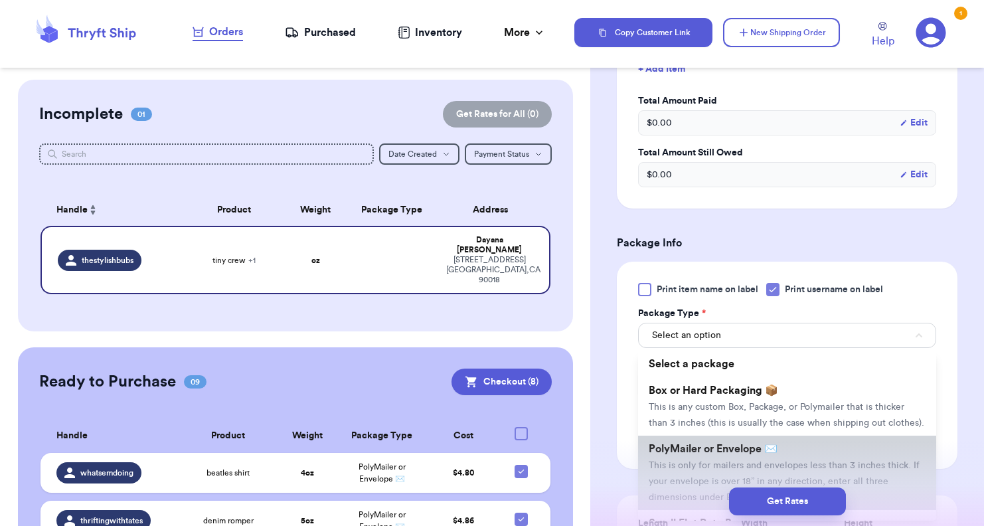
click at [600, 454] on span "PolyMailer or Envelope ✉️" at bounding box center [713, 449] width 129 height 11
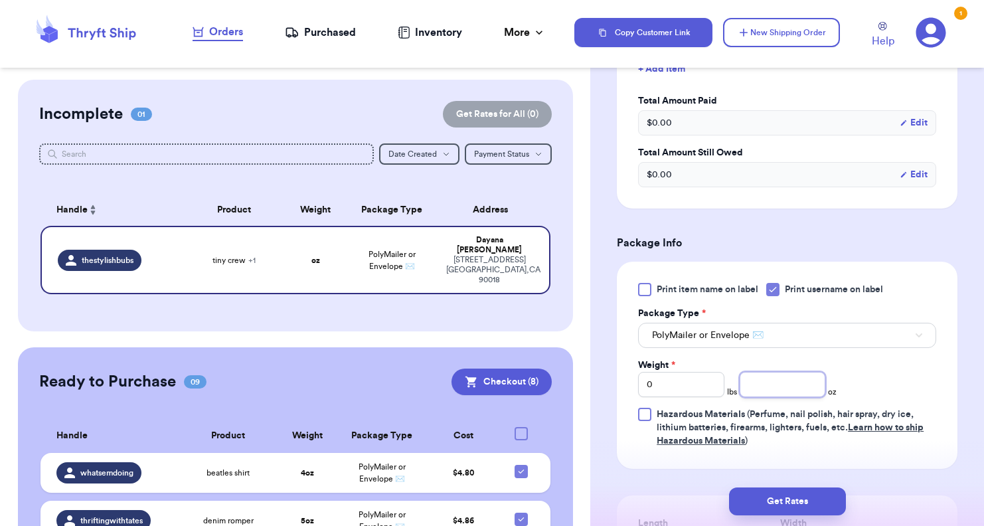
click at [600, 387] on input "number" at bounding box center [783, 384] width 86 height 25
click at [600, 387] on div "Print item name on label Print username on label Package Type * PolyMailer or E…" at bounding box center [787, 365] width 298 height 165
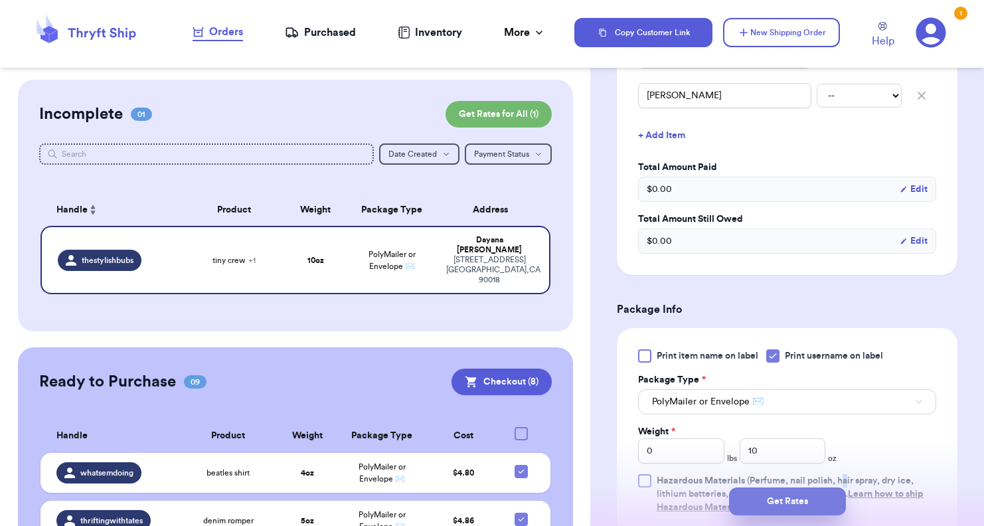
click at [600, 509] on button "Get Rates" at bounding box center [787, 501] width 117 height 28
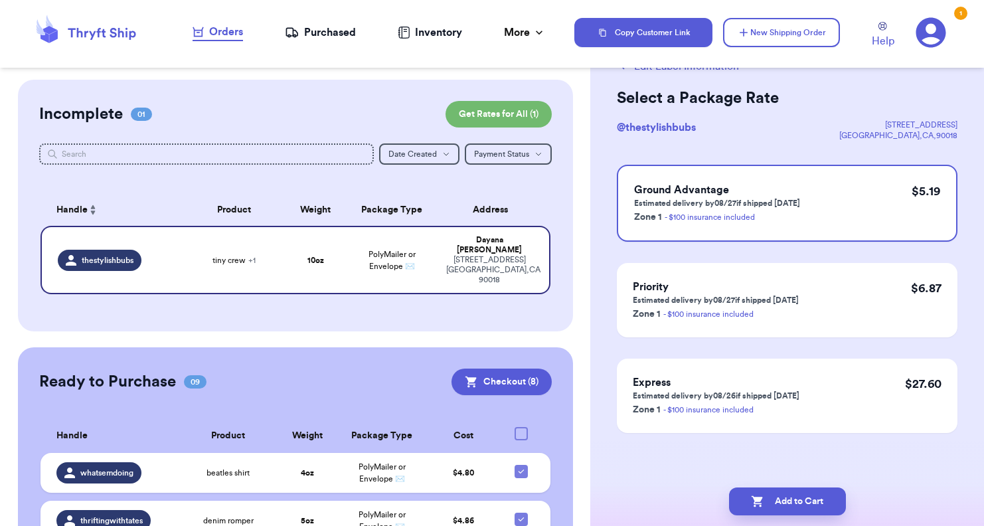
scroll to position [0, 0]
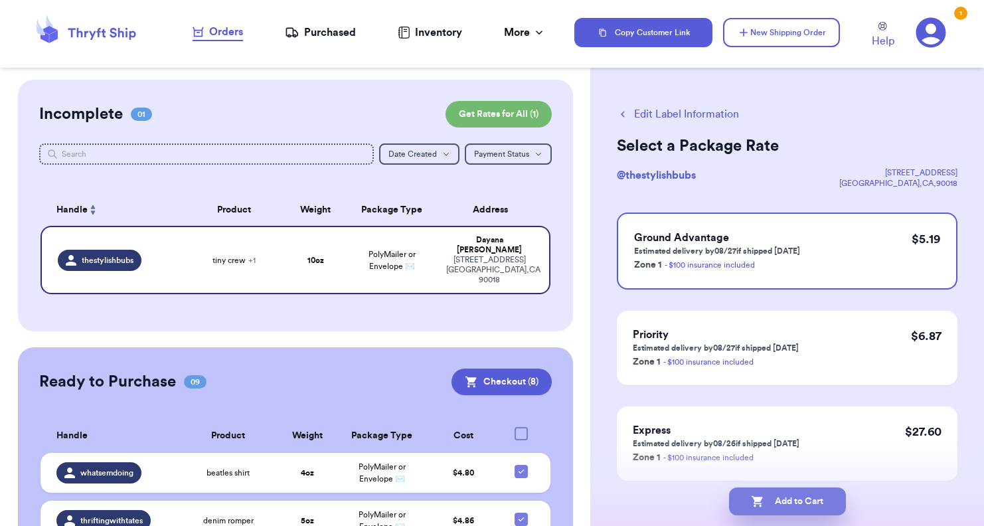
click at [600, 507] on button "Add to Cart" at bounding box center [787, 501] width 117 height 28
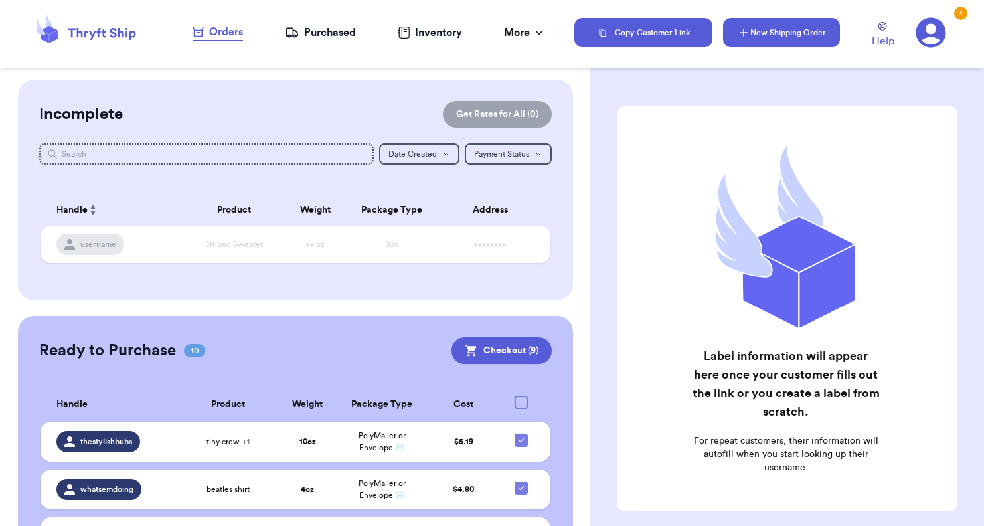
click at [600, 26] on button "New Shipping Order" at bounding box center [781, 32] width 117 height 29
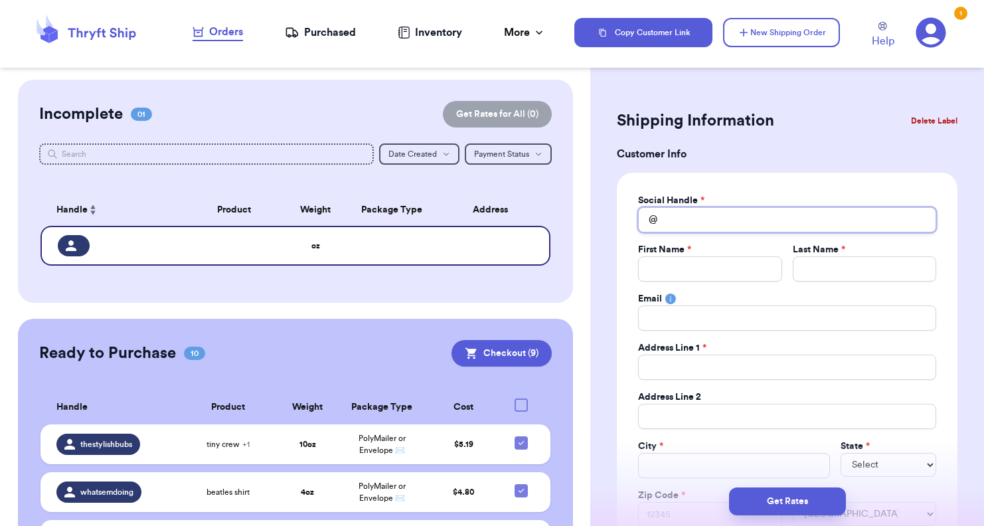
click at [600, 226] on input "Total Amount Paid" at bounding box center [787, 219] width 298 height 25
click at [519, 349] on button "Checkout ( 9 )" at bounding box center [502, 353] width 100 height 27
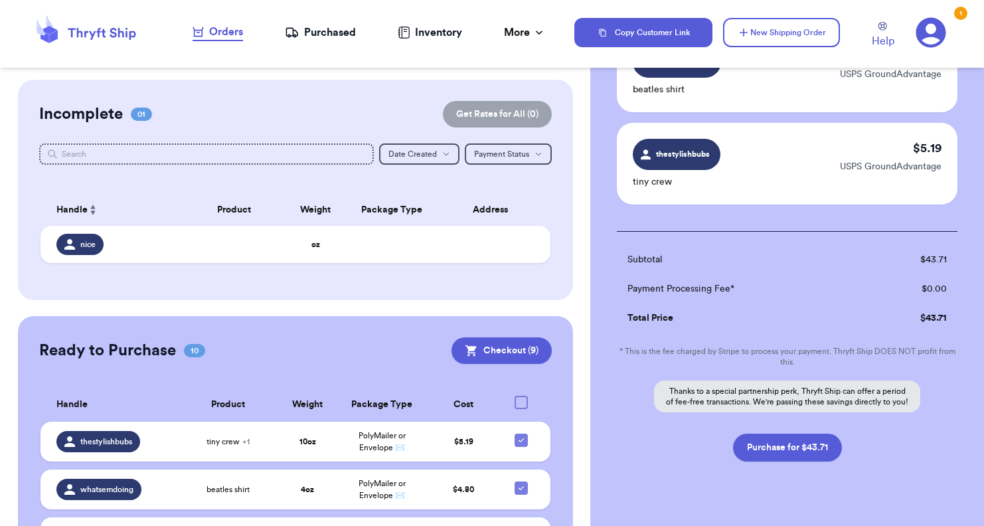
scroll to position [821, 0]
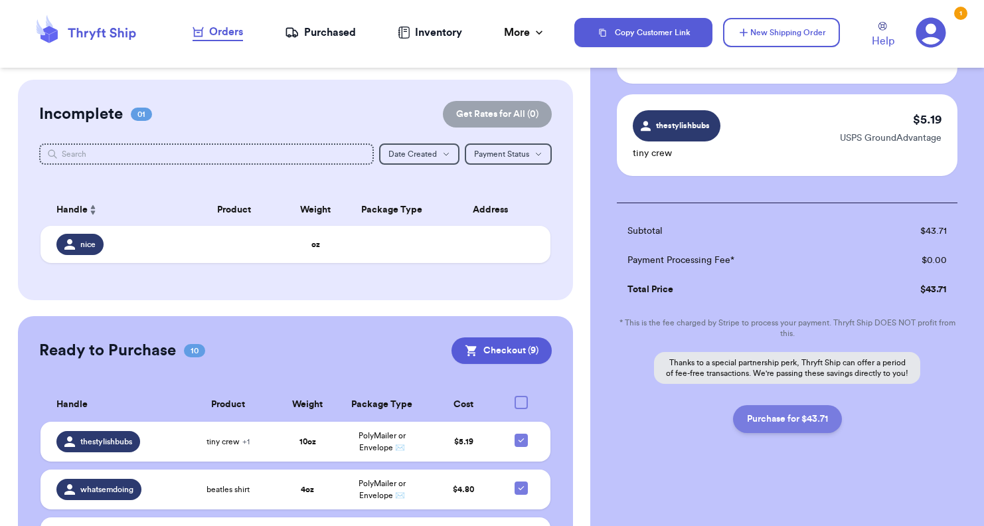
click at [600, 420] on button "Purchase for $43.71" at bounding box center [787, 419] width 109 height 28
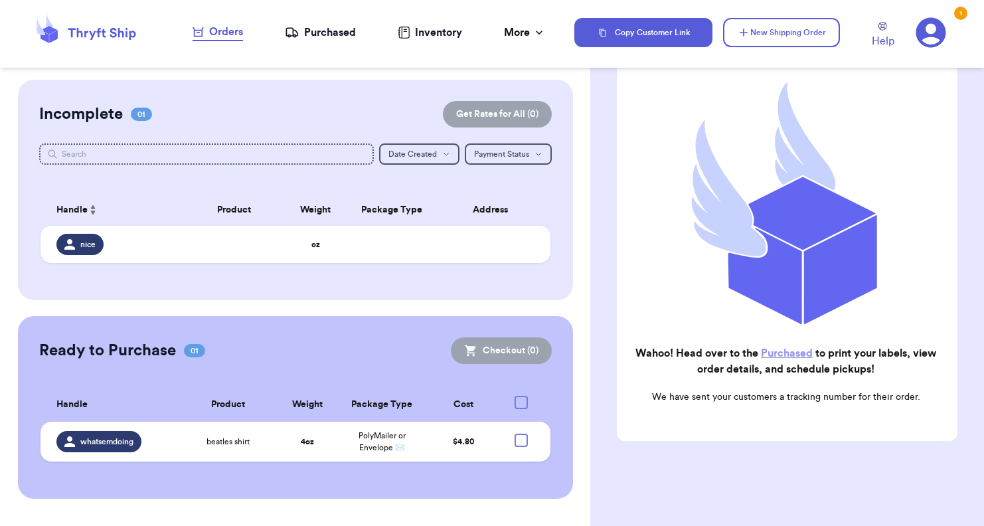
click at [307, 39] on div "Purchased" at bounding box center [320, 33] width 71 height 16
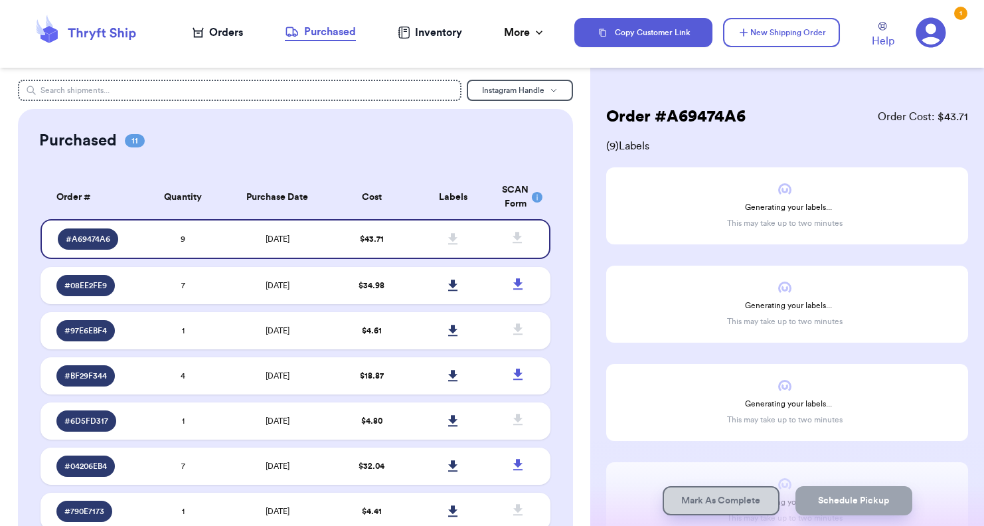
click at [234, 39] on div "Orders" at bounding box center [218, 33] width 50 height 16
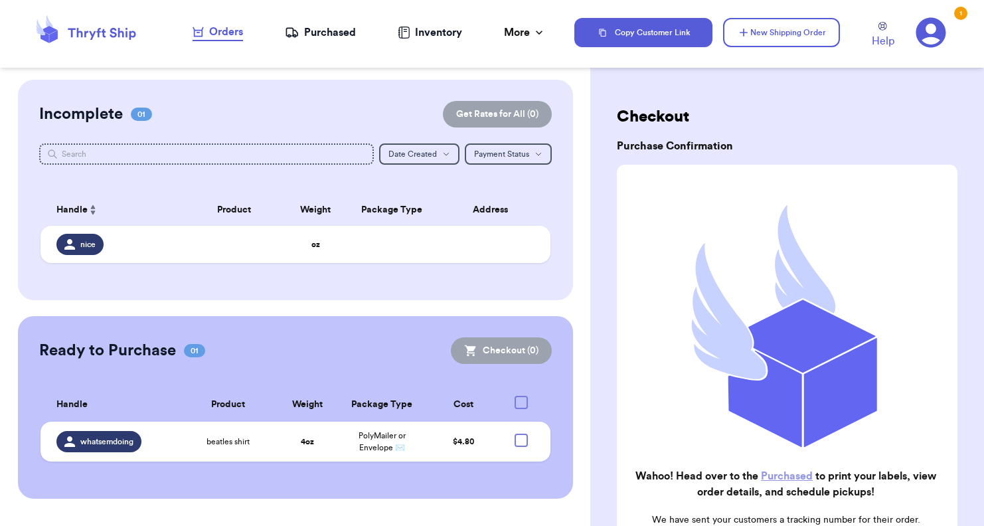
click at [347, 37] on div "Purchased" at bounding box center [320, 33] width 71 height 16
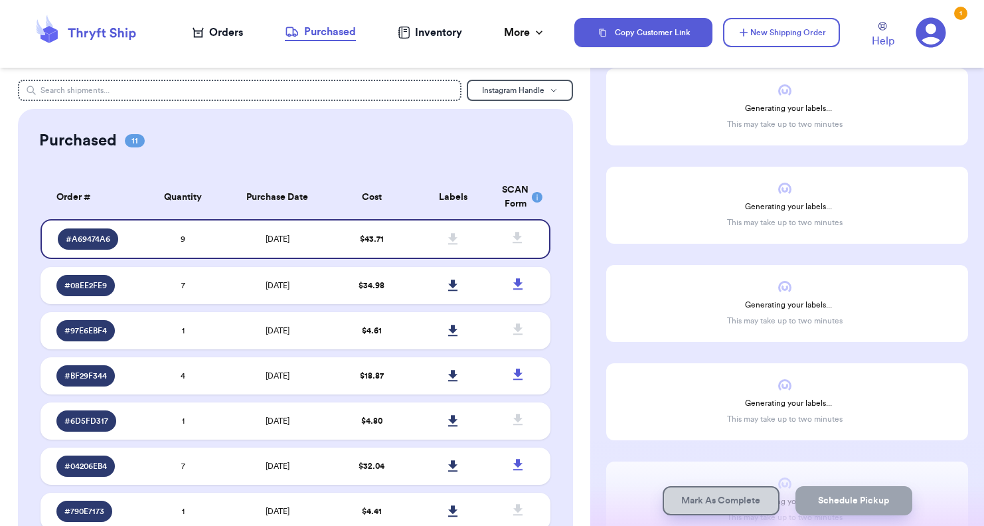
scroll to position [611, 0]
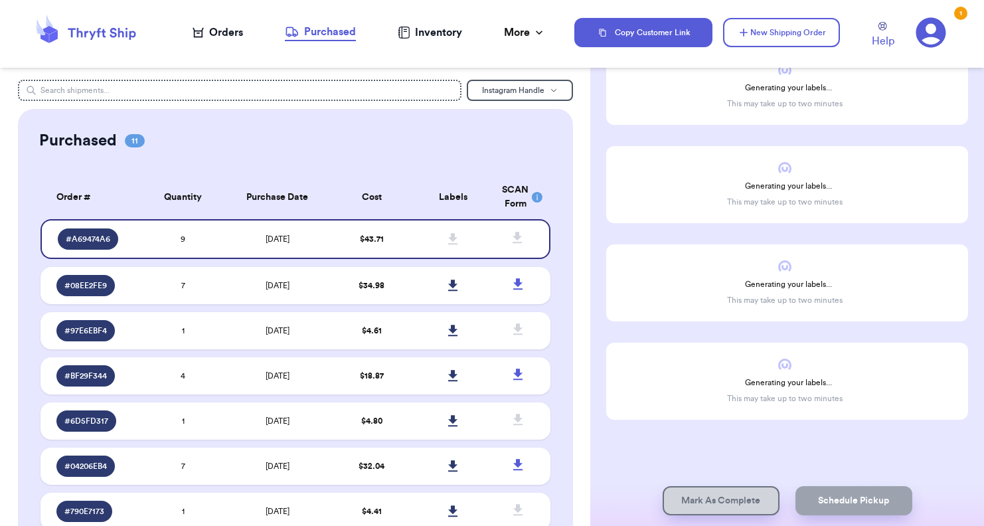
click at [210, 30] on div "Orders" at bounding box center [218, 33] width 50 height 16
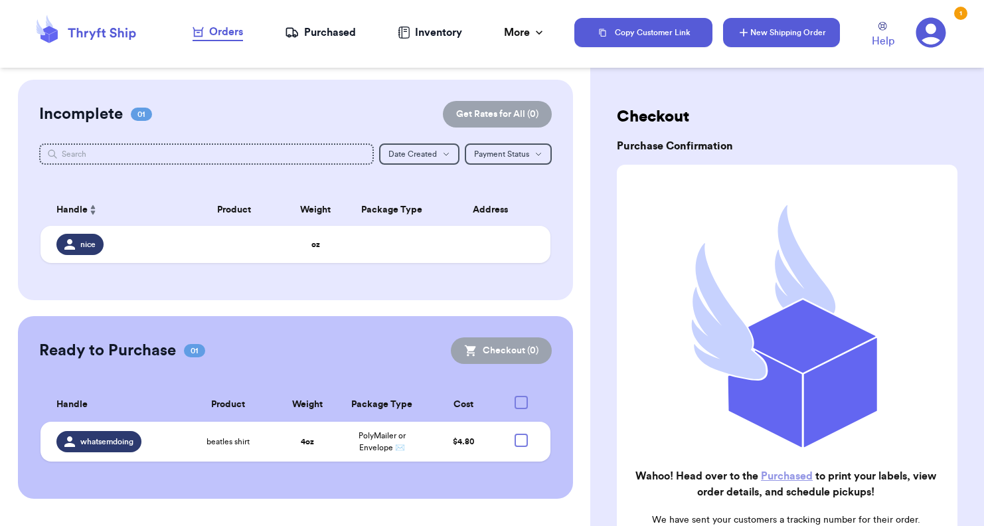
click at [600, 35] on button "New Shipping Order" at bounding box center [781, 32] width 117 height 29
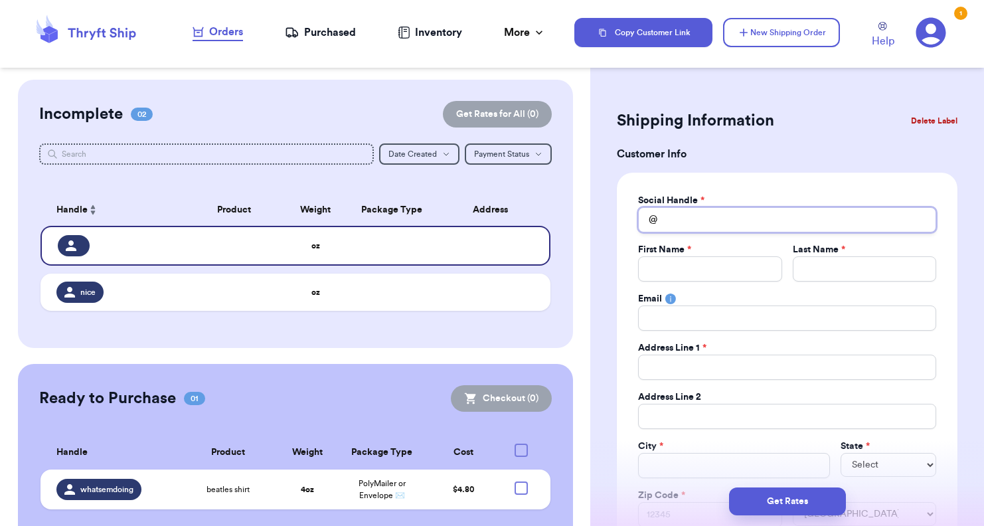
click at [600, 226] on input "Total Amount Paid" at bounding box center [787, 219] width 298 height 25
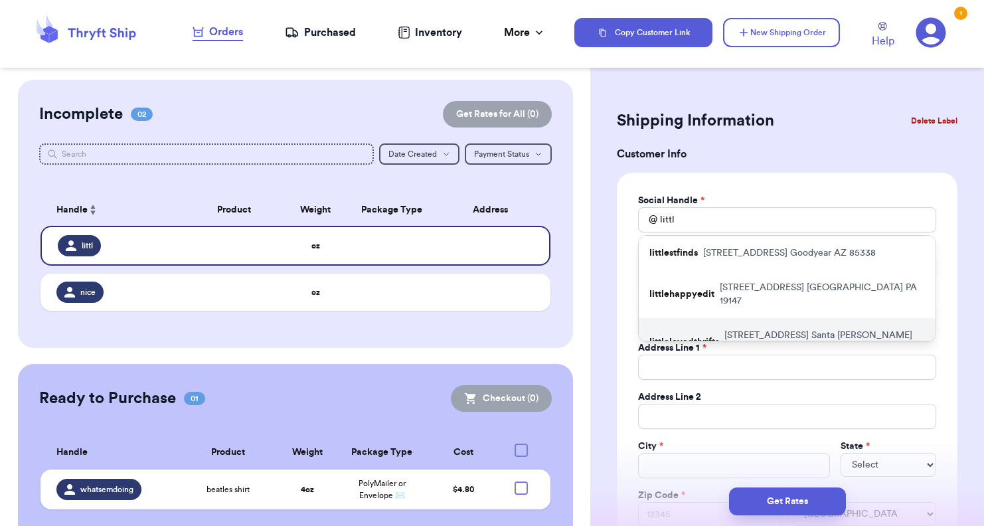
click at [600, 335] on p "littlelovedthrifts" at bounding box center [684, 341] width 70 height 13
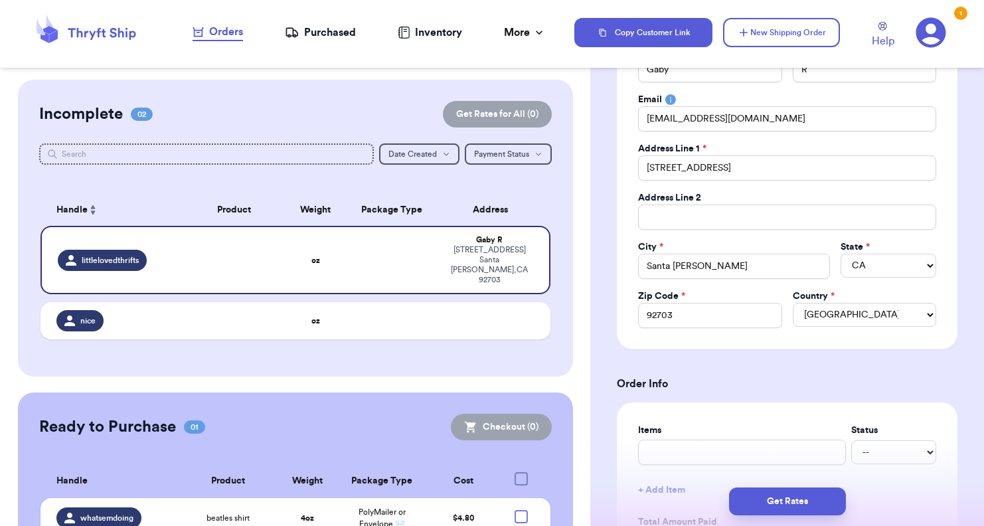
scroll to position [465, 0]
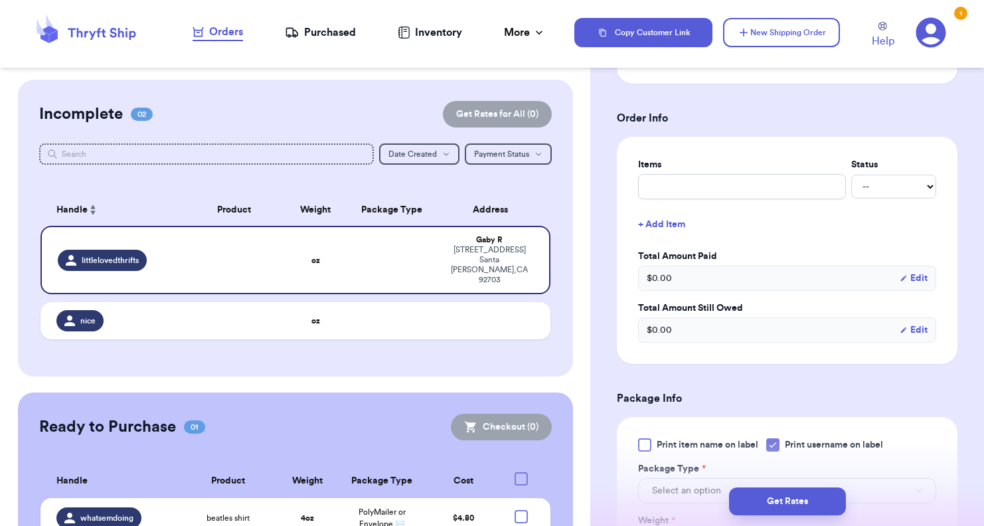
click at [301, 27] on div "Purchased" at bounding box center [320, 33] width 71 height 16
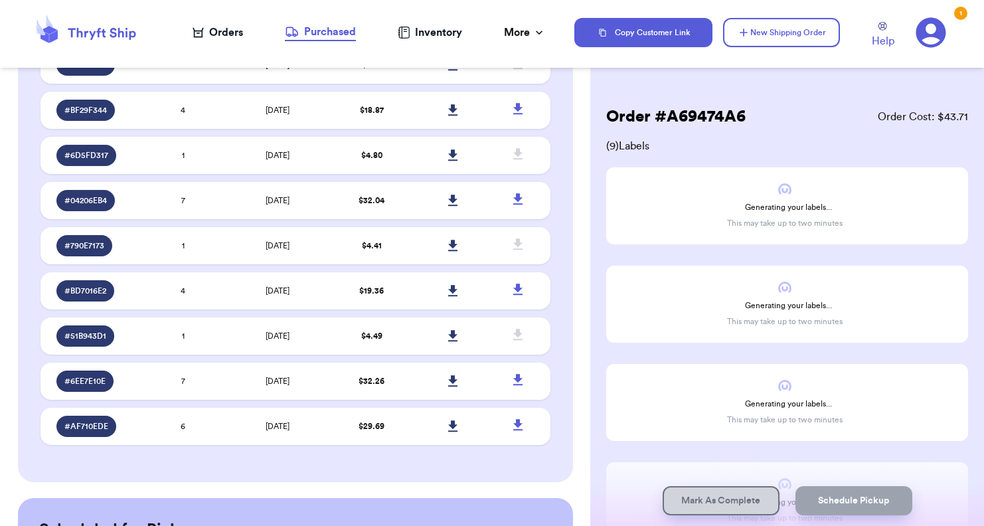
scroll to position [438, 0]
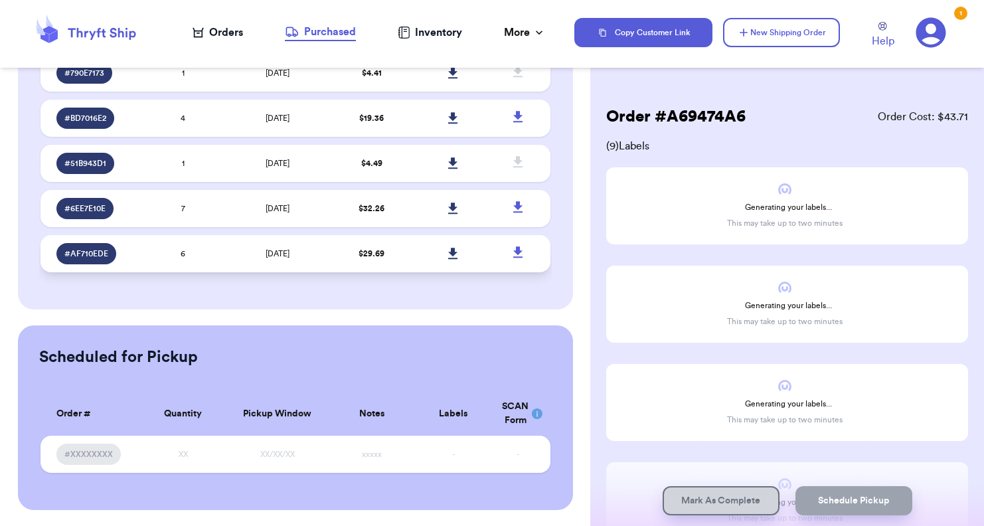
click at [169, 257] on td "6" at bounding box center [183, 253] width 82 height 37
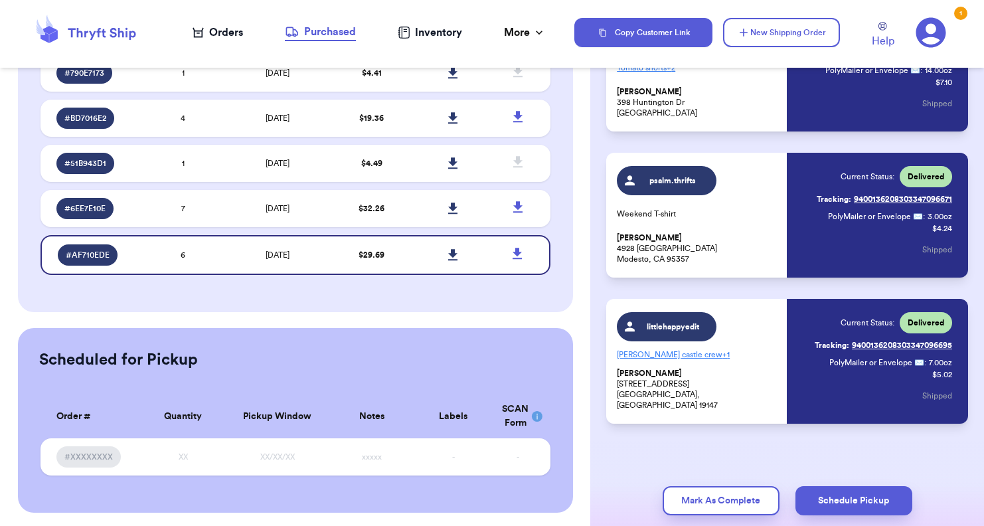
scroll to position [603, 0]
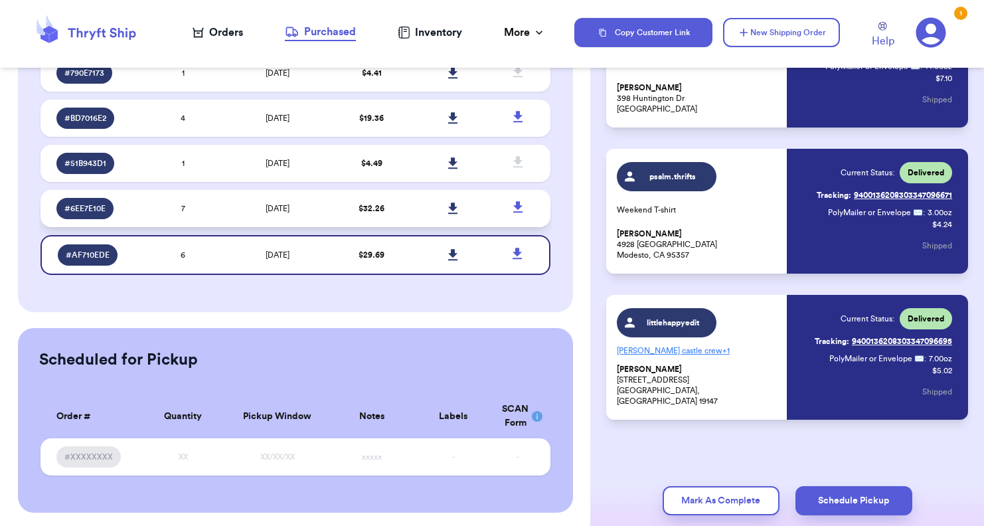
click at [228, 200] on td "[DATE]" at bounding box center [277, 208] width 107 height 37
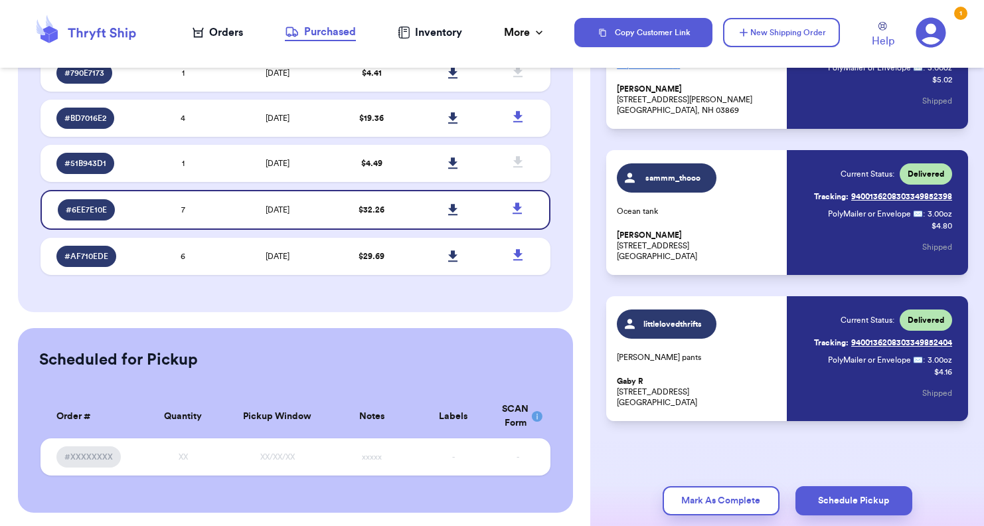
scroll to position [749, 0]
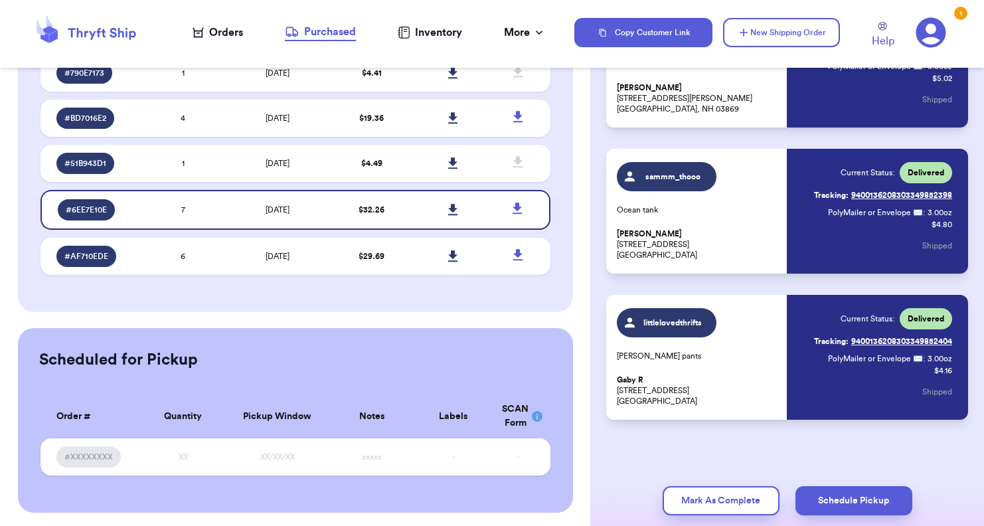
click at [233, 27] on div "Orders" at bounding box center [218, 33] width 50 height 16
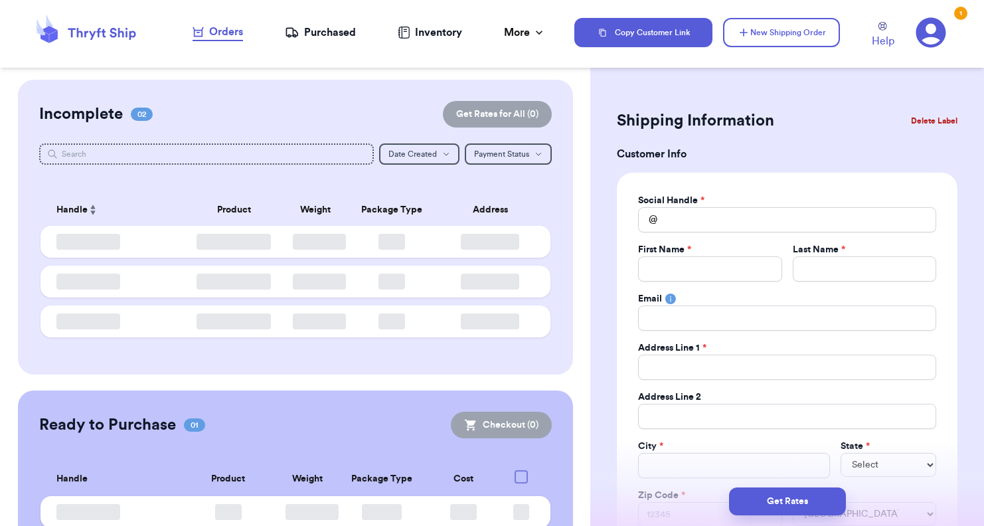
click at [303, 27] on div "Purchased" at bounding box center [320, 33] width 71 height 16
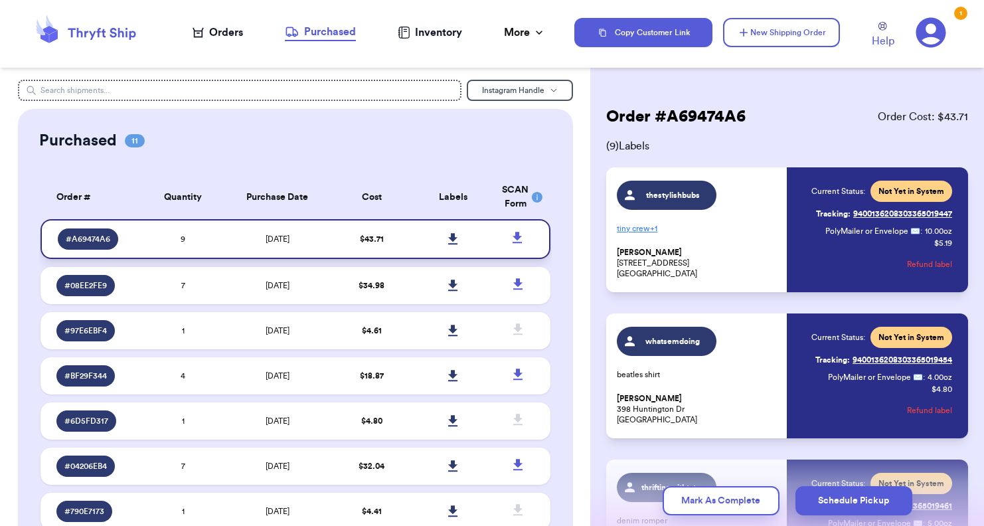
click at [448, 238] on icon at bounding box center [452, 238] width 9 height 11
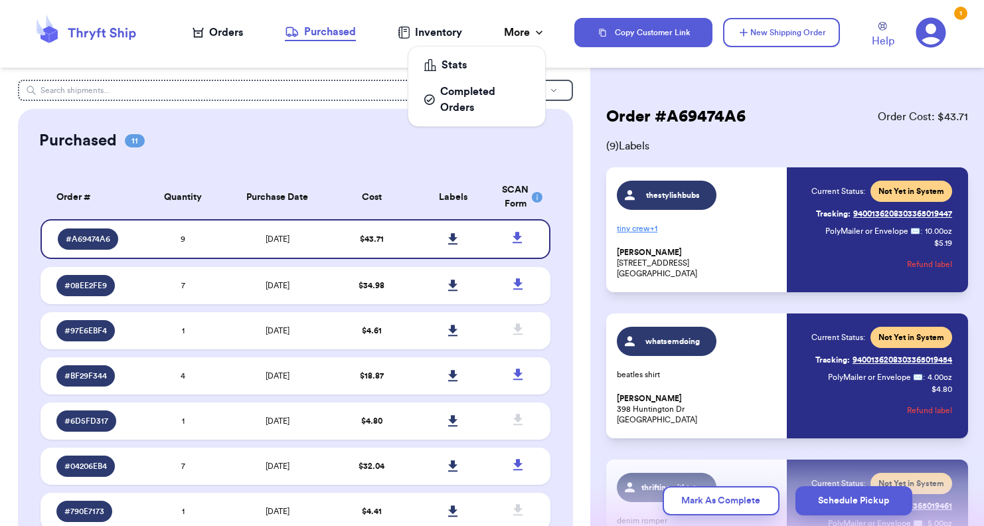
click at [534, 33] on icon at bounding box center [539, 32] width 13 height 13
click at [600, 36] on icon at bounding box center [931, 33] width 30 height 30
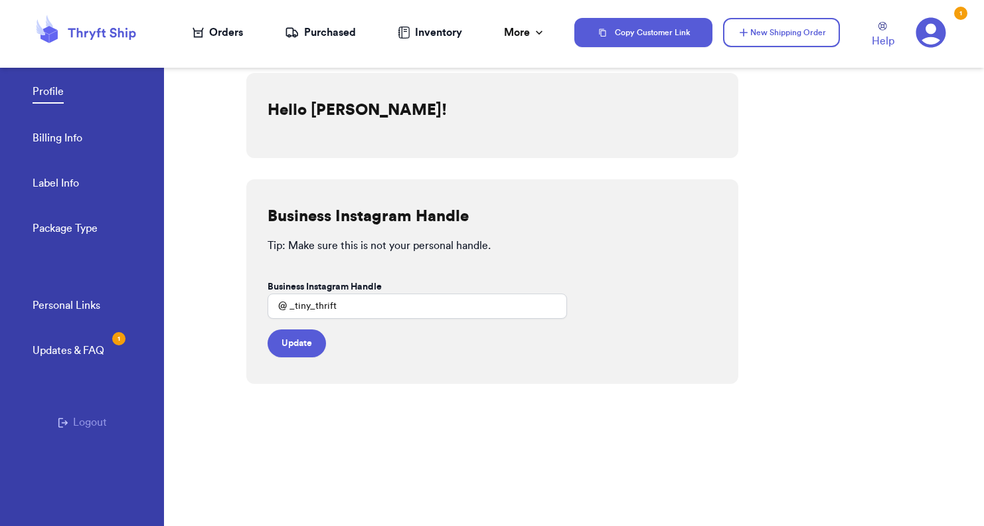
click at [67, 183] on link "Label Info" at bounding box center [56, 184] width 46 height 19
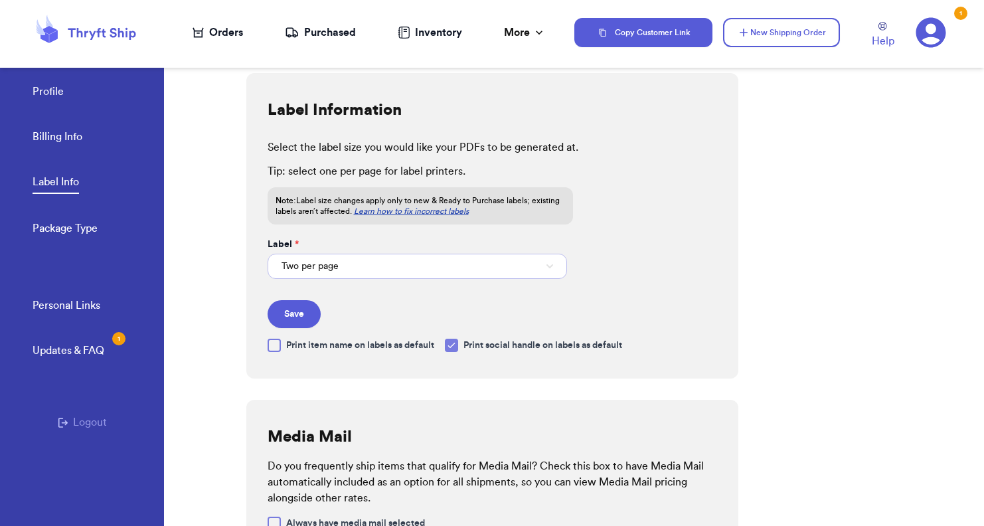
click at [351, 272] on button "Two per page" at bounding box center [418, 266] width 300 height 25
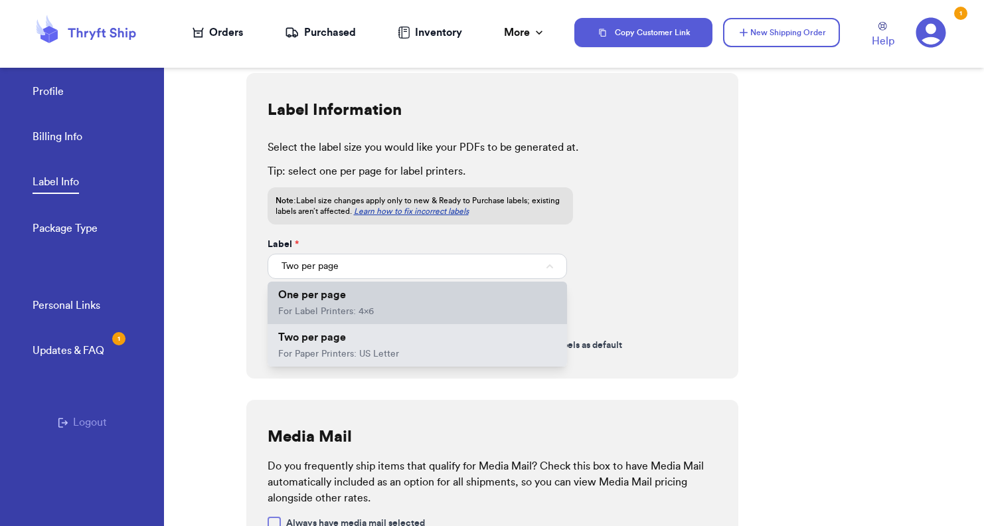
click at [339, 312] on span "For Label Printers: 4x6" at bounding box center [326, 311] width 96 height 9
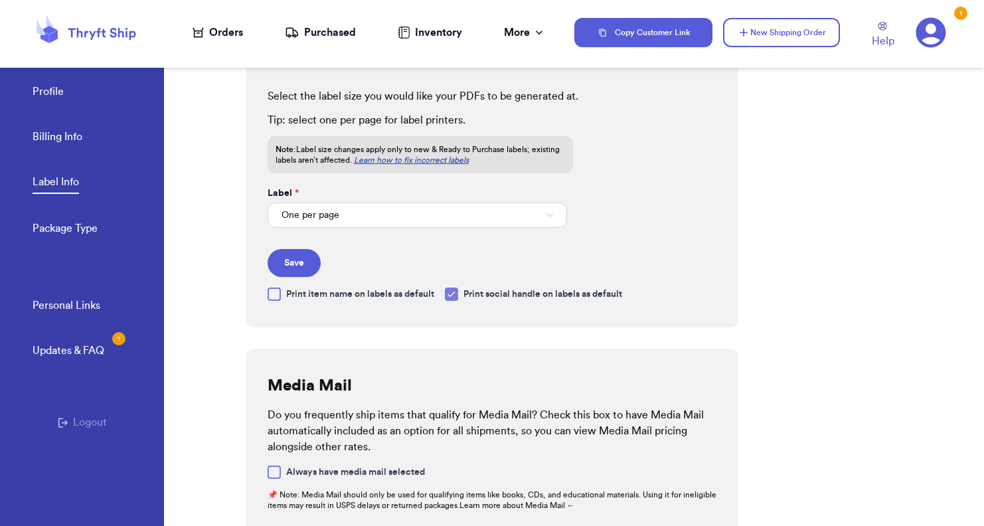
scroll to position [5, 0]
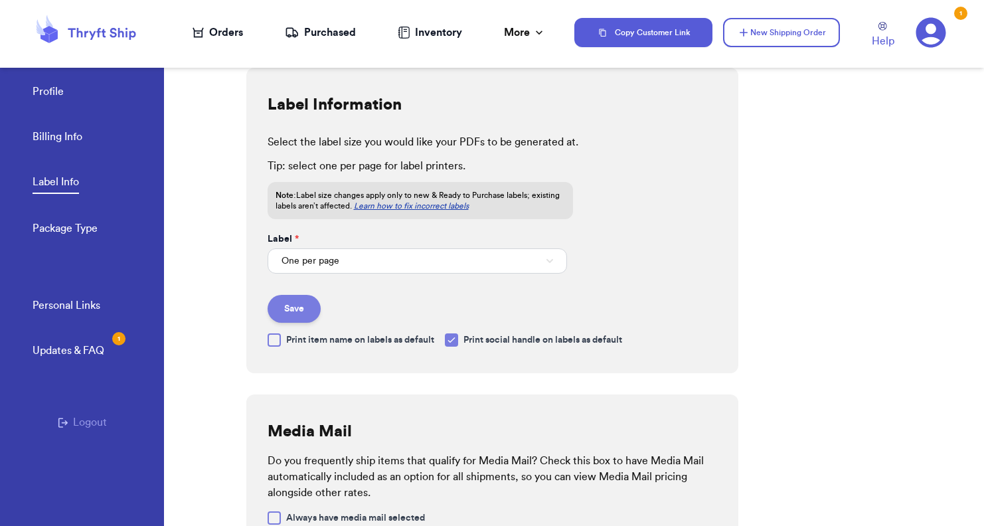
click at [292, 302] on button "Save" at bounding box center [294, 309] width 53 height 28
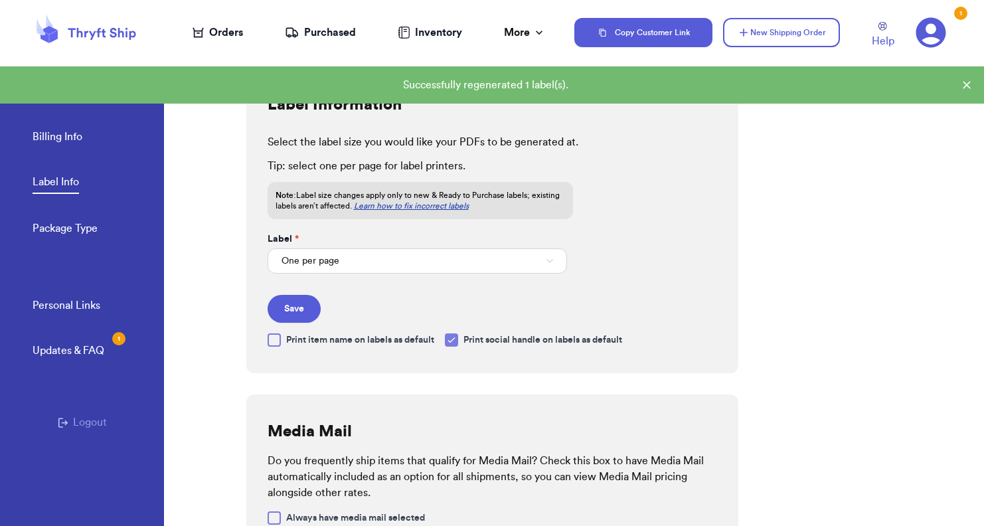
click at [324, 25] on div "Purchased" at bounding box center [320, 33] width 71 height 16
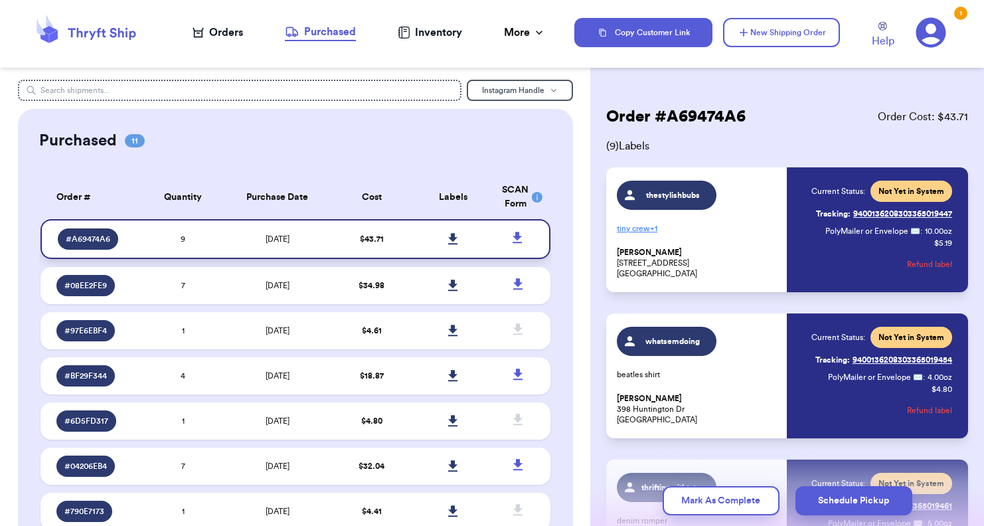
click at [439, 233] on link at bounding box center [453, 238] width 29 height 29
click at [600, 35] on icon at bounding box center [931, 33] width 30 height 30
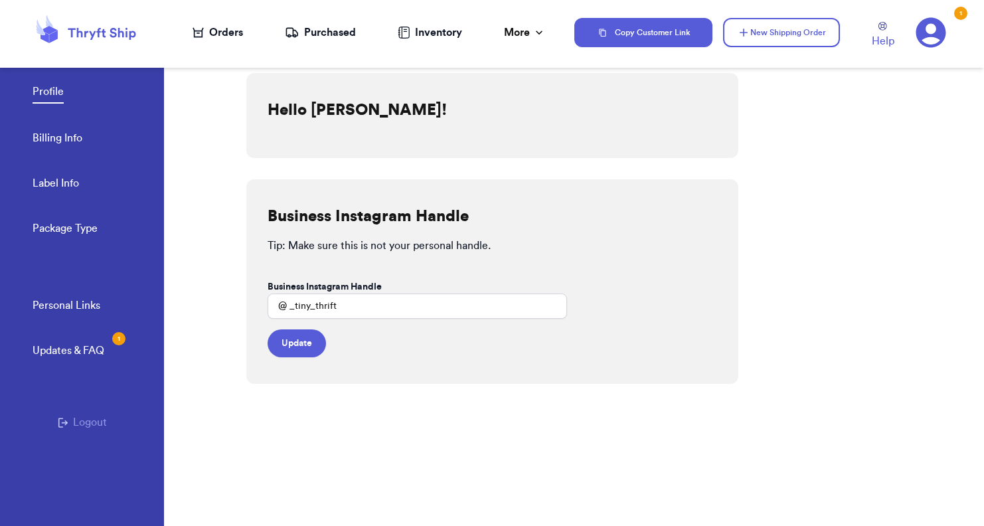
click at [60, 182] on link "Label Info" at bounding box center [56, 184] width 46 height 19
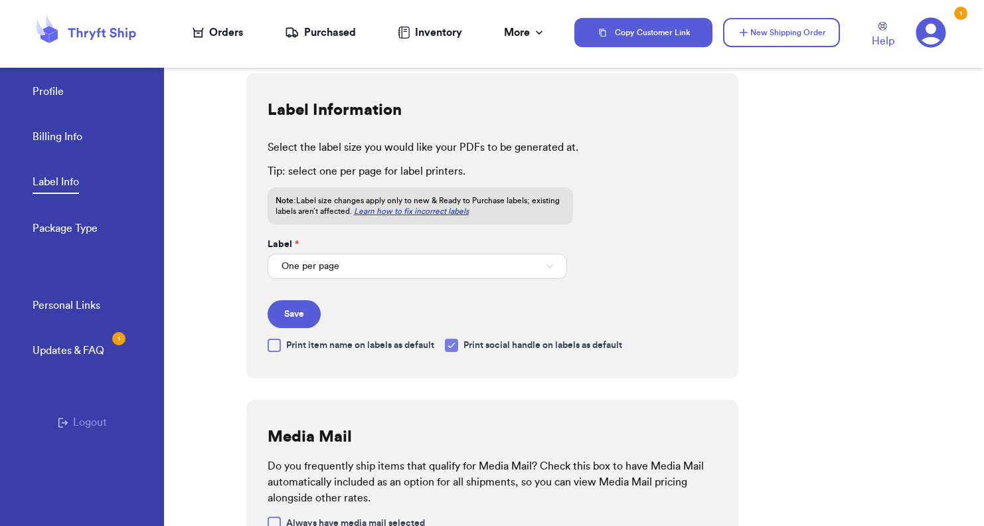
click at [426, 209] on link "Learn how to fix incorrect labels" at bounding box center [411, 211] width 115 height 8
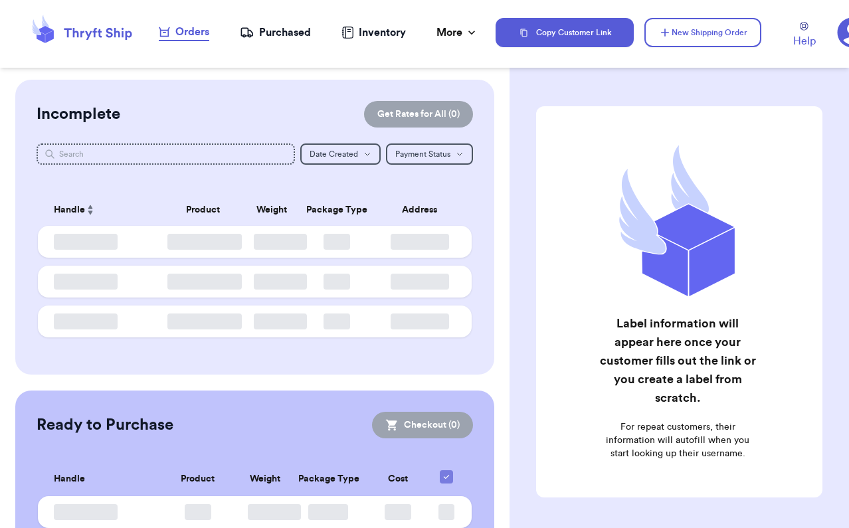
checkbox input "false"
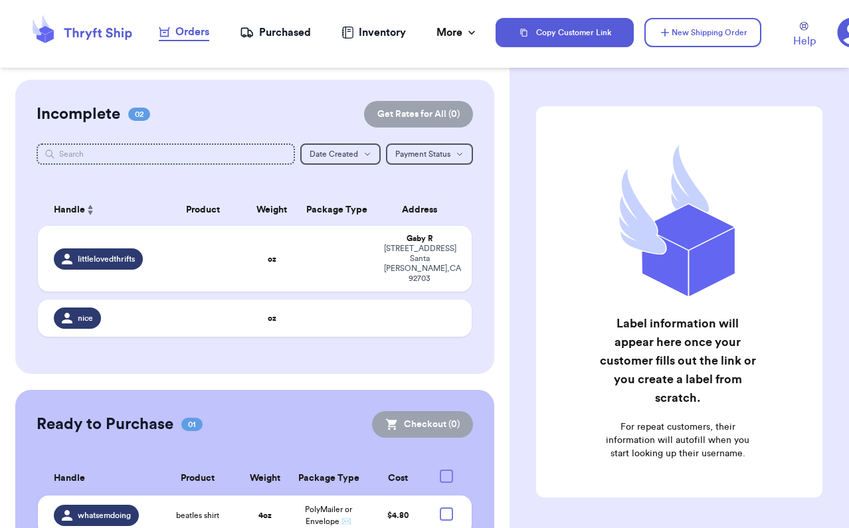
click at [292, 38] on div "Purchased" at bounding box center [275, 33] width 71 height 16
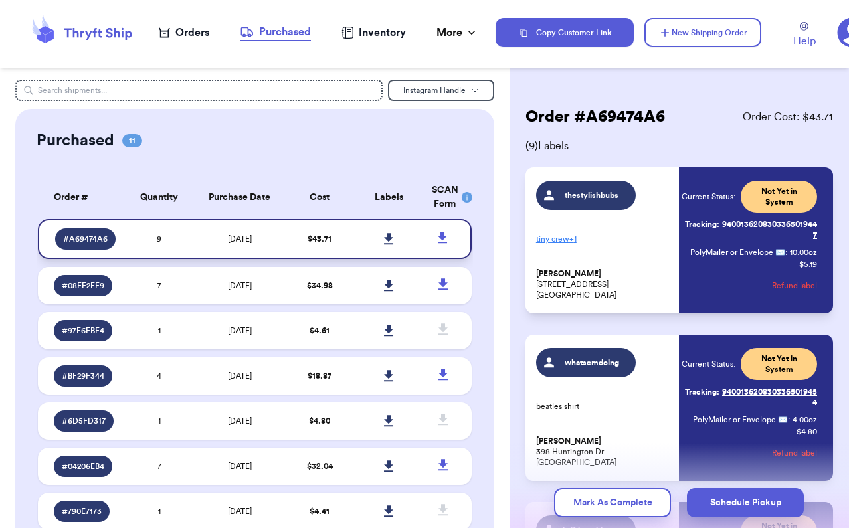
click at [375, 237] on link at bounding box center [389, 238] width 29 height 29
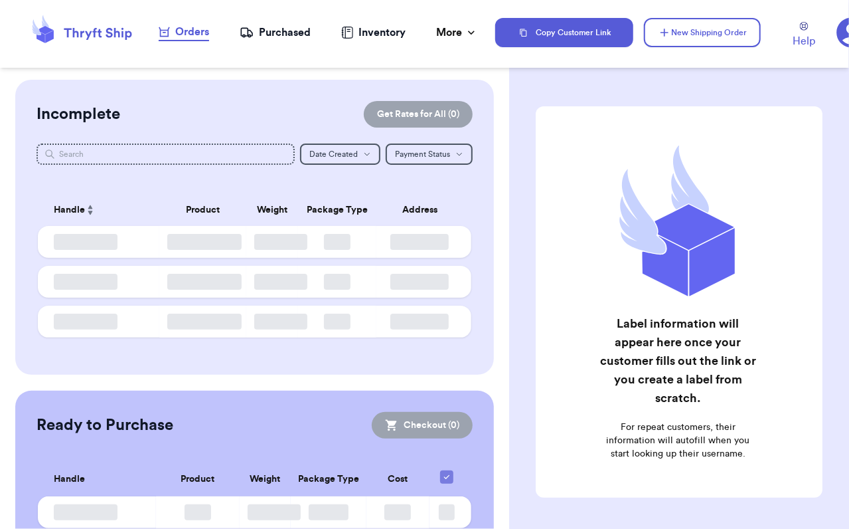
checkbox input "false"
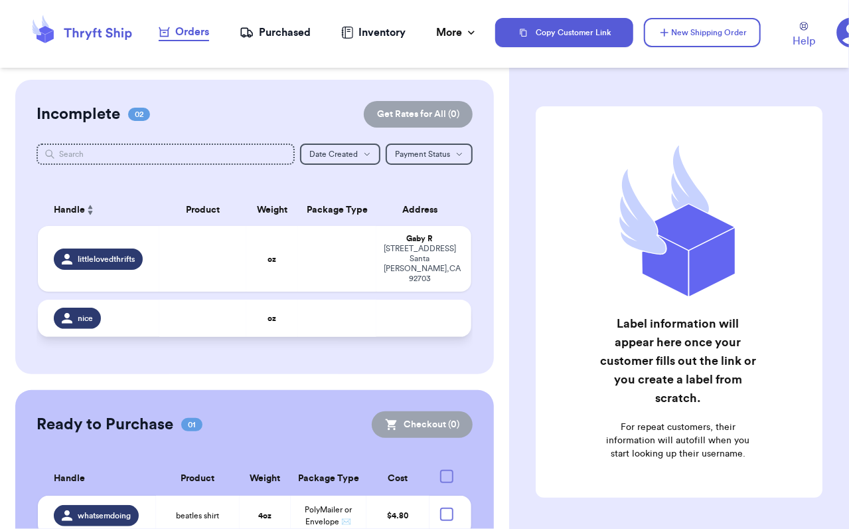
click at [406, 301] on td at bounding box center [425, 318] width 96 height 37
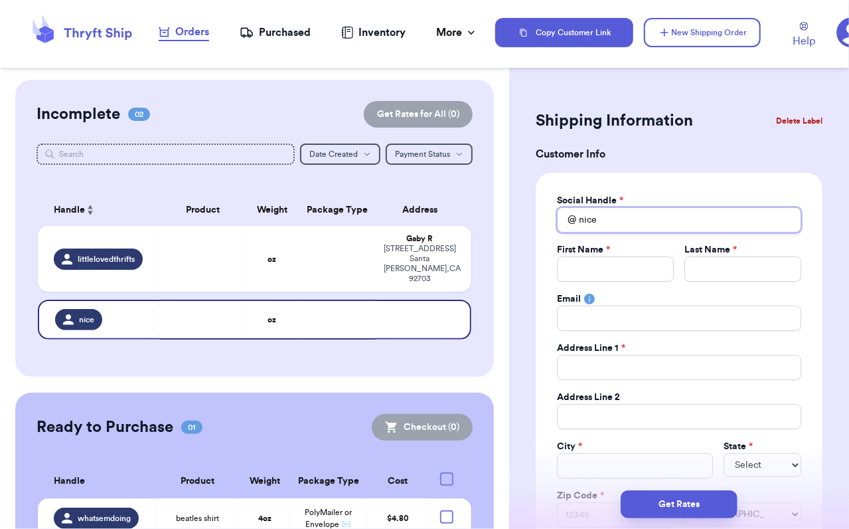
drag, startPoint x: 614, startPoint y: 215, endPoint x: 520, endPoint y: 209, distance: 93.8
type input "t"
type input "ti"
type input "tin"
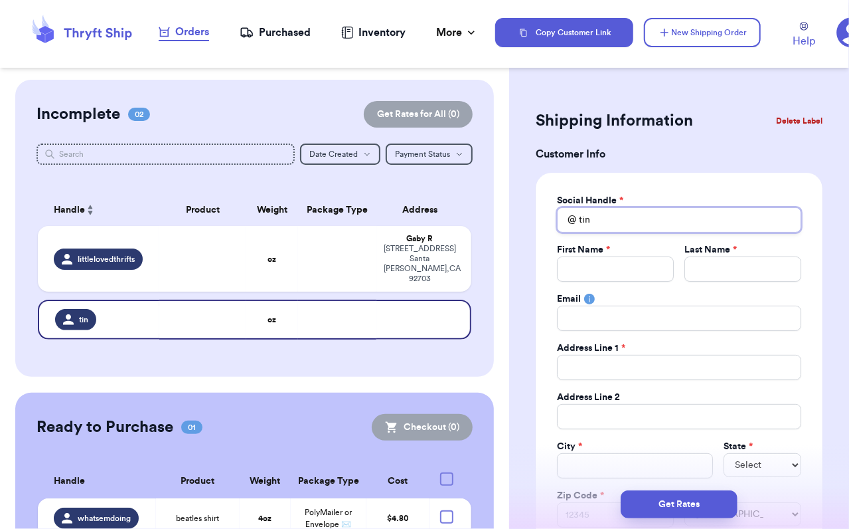
type input "ti"
type input "t"
type input "_"
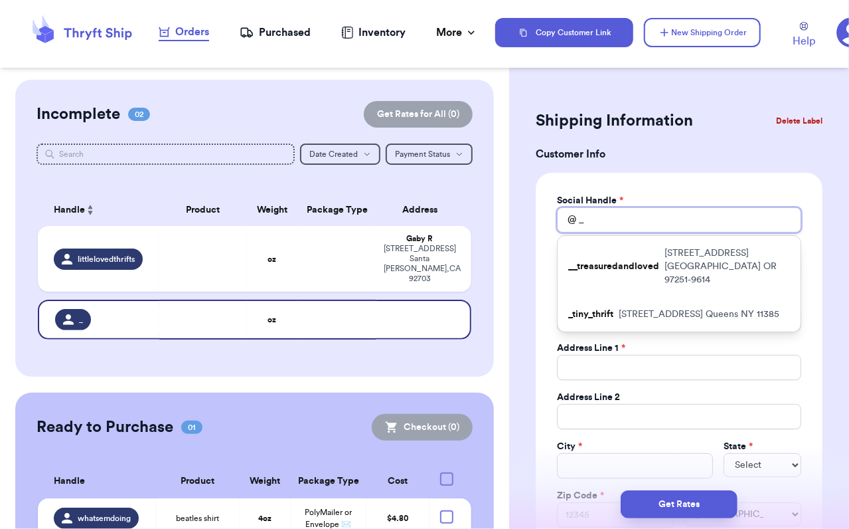
type input "_t"
type input "_ti"
type input "_tin"
type input "_tiny"
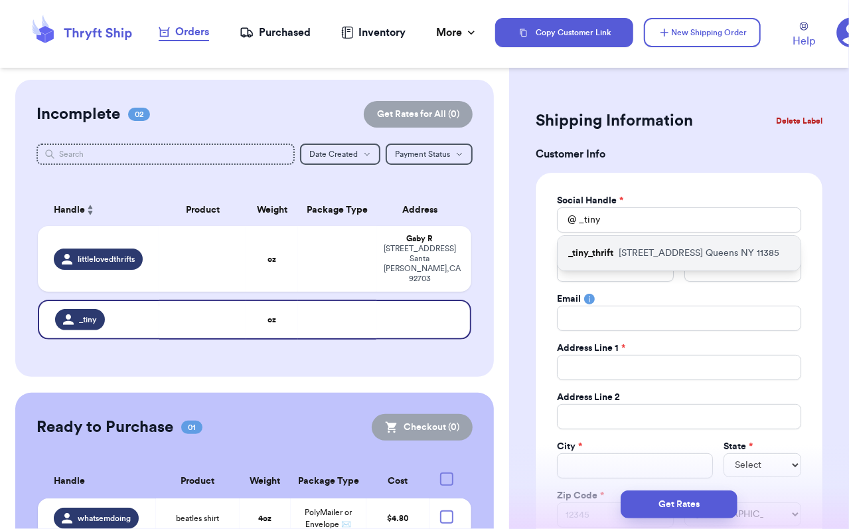
click at [653, 252] on p "68-01 central ave Queens NY 11385" at bounding box center [699, 252] width 161 height 13
type input "_tiny_thrift"
type input "Tenzin"
type input "Wangmo"
type input "[EMAIL_ADDRESS][DOMAIN_NAME]"
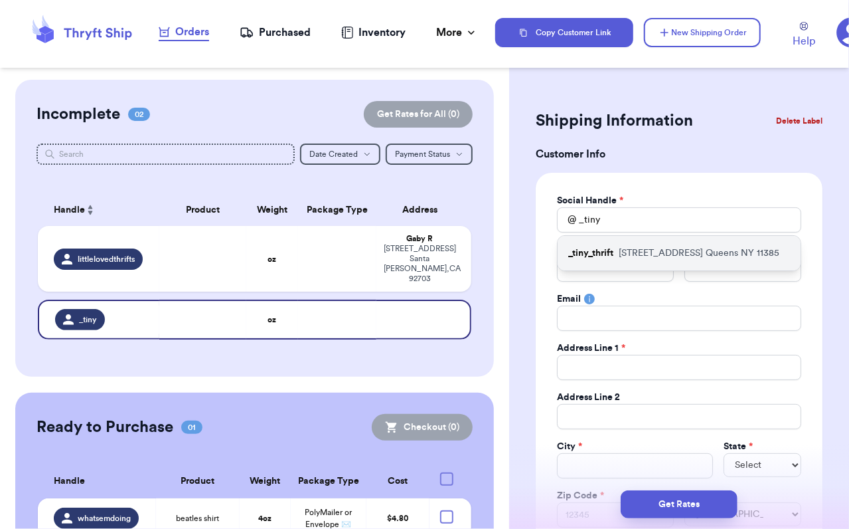
type input "[STREET_ADDRESS]"
type input "Queens"
select select "NY"
type input "11385"
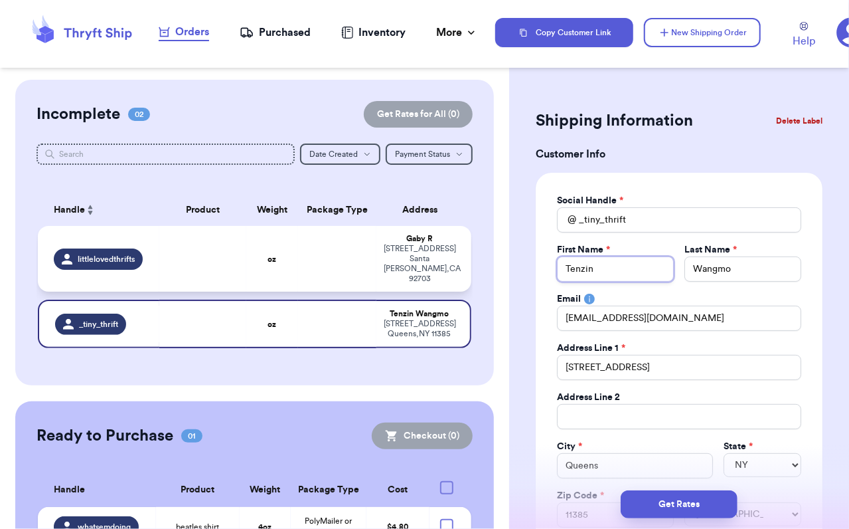
drag, startPoint x: 632, startPoint y: 269, endPoint x: 299, endPoint y: 227, distance: 335.3
click at [335, 252] on div "Customer Link New Order Incomplete 02 Get Rates for All ( 0 ) Get Rates for All…" at bounding box center [424, 264] width 849 height 529
type input "P"
type input "Pi"
type input "Pin"
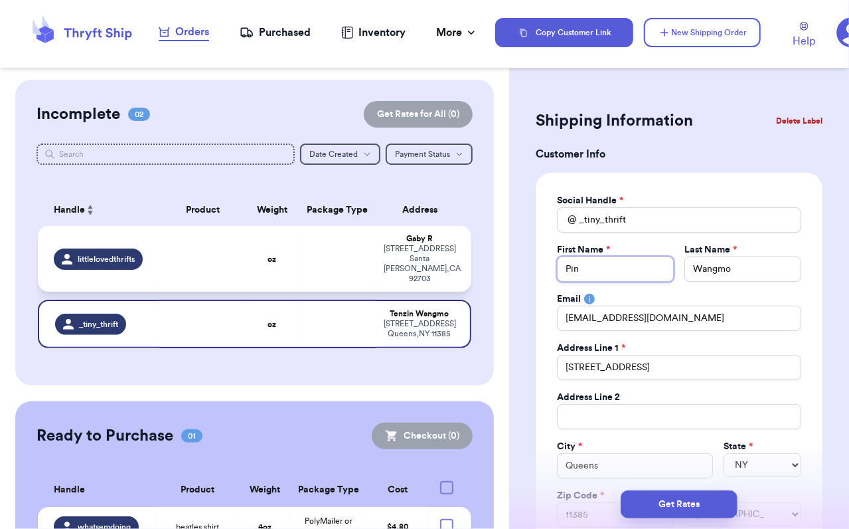
type input "Pink"
type input "Pinky"
type input "R"
type input "Ri"
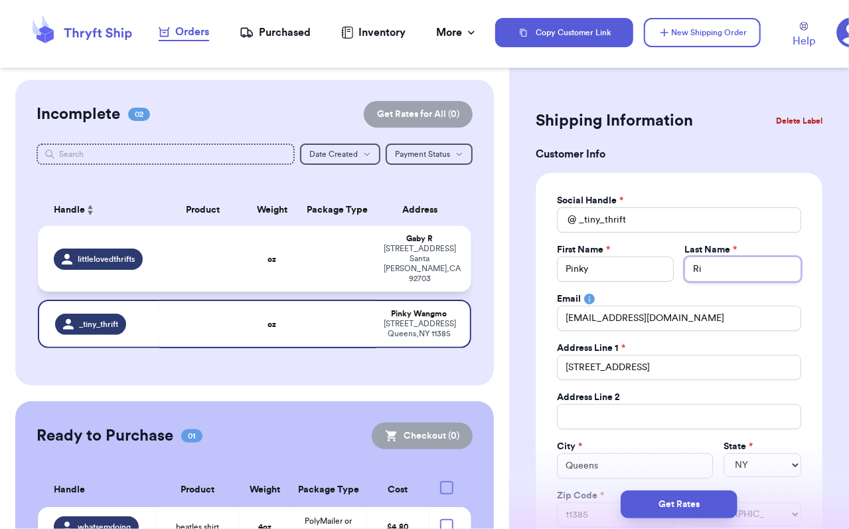
type input "Ric"
type input "Rich"
type input "Richa"
type input "Richar"
type input "Richard"
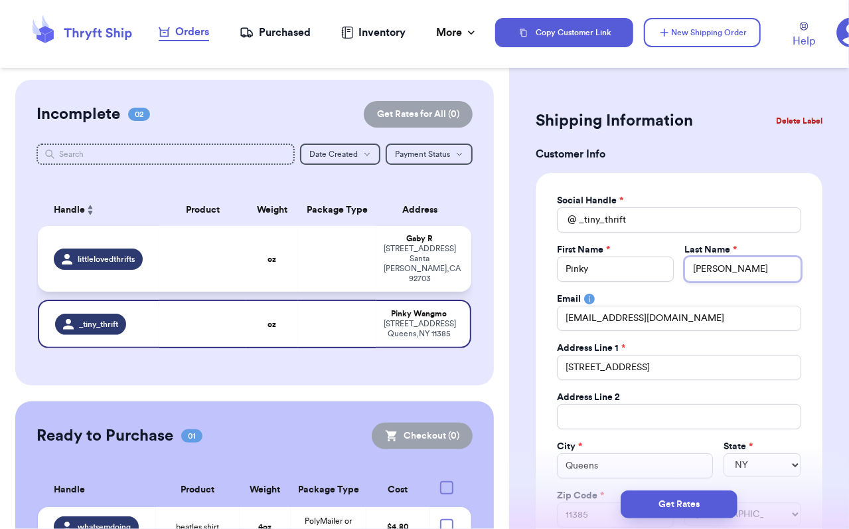
type input "Richards"
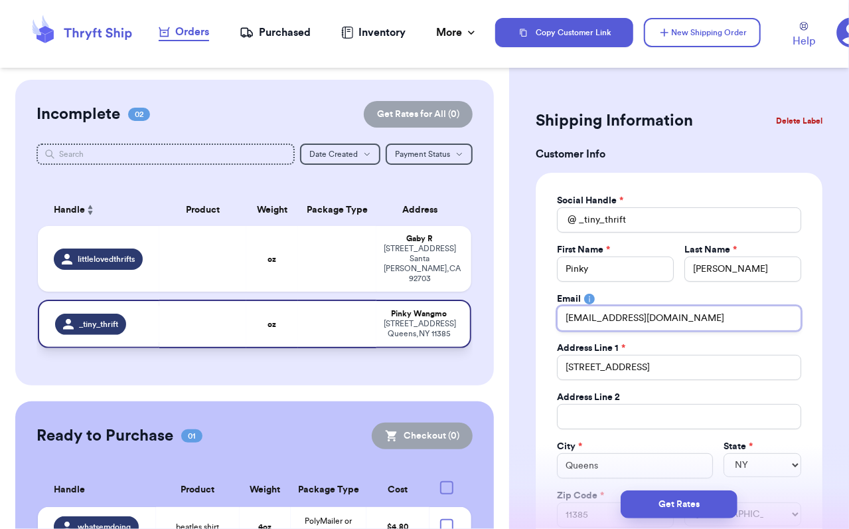
drag, startPoint x: 713, startPoint y: 326, endPoint x: 201, endPoint y: 323, distance: 512.7
click at [201, 323] on div "Customer Link New Order Incomplete 02 Get Rates for All ( 0 ) Get Rates for All…" at bounding box center [424, 264] width 849 height 529
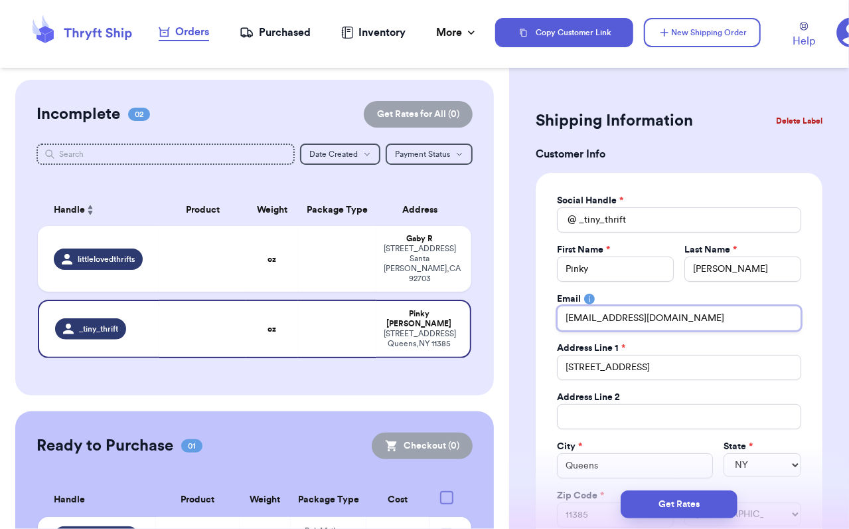
type input "h"
type input "ha"
type input "[EMAIL_ADDRESS][DOMAIN_NAME]"
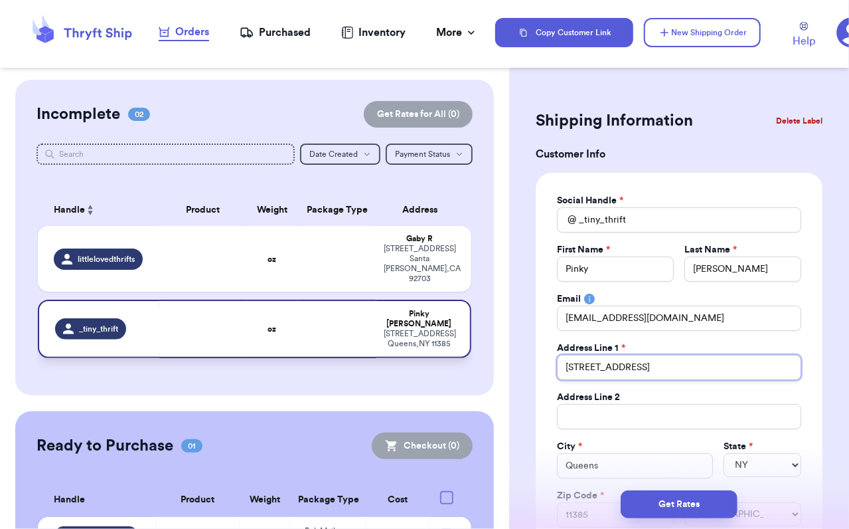
drag, startPoint x: 671, startPoint y: 363, endPoint x: 339, endPoint y: 321, distance: 334.0
click at [337, 331] on div "Customer Link New Order Incomplete 02 Get Rates for All ( 0 ) Get Rates for All…" at bounding box center [424, 264] width 849 height 529
type input "9"
type input "91"
type input "915"
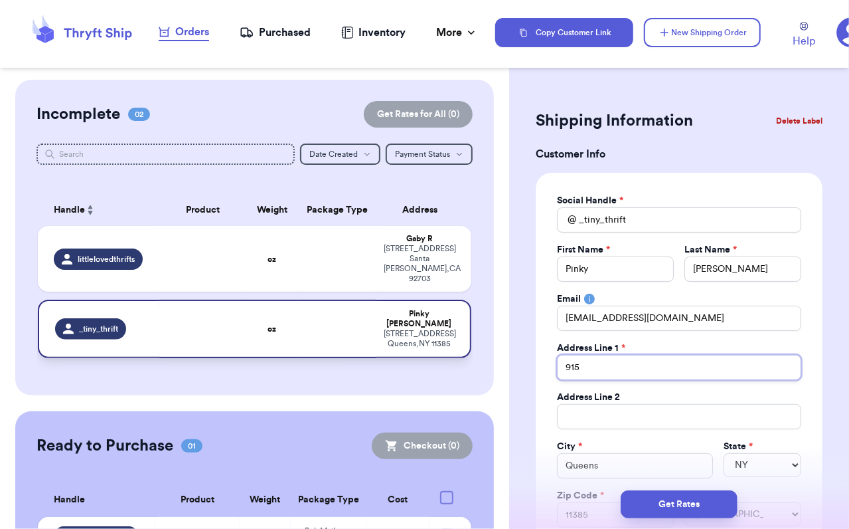
type input "9150"
type input "9150 U"
type input "9150 US"
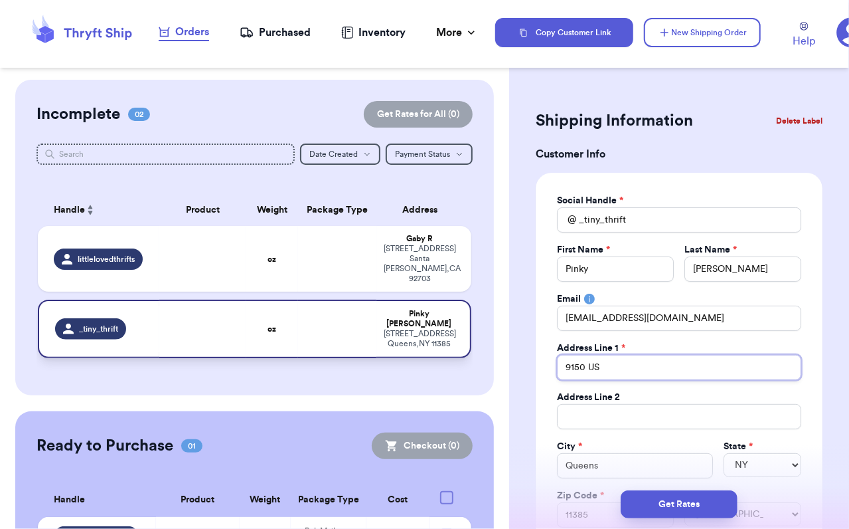
type input "9150 US H"
type input "9150 US Hi"
type input "9150 US Hig"
type input "9150 US High"
type input "9150 US Highw"
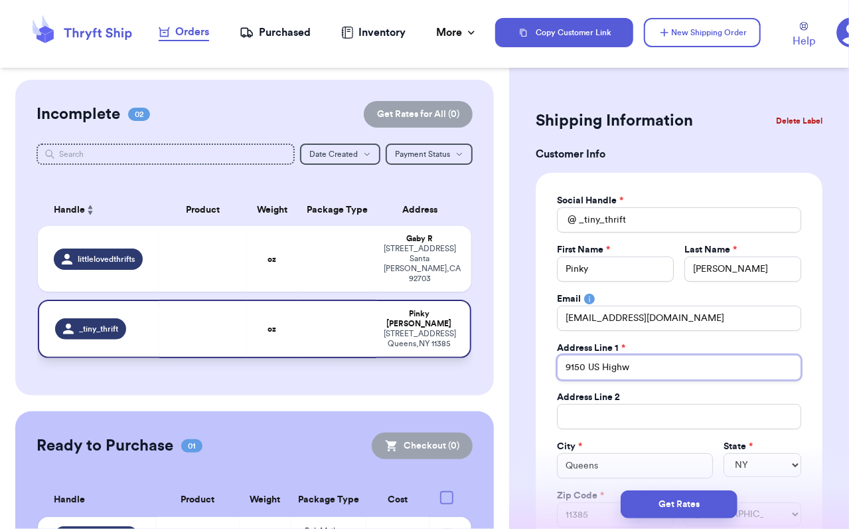
type input "9150 US Highwa"
type input "9150 US Highway"
type input "9150 US Highway 6"
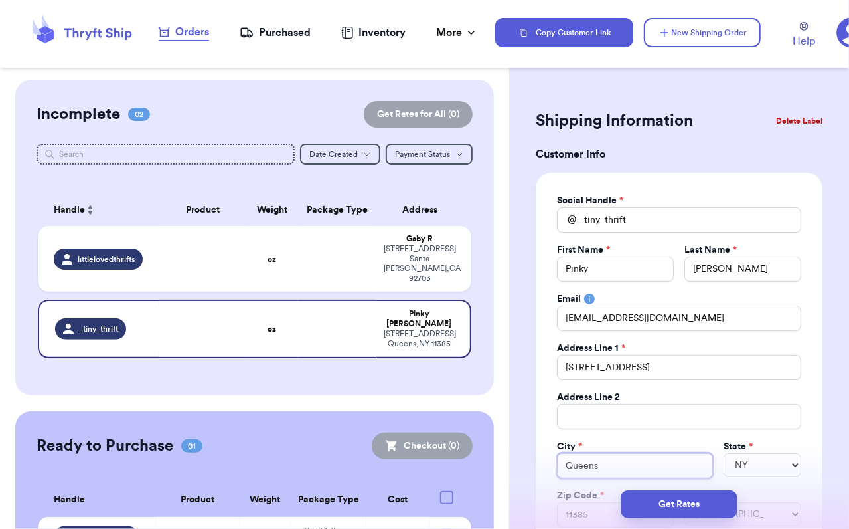
click at [611, 468] on input "Queens" at bounding box center [634, 465] width 155 height 25
type input "c"
type input "C"
type input "Co"
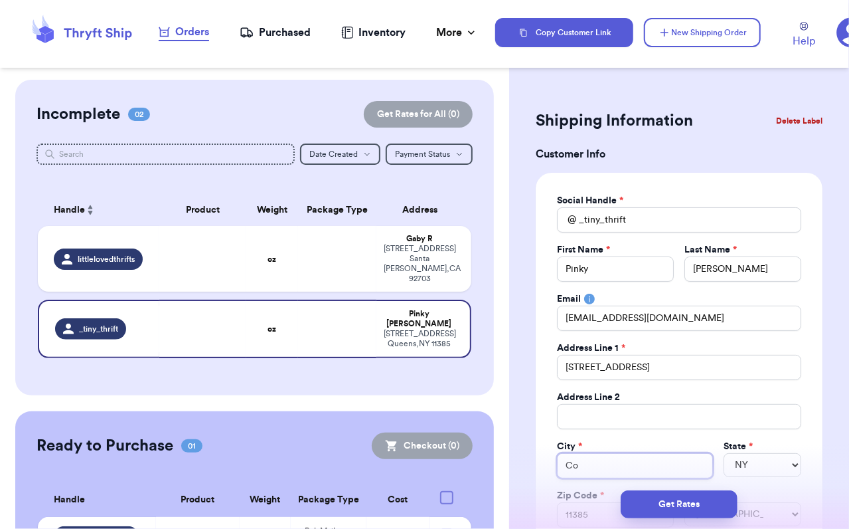
type input "Coi"
type input "Co"
type input "Con"
type input "Conn"
type input "Conne"
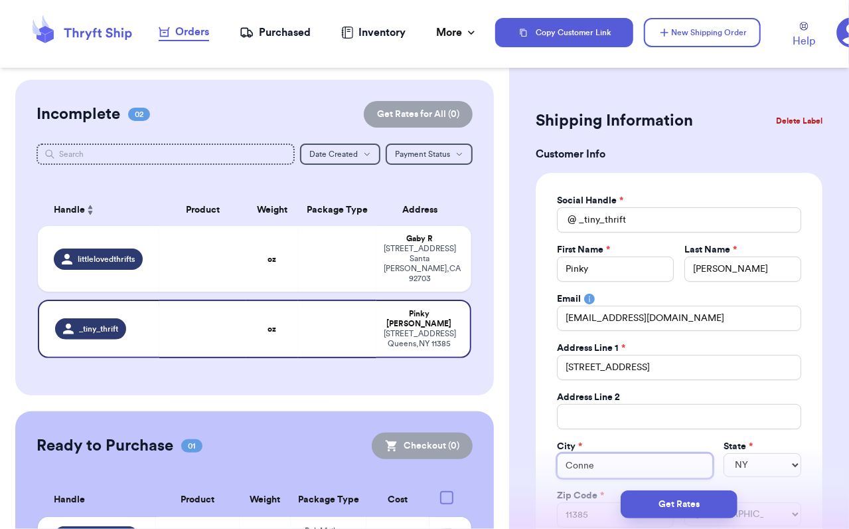
type input "Connea"
type input "Conneau"
type input "Conneaut"
type input "Conneaut L"
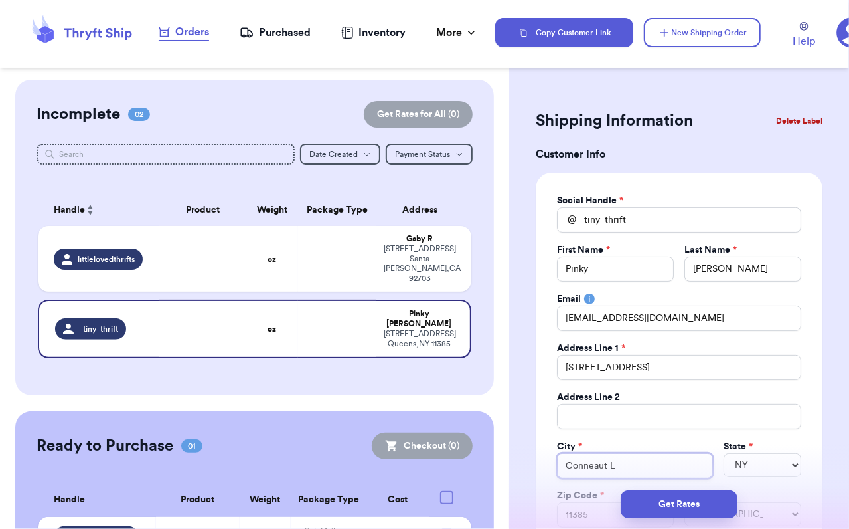
type input "Conneaut La"
type input "Conneaut Lak"
type input "Conneaut Lake"
click at [746, 470] on select "AL AK AZ AR CA CO CT DE DC FL GA HI ID IL IN IA KS KY LA ME MD MA MI MN MS MO M…" at bounding box center [763, 465] width 78 height 24
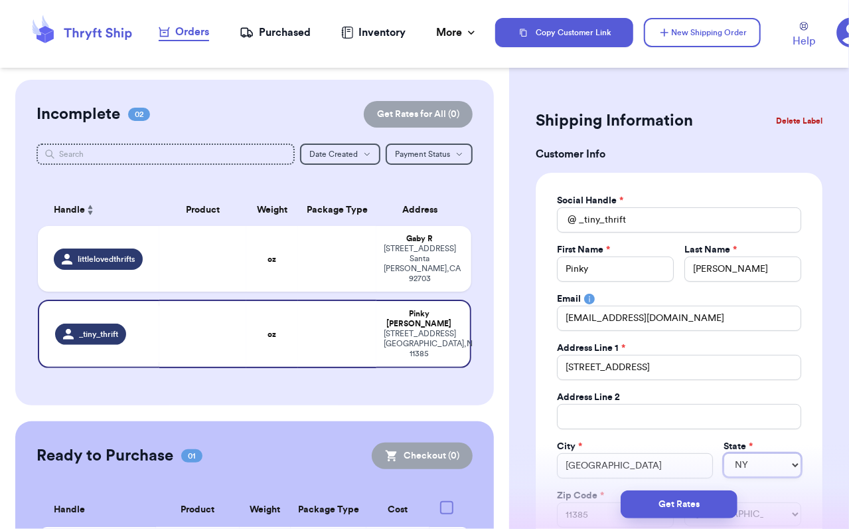
select select "PA"
click at [724, 453] on select "AL AK AZ AR CA CO CT DE DC FL GA HI ID IL IN IA KS KY LA ME MD MA MI MN MS MO M…" at bounding box center [763, 465] width 78 height 24
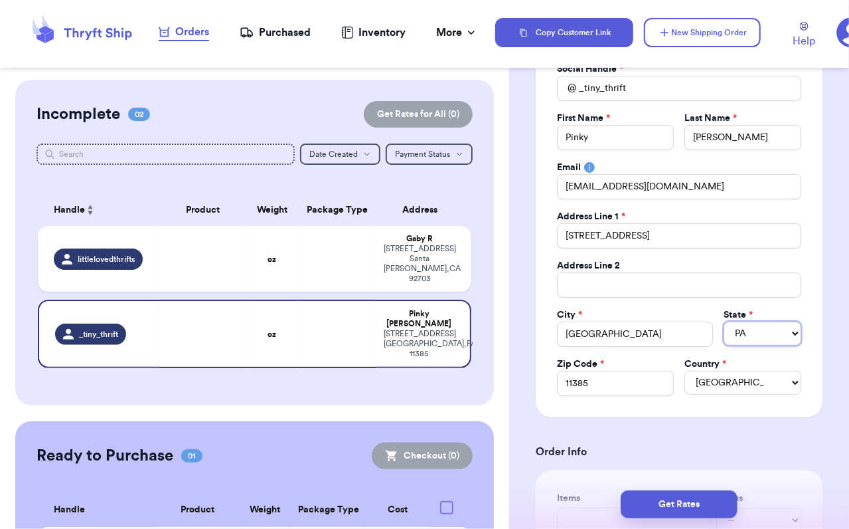
scroll to position [133, 0]
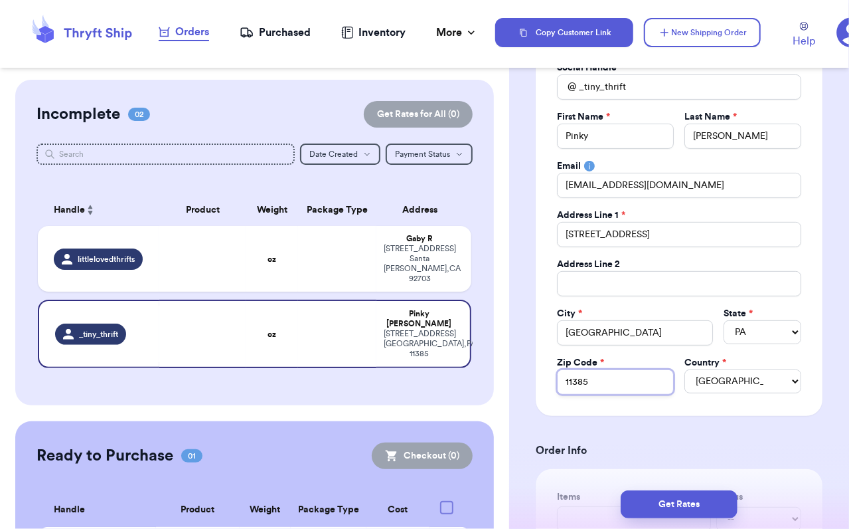
drag, startPoint x: 617, startPoint y: 377, endPoint x: 416, endPoint y: 355, distance: 202.3
click at [416, 355] on div "Customer Link New Order Incomplete 02 Get Rates for All ( 0 ) Get Rates for All…" at bounding box center [424, 264] width 849 height 529
type input "1"
type input "16"
type input "163"
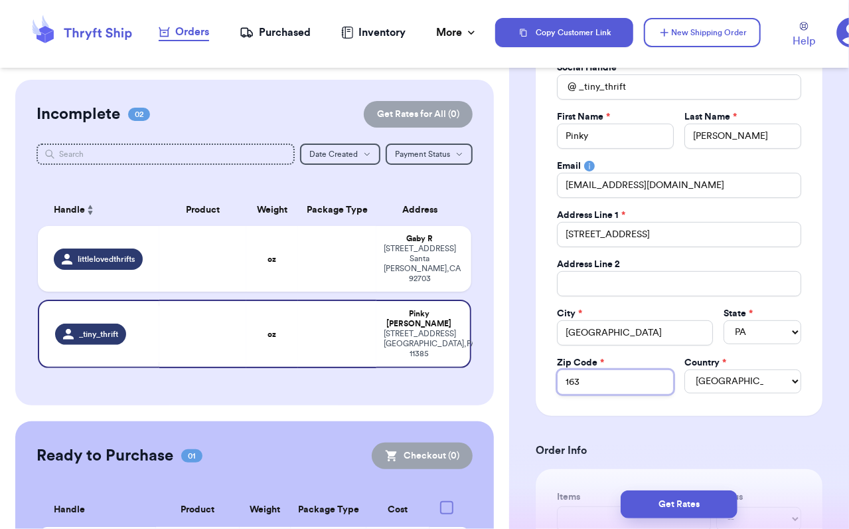
type input "1631"
type input "16316"
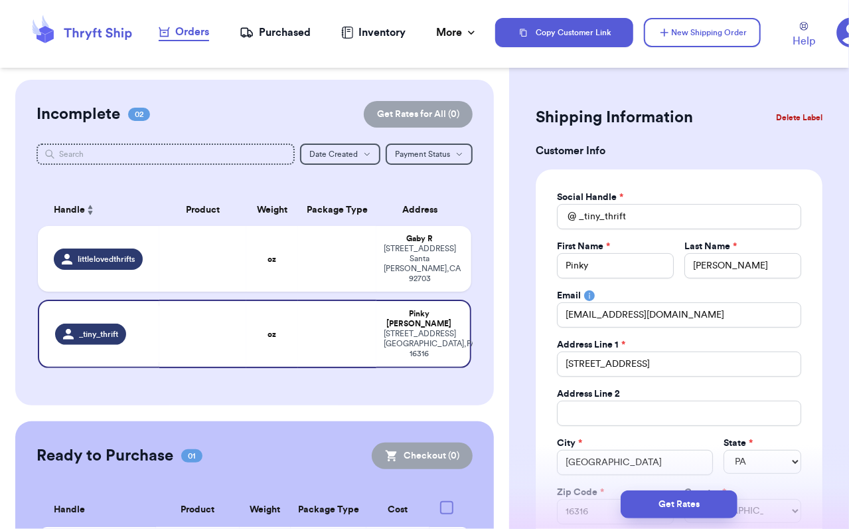
scroll to position [0, 0]
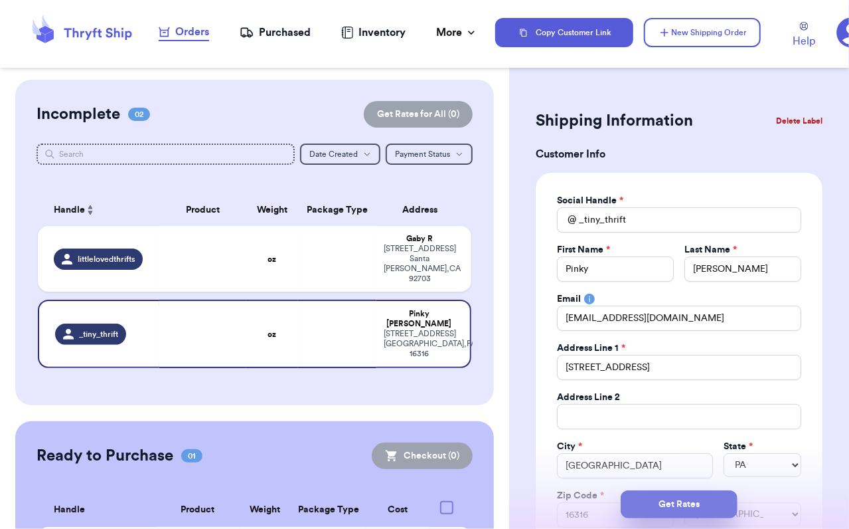
click at [673, 503] on button "Get Rates" at bounding box center [679, 504] width 117 height 28
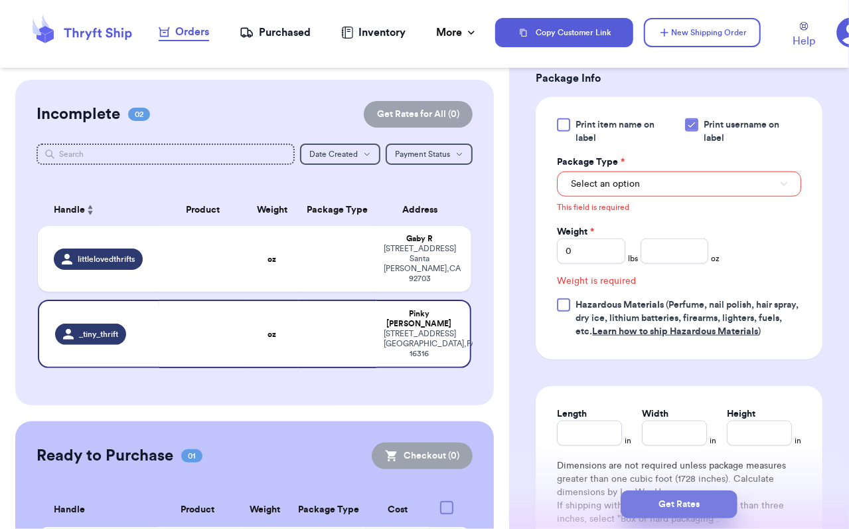
scroll to position [569, 0]
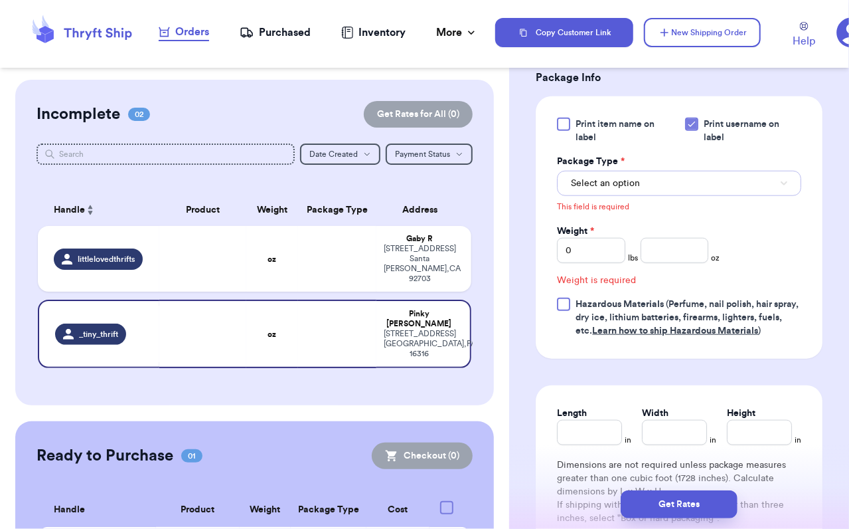
click at [642, 196] on button "Select an option" at bounding box center [679, 183] width 244 height 25
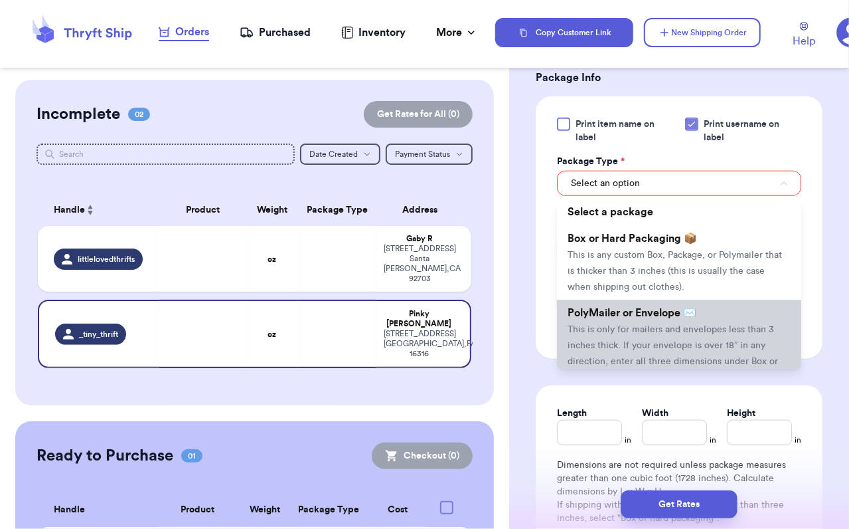
click at [669, 361] on span "This is only for mailers and envelopes less than 3 inches thick. If your envelo…" at bounding box center [673, 353] width 211 height 57
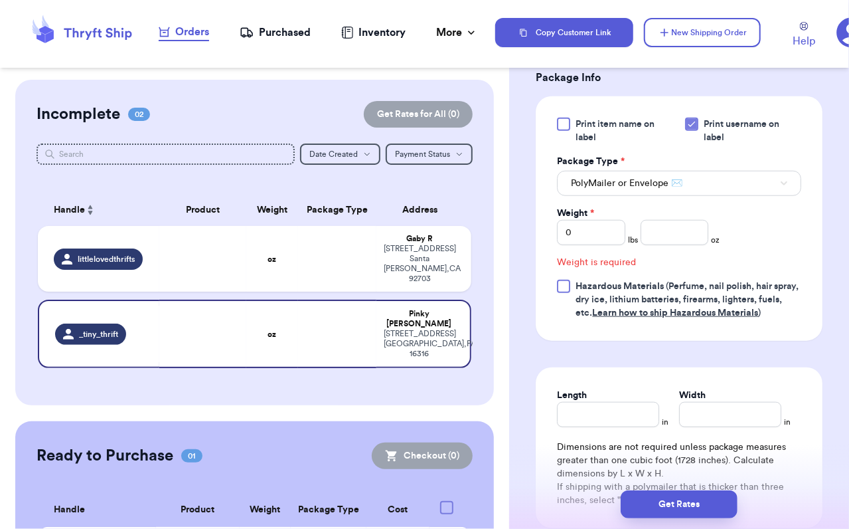
scroll to position [551, 0]
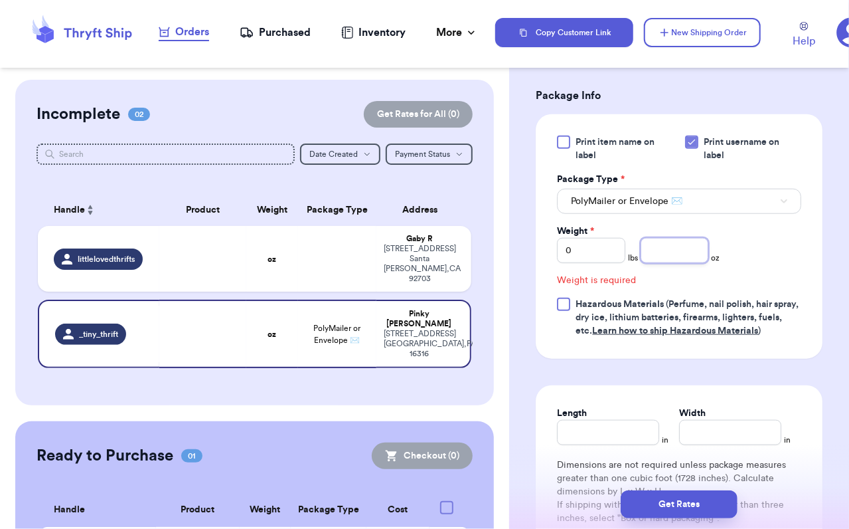
click at [653, 262] on input "number" at bounding box center [675, 250] width 68 height 25
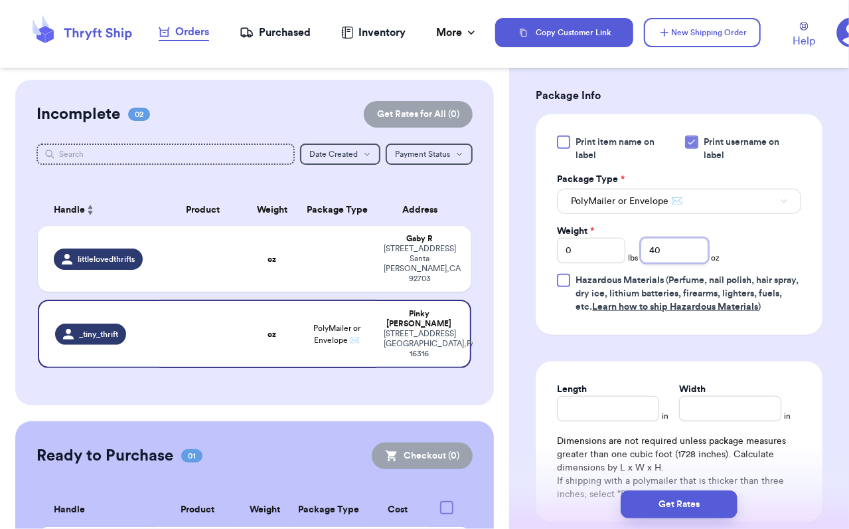
type input "40"
click at [746, 262] on div "Print item name on label Print username on label Package Type * PolyMailer or E…" at bounding box center [679, 224] width 244 height 178
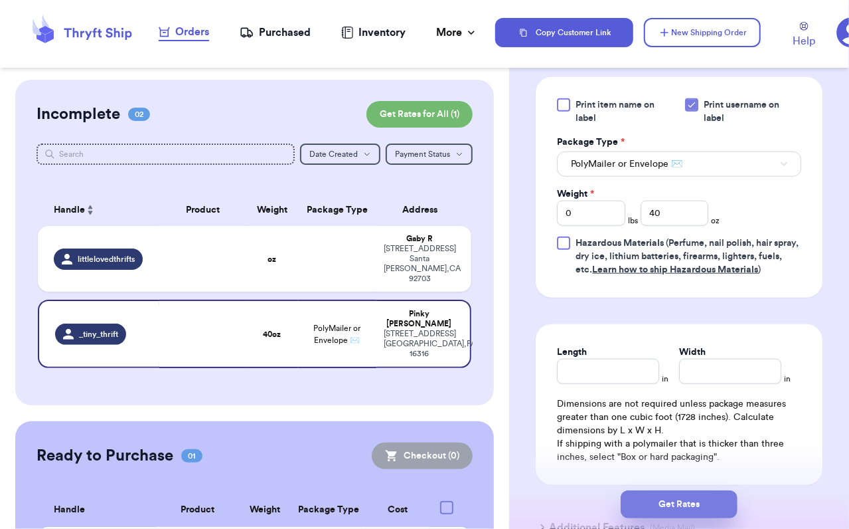
scroll to position [618, 0]
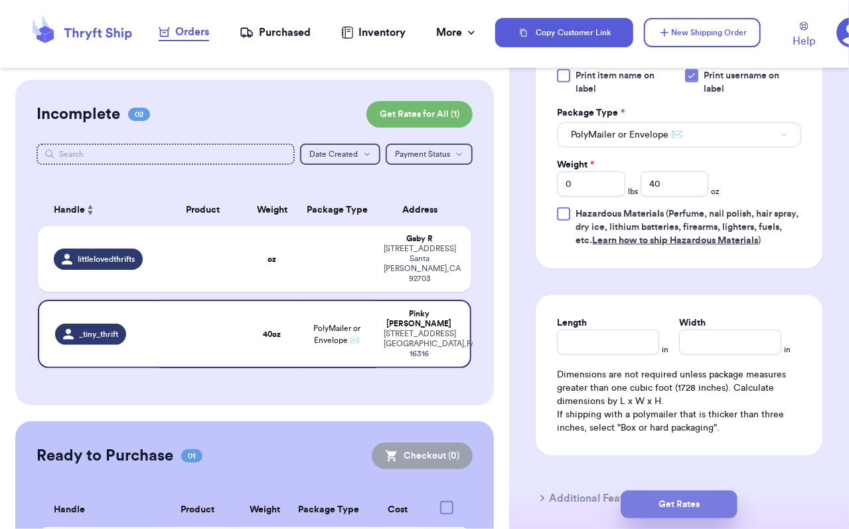
click at [675, 501] on button "Get Rates" at bounding box center [679, 504] width 117 height 28
type input "2"
type input "8"
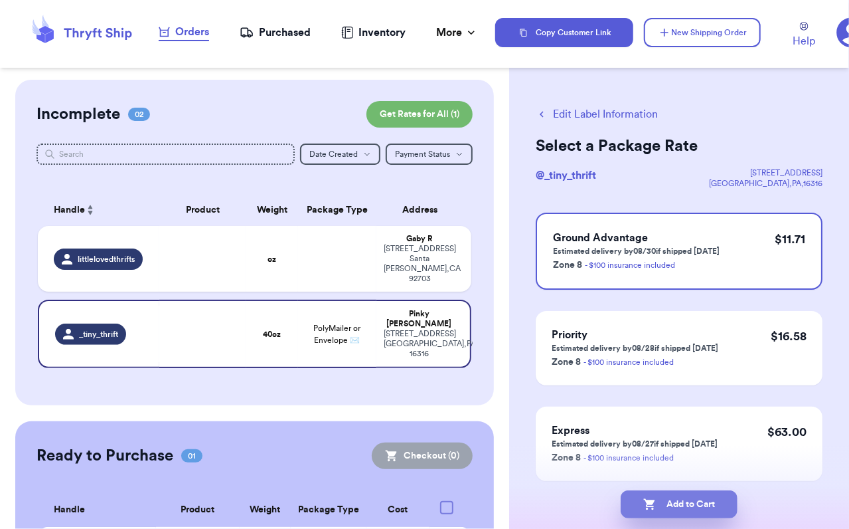
click at [686, 503] on button "Add to Cart" at bounding box center [679, 504] width 117 height 28
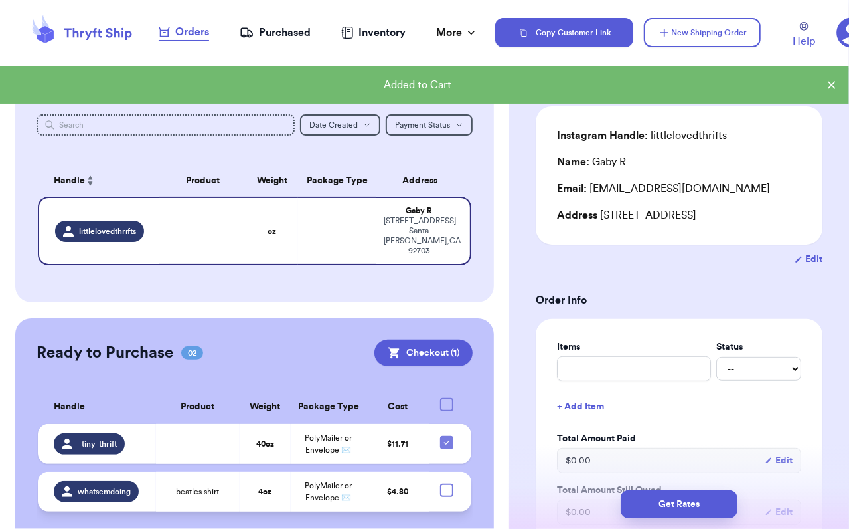
scroll to position [54, 0]
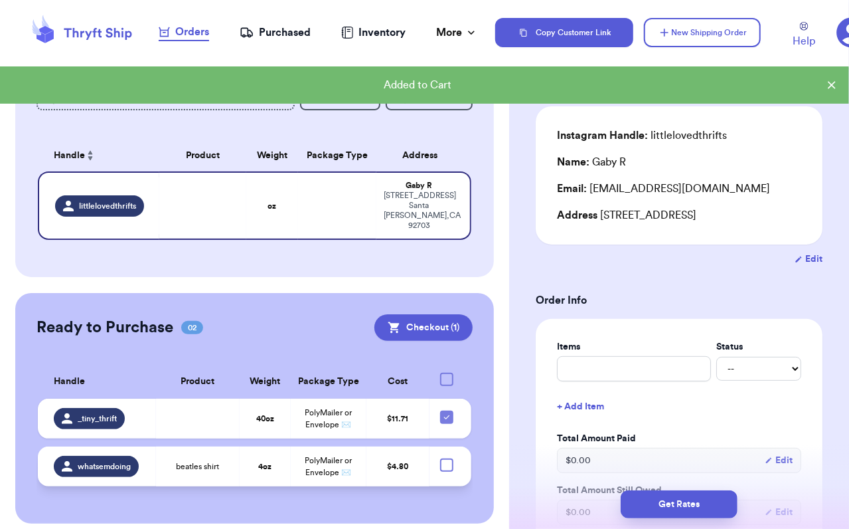
click at [441, 458] on div at bounding box center [446, 464] width 13 height 13
click at [446, 458] on input "checkbox" at bounding box center [446, 458] width 1 height 1
checkbox input "true"
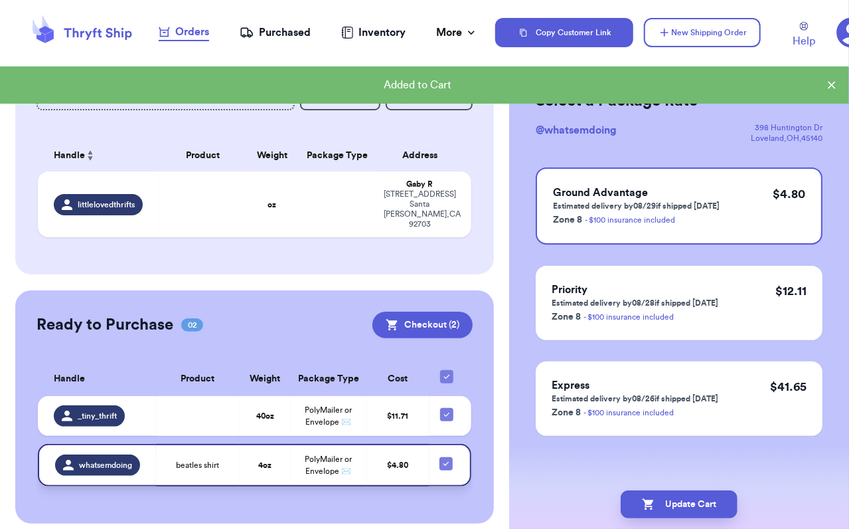
scroll to position [45, 0]
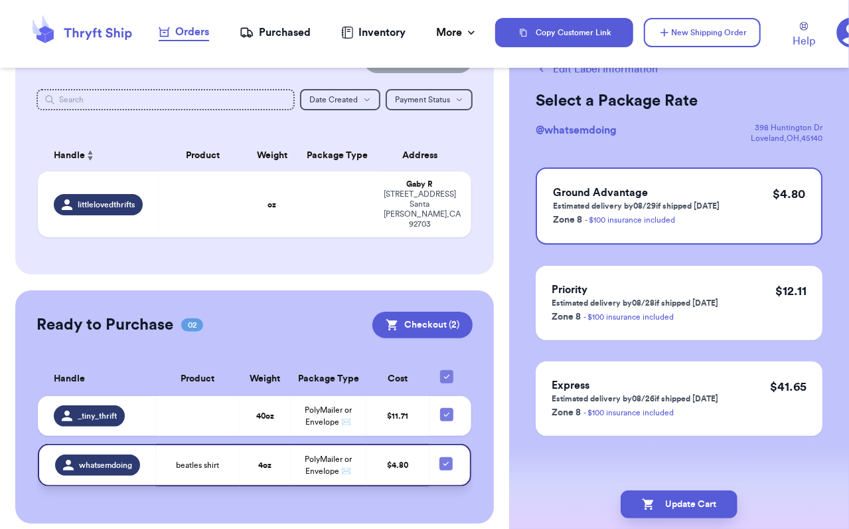
click at [441, 458] on icon at bounding box center [446, 463] width 11 height 11
click at [446, 456] on input "checkbox" at bounding box center [446, 456] width 1 height 1
checkbox input "false"
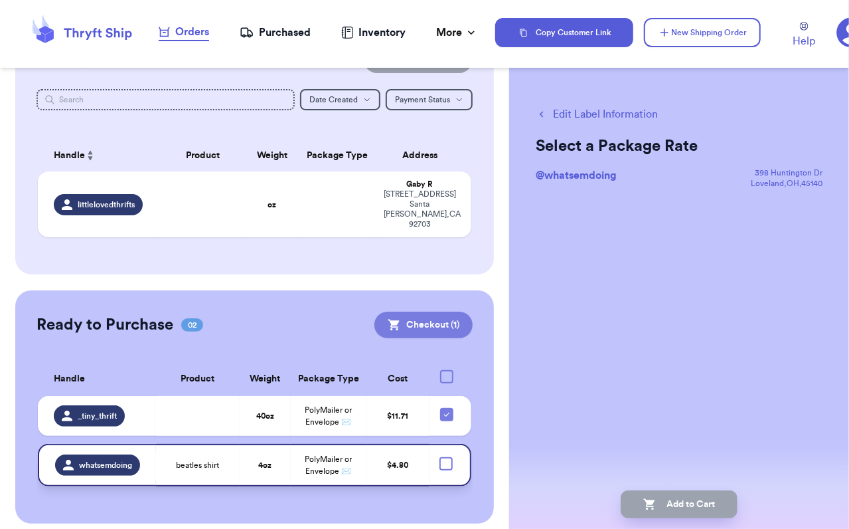
click at [442, 321] on button "Checkout ( 1 )" at bounding box center [424, 324] width 98 height 27
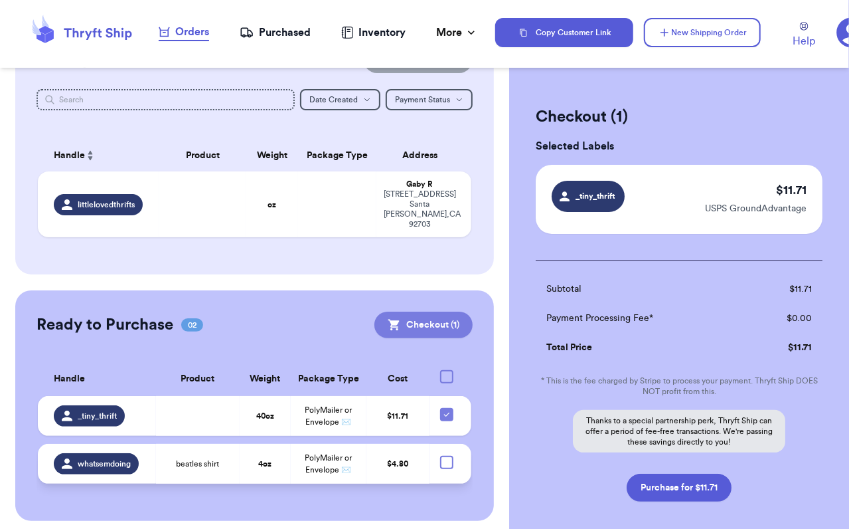
scroll to position [52, 0]
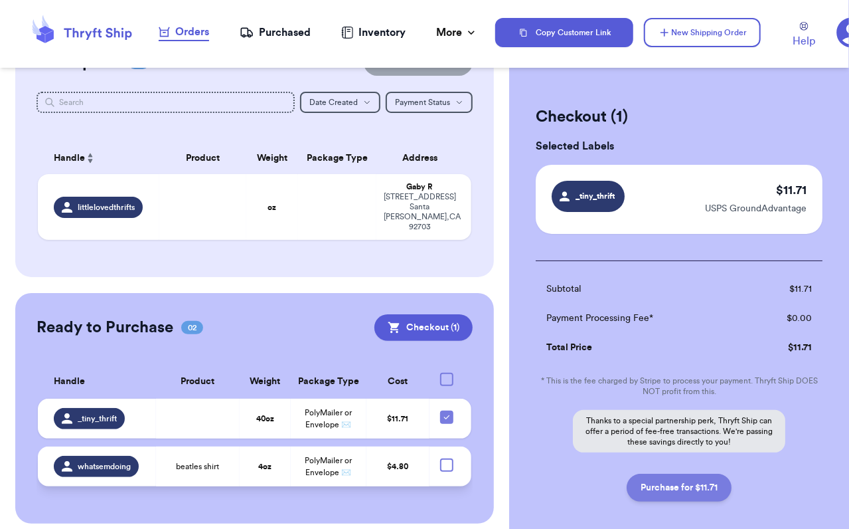
click at [664, 492] on button "Purchase for $11.71" at bounding box center [679, 487] width 105 height 28
checkbox input "false"
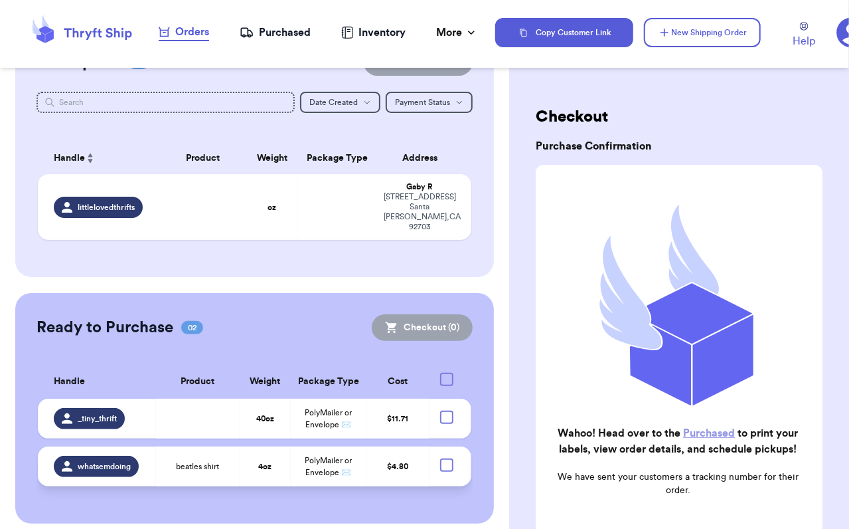
scroll to position [4, 0]
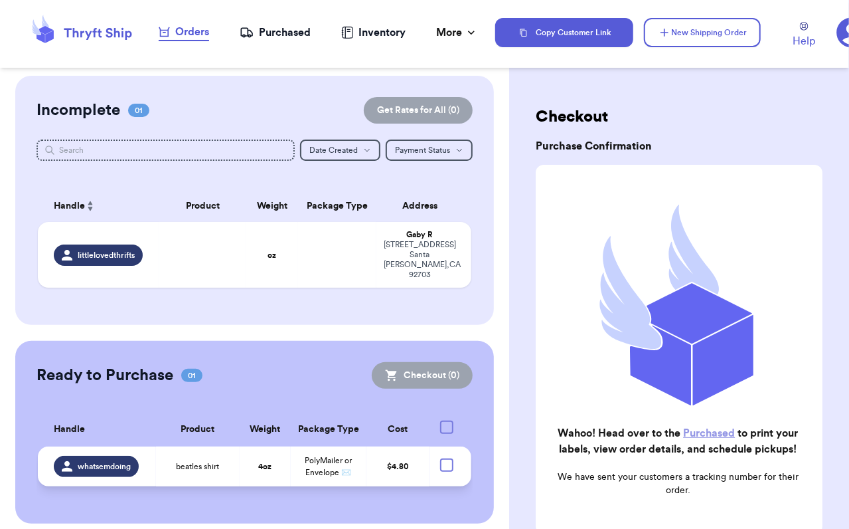
click at [290, 32] on div "Purchased" at bounding box center [275, 33] width 71 height 16
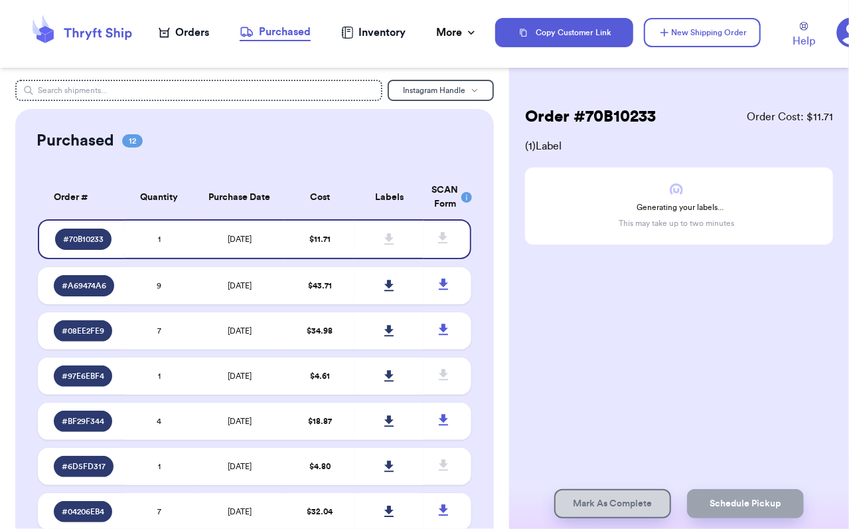
click at [193, 30] on div "Orders" at bounding box center [184, 33] width 50 height 16
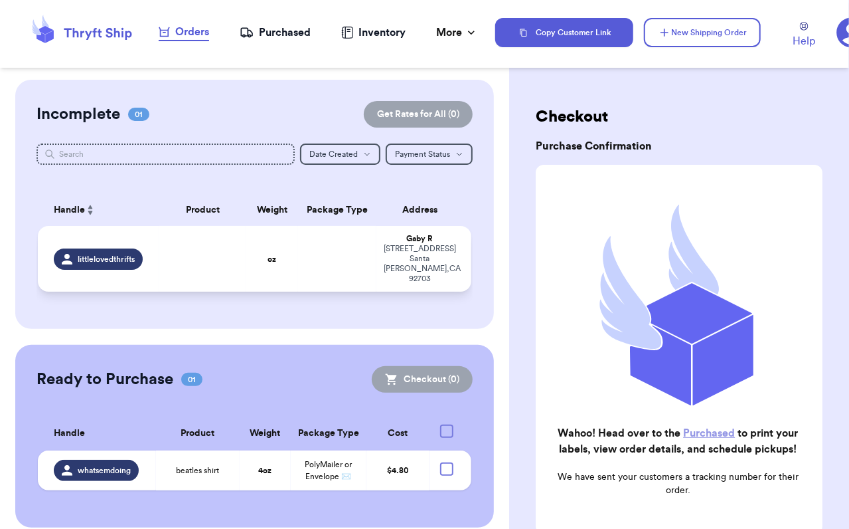
drag, startPoint x: 384, startPoint y: 255, endPoint x: 343, endPoint y: 256, distance: 40.5
click at [343, 256] on td at bounding box center [337, 259] width 78 height 66
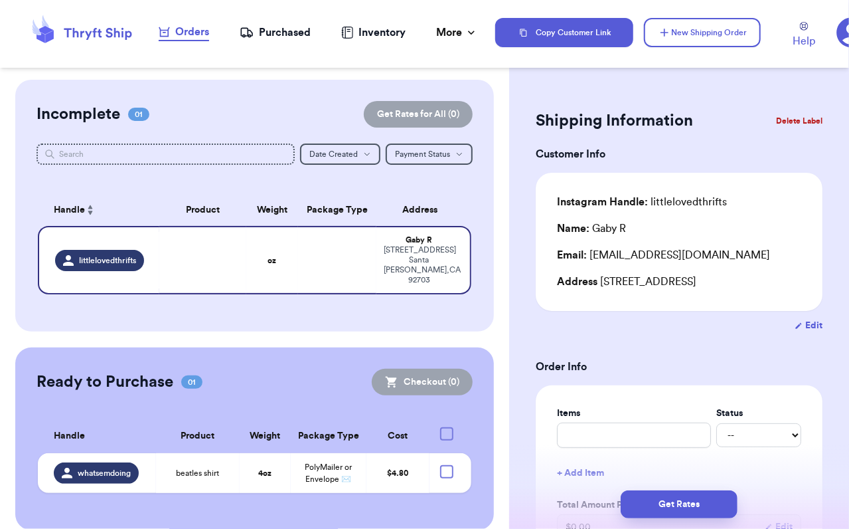
click at [802, 120] on button "Delete Label" at bounding box center [799, 120] width 57 height 29
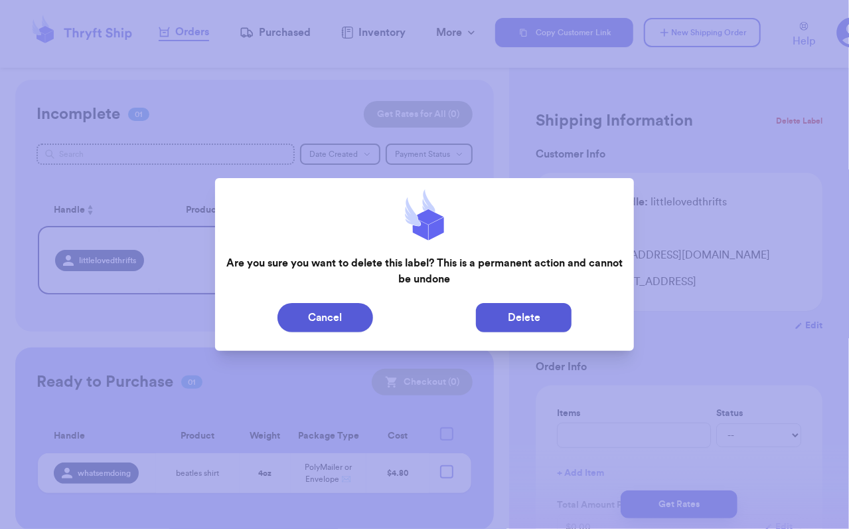
click at [531, 306] on button "Delete" at bounding box center [524, 317] width 96 height 29
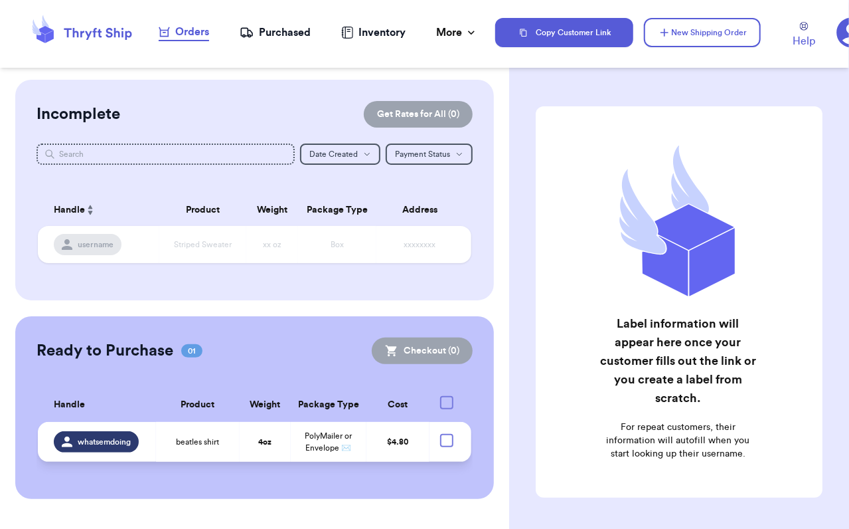
drag, startPoint x: 250, startPoint y: 442, endPoint x: 257, endPoint y: 440, distance: 7.6
click at [250, 442] on td "4 oz" at bounding box center [265, 442] width 50 height 40
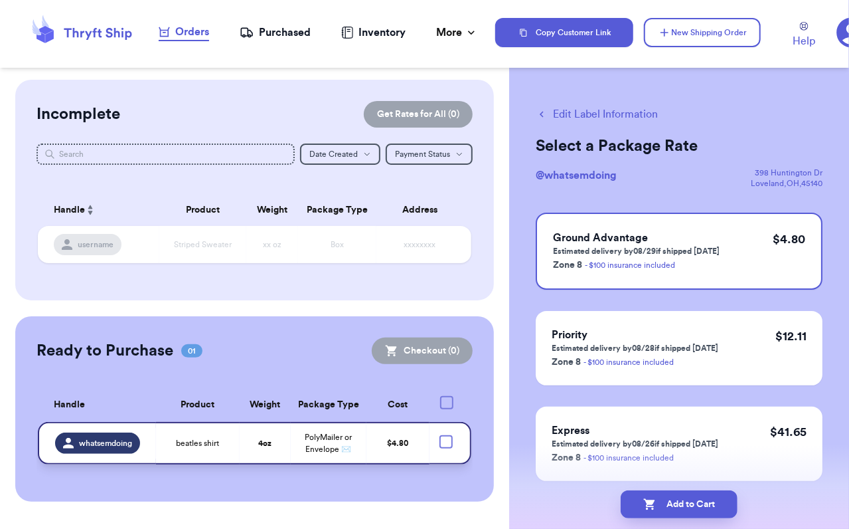
click at [447, 444] on div at bounding box center [446, 441] width 13 height 13
click at [446, 435] on input "checkbox" at bounding box center [446, 434] width 1 height 1
checkbox input "true"
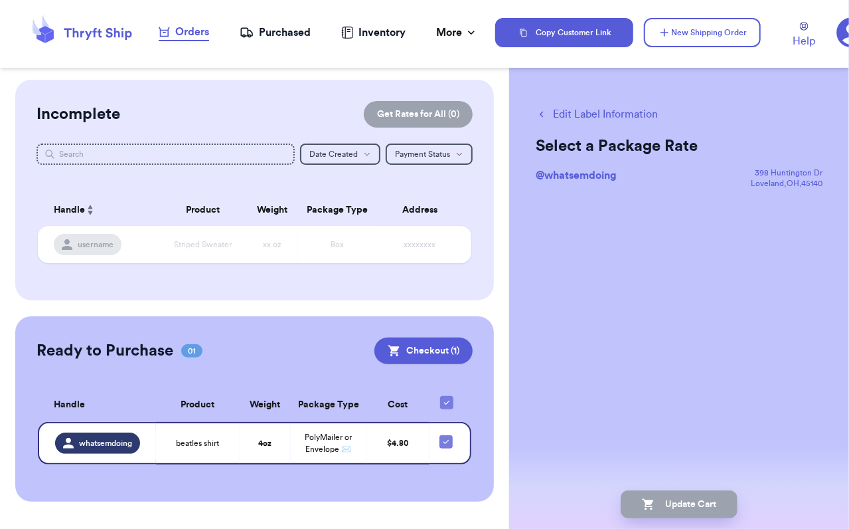
click at [282, 367] on div "Ready to Purchase 01 Checkout ( 1 ) Checkout ( 1 ) Handle Product Weight Packag…" at bounding box center [254, 408] width 479 height 185
click at [420, 306] on div "Customer Link New Order Incomplete Get Rates for All ( 0 ) Get Rates for All ( …" at bounding box center [254, 291] width 509 height 422
click at [583, 116] on button "Edit Label Information" at bounding box center [597, 114] width 122 height 16
checkbox input "false"
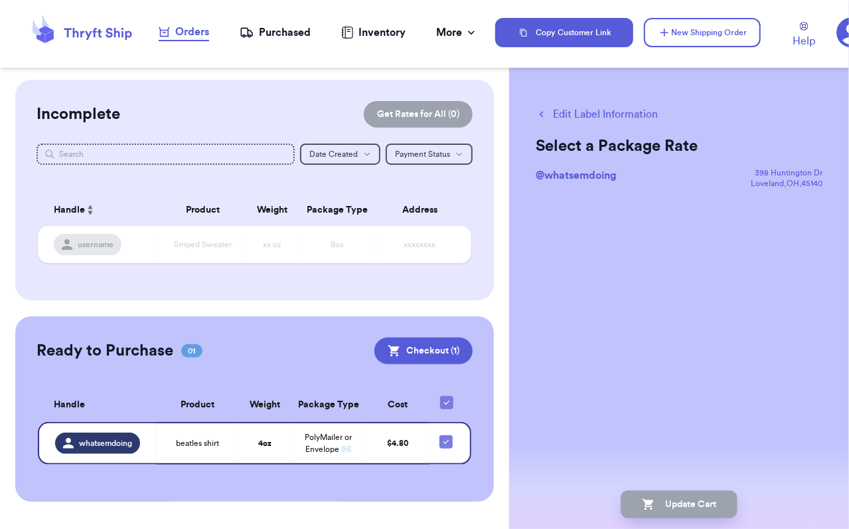
checkbox input "true"
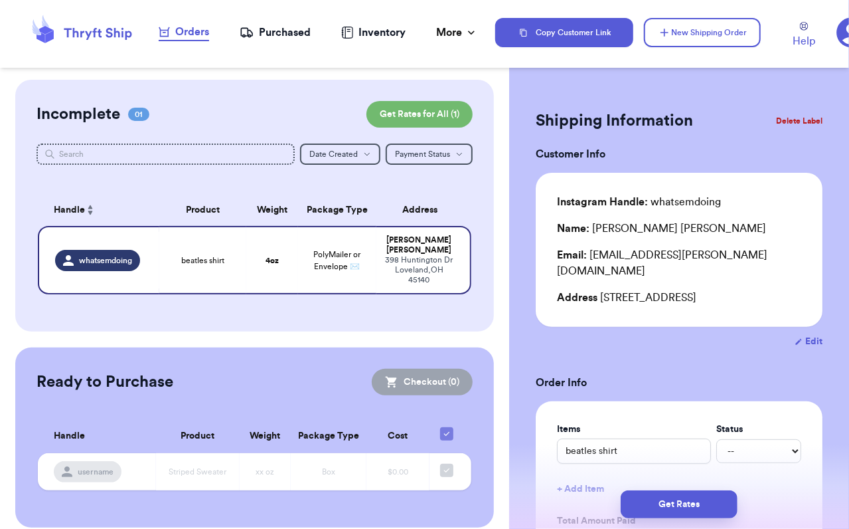
click at [788, 107] on button "Delete Label" at bounding box center [799, 120] width 57 height 29
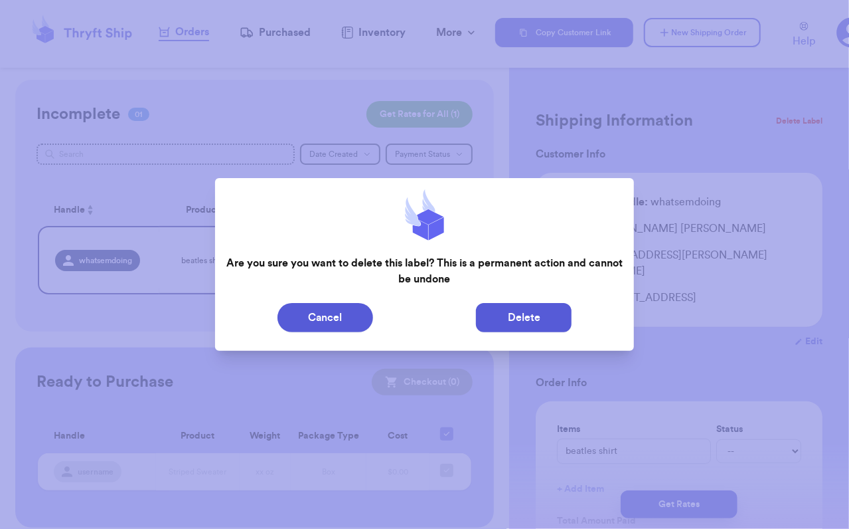
click at [480, 307] on button "Delete" at bounding box center [524, 317] width 96 height 29
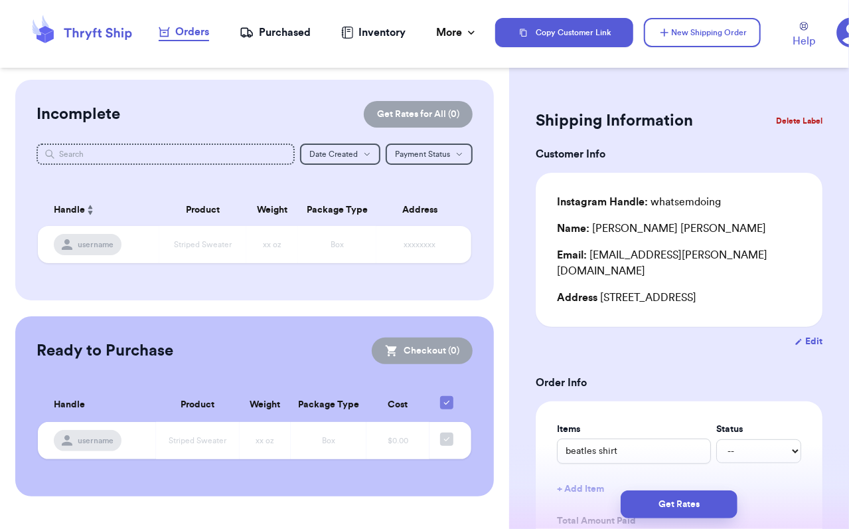
click at [284, 46] on nav "Orders Purchased Inventory More Stats Completed Orders" at bounding box center [318, 33] width 354 height 44
click at [280, 31] on div "Purchased" at bounding box center [275, 33] width 71 height 16
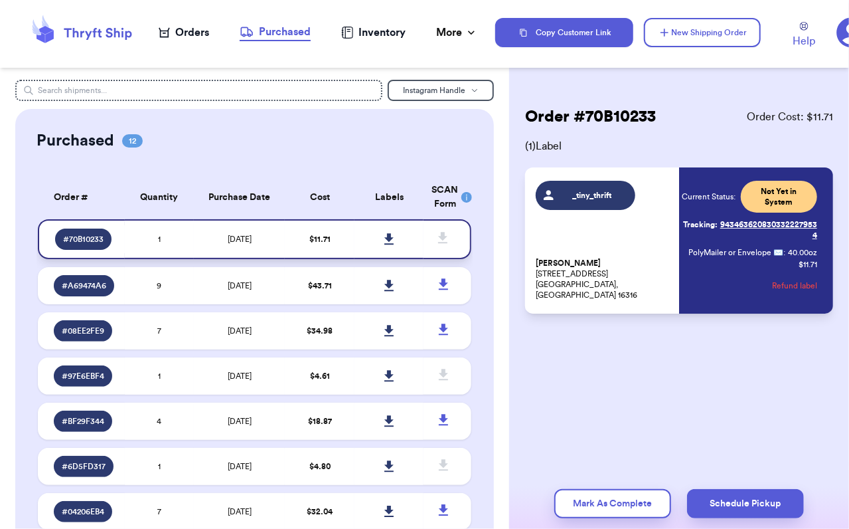
click at [385, 234] on icon at bounding box center [389, 238] width 9 height 11
